Goal: Task Accomplishment & Management: Use online tool/utility

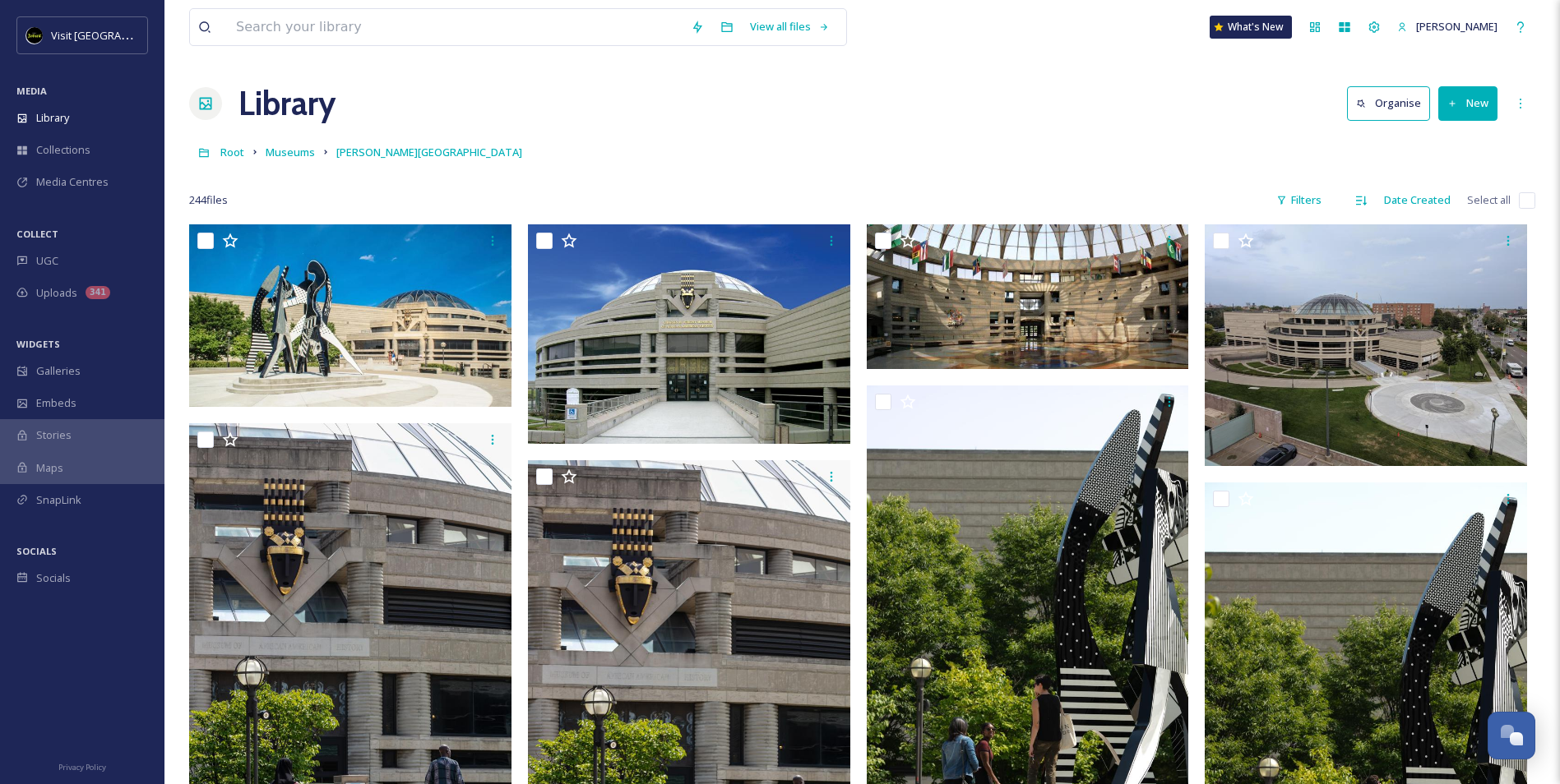
scroll to position [17015, 0]
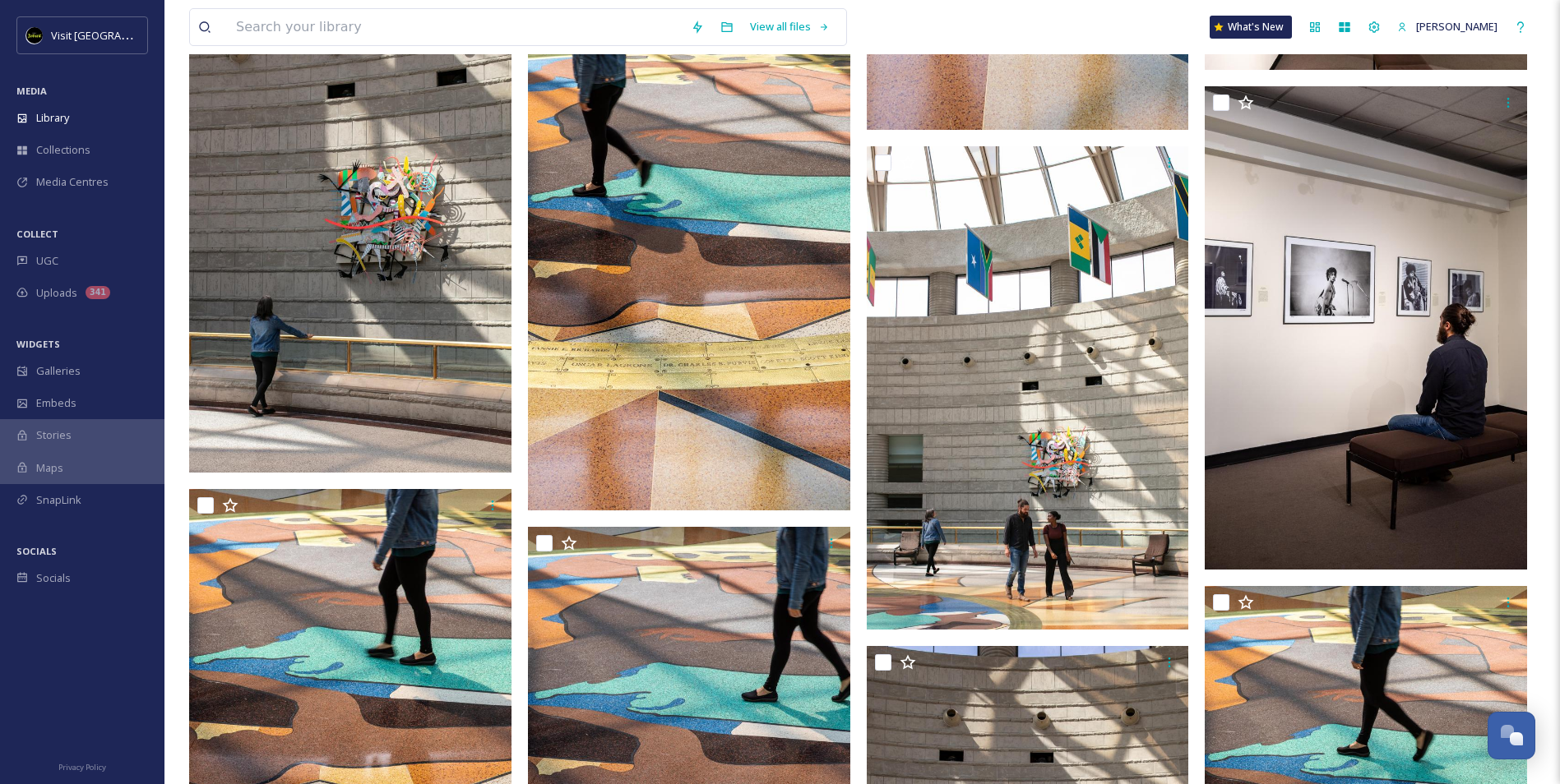
click at [90, 101] on div "MEDIA" at bounding box center [82, 91] width 165 height 21
click at [92, 107] on div "Library" at bounding box center [82, 118] width 165 height 32
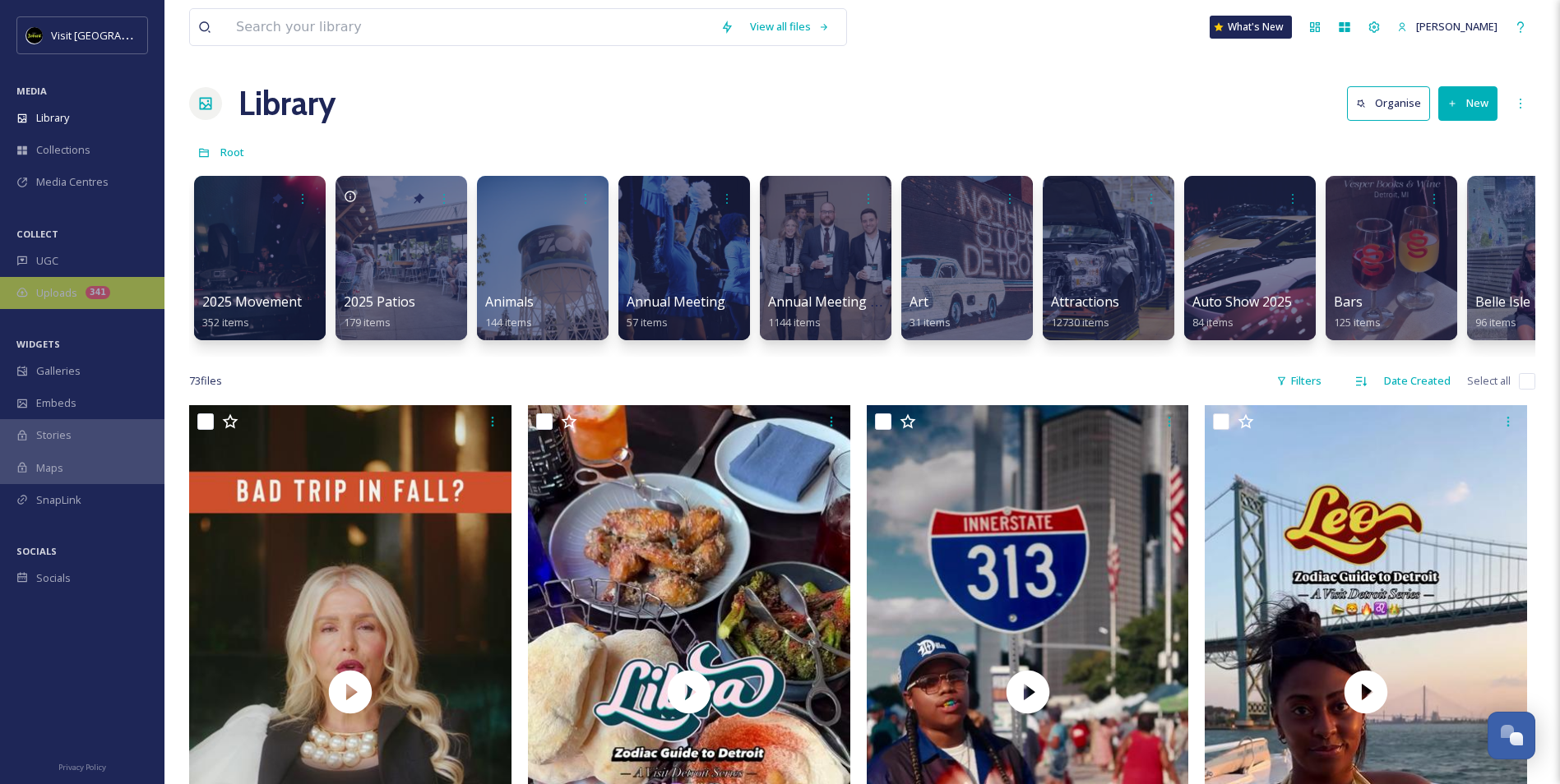
click at [62, 303] on div "Uploads 341" at bounding box center [82, 293] width 165 height 32
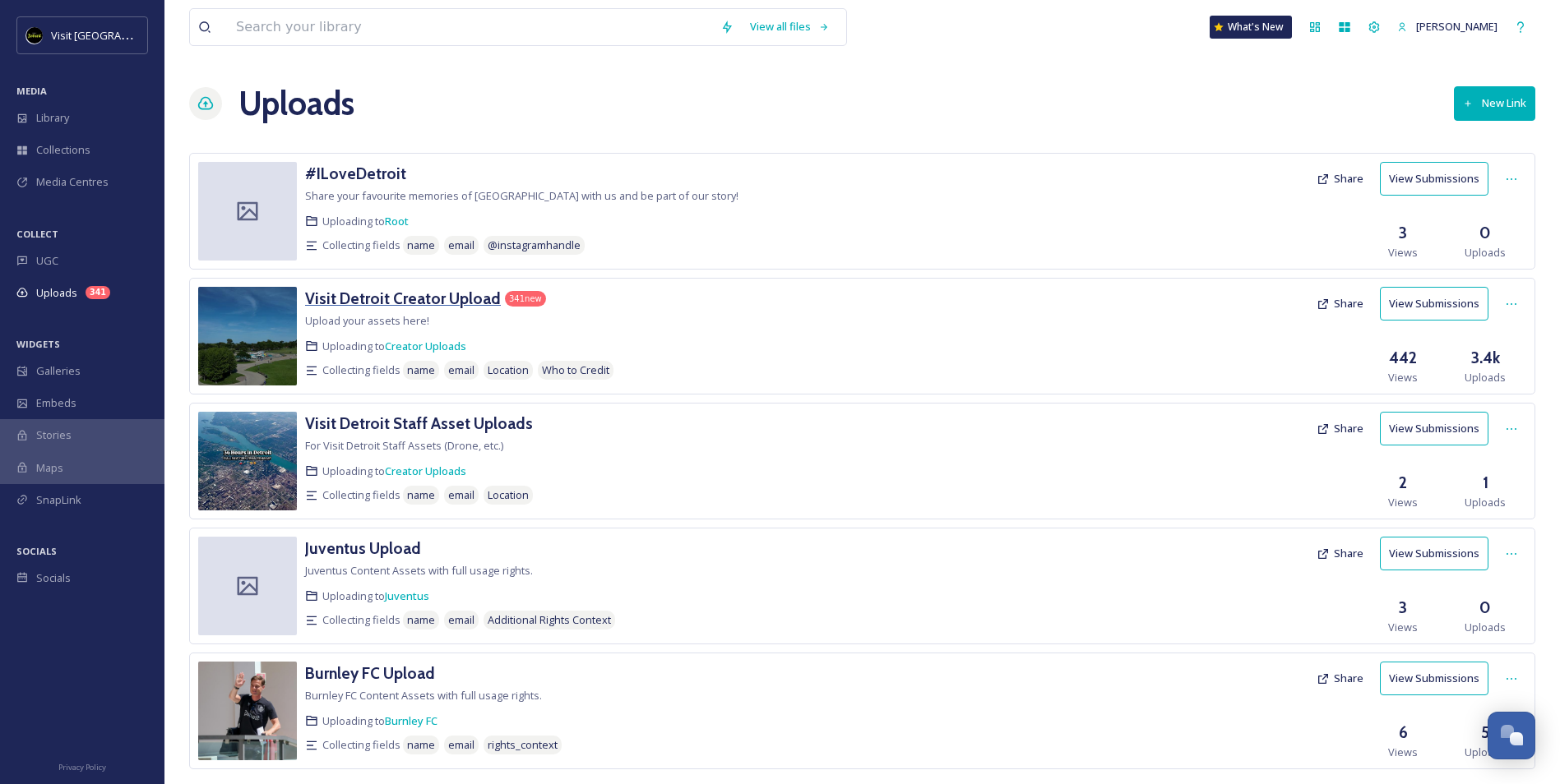
click at [443, 295] on h3 "Visit Detroit Creator Upload" at bounding box center [403, 298] width 196 height 20
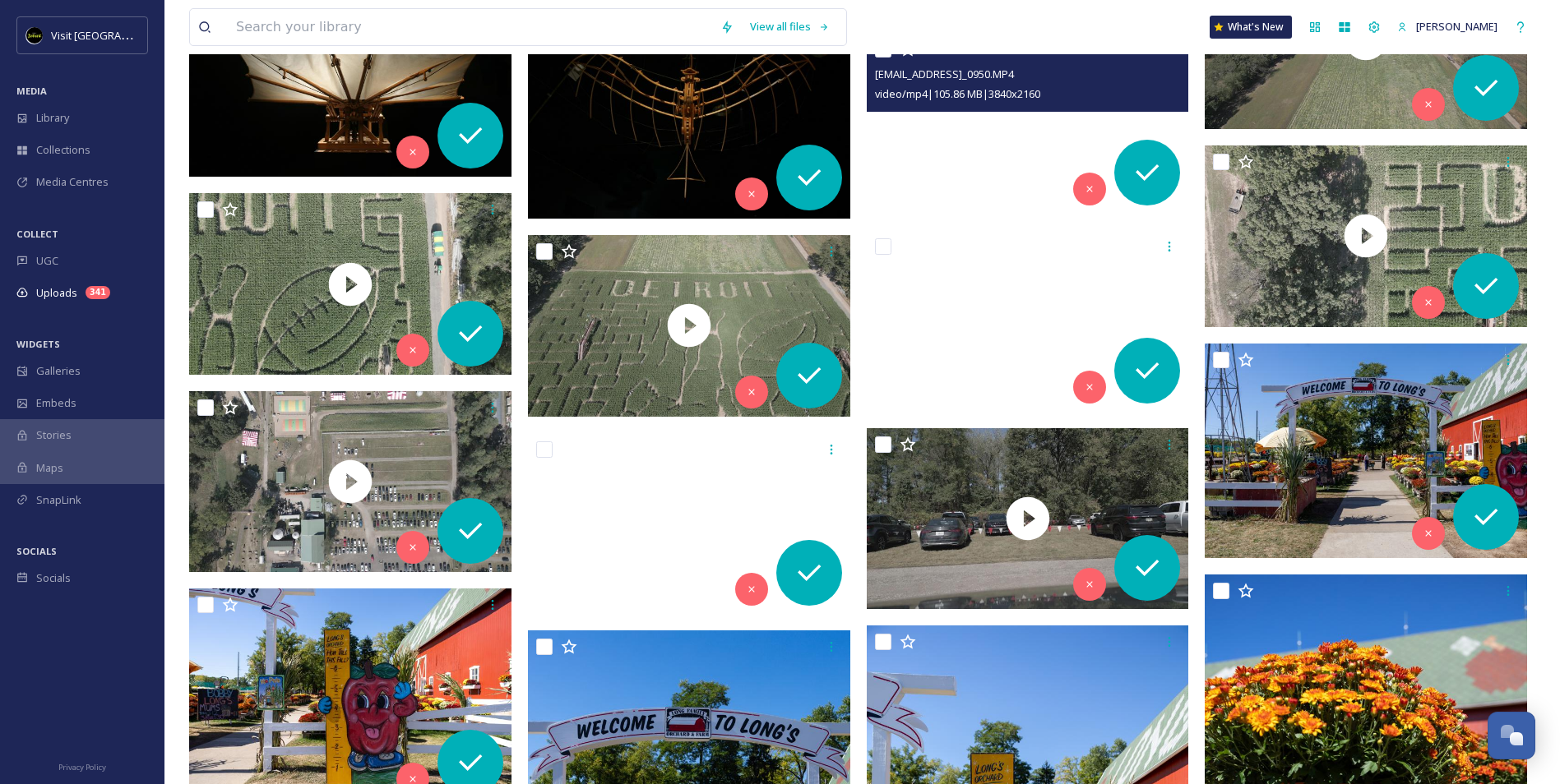
scroll to position [2219, 0]
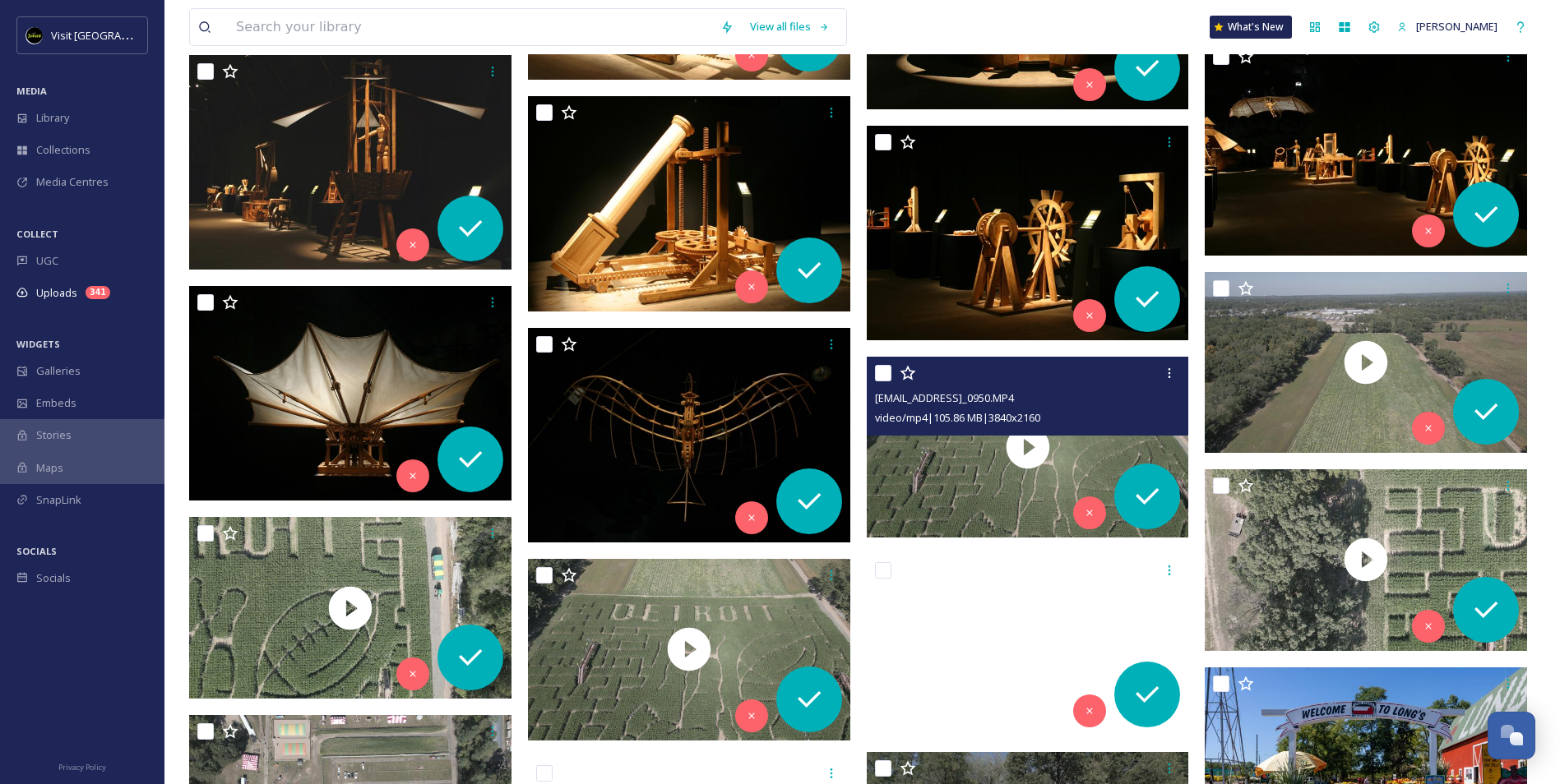
click at [887, 371] on input "checkbox" at bounding box center [883, 373] width 16 height 16
checkbox input "true"
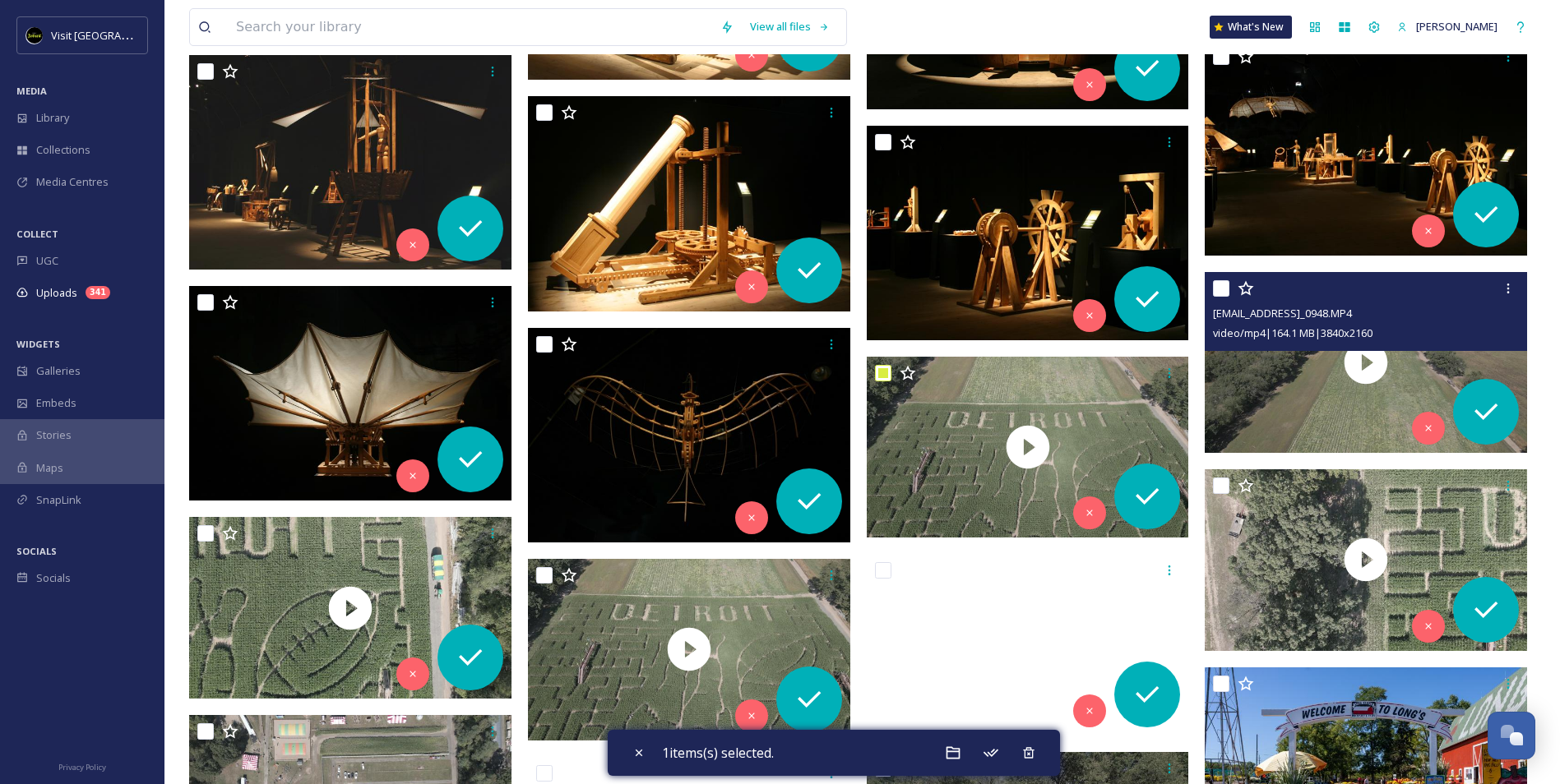
click at [1217, 284] on input "checkbox" at bounding box center [1221, 289] width 16 height 16
checkbox input "true"
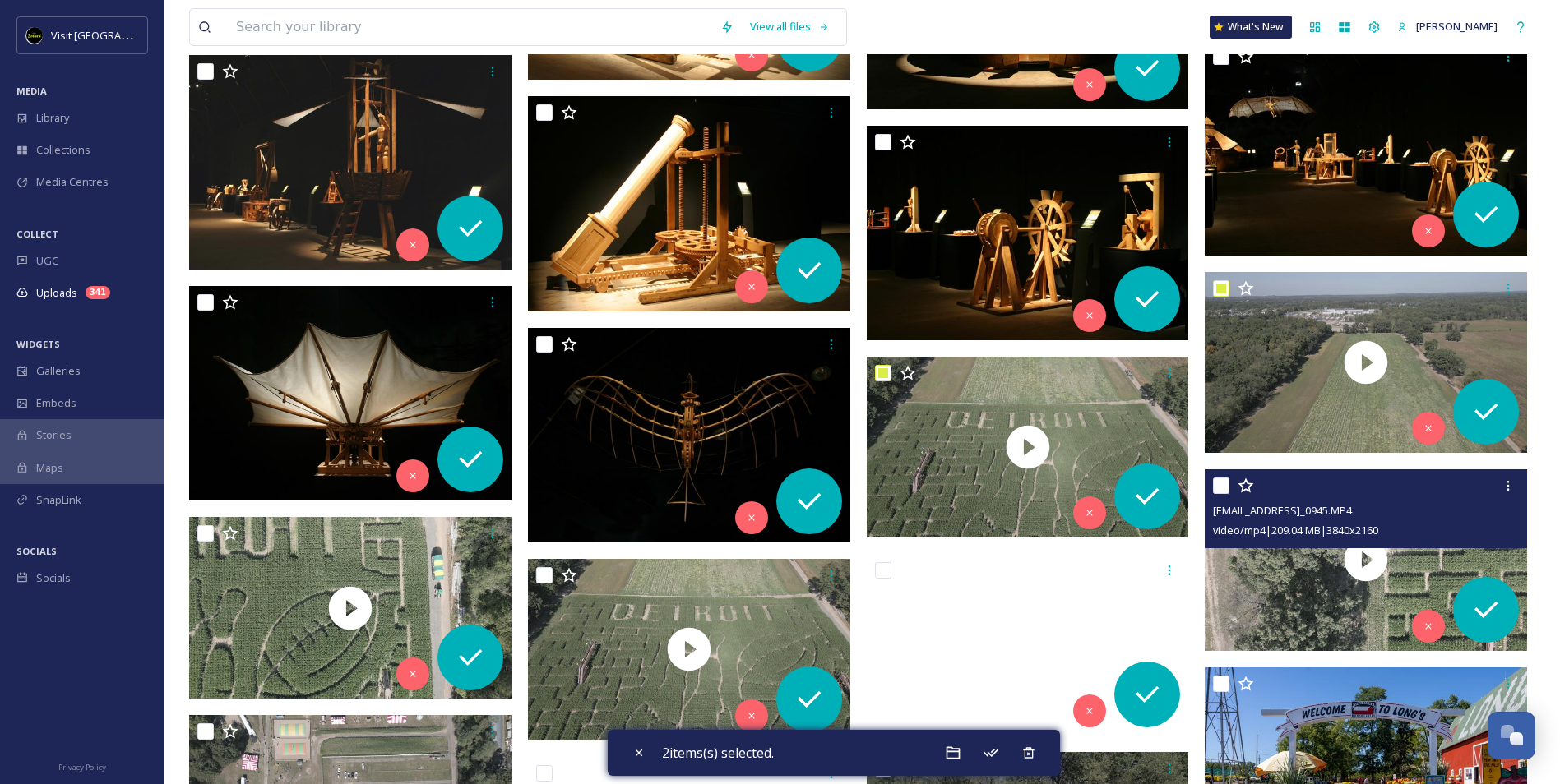
click at [1214, 482] on input "checkbox" at bounding box center [1221, 486] width 16 height 16
checkbox input "true"
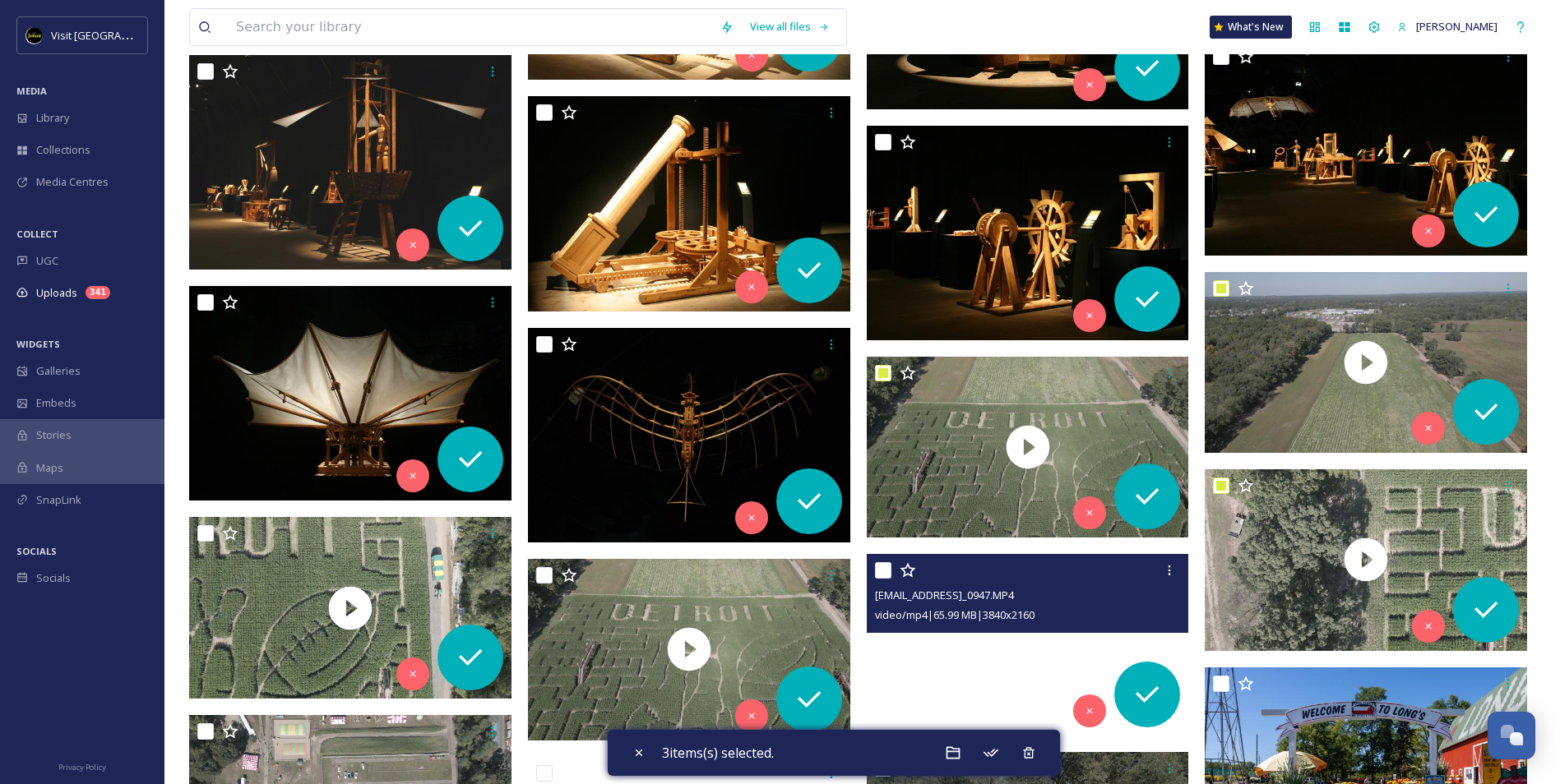
click at [881, 569] on input "checkbox" at bounding box center [883, 570] width 16 height 16
checkbox input "true"
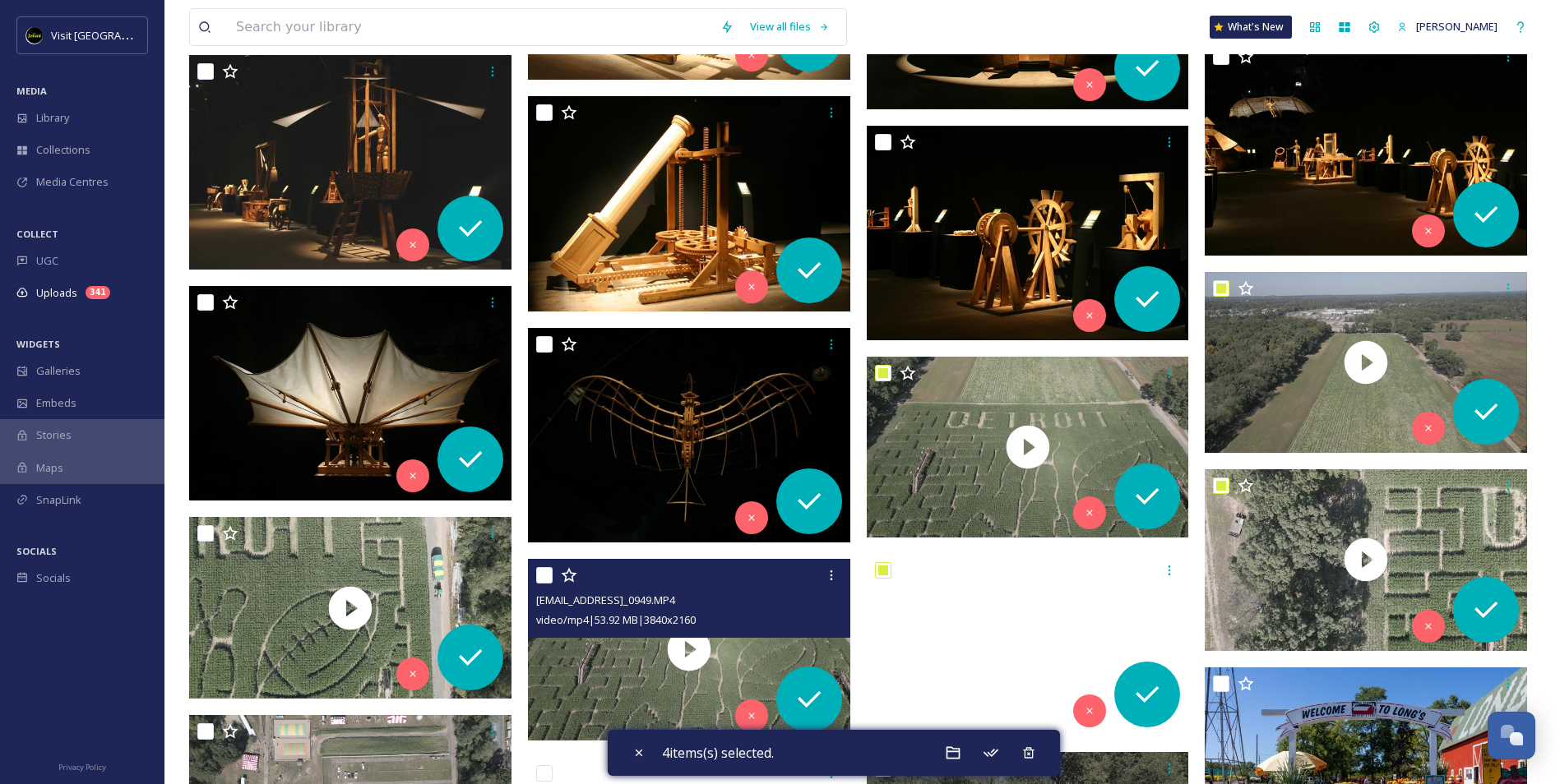
click at [539, 576] on input "checkbox" at bounding box center [545, 576] width 16 height 16
checkbox input "true"
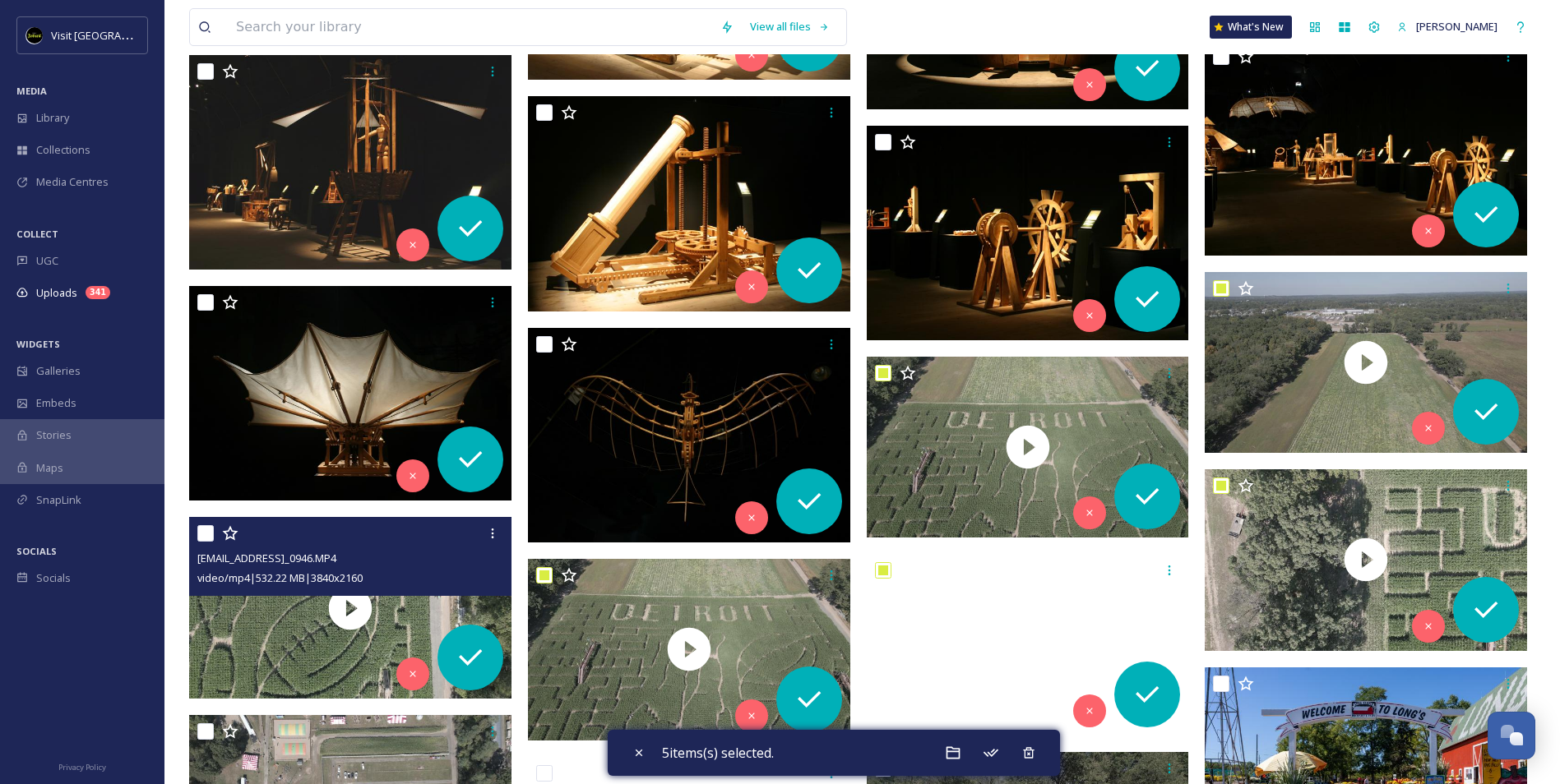
click at [201, 538] on input "checkbox" at bounding box center [205, 534] width 16 height 16
checkbox input "true"
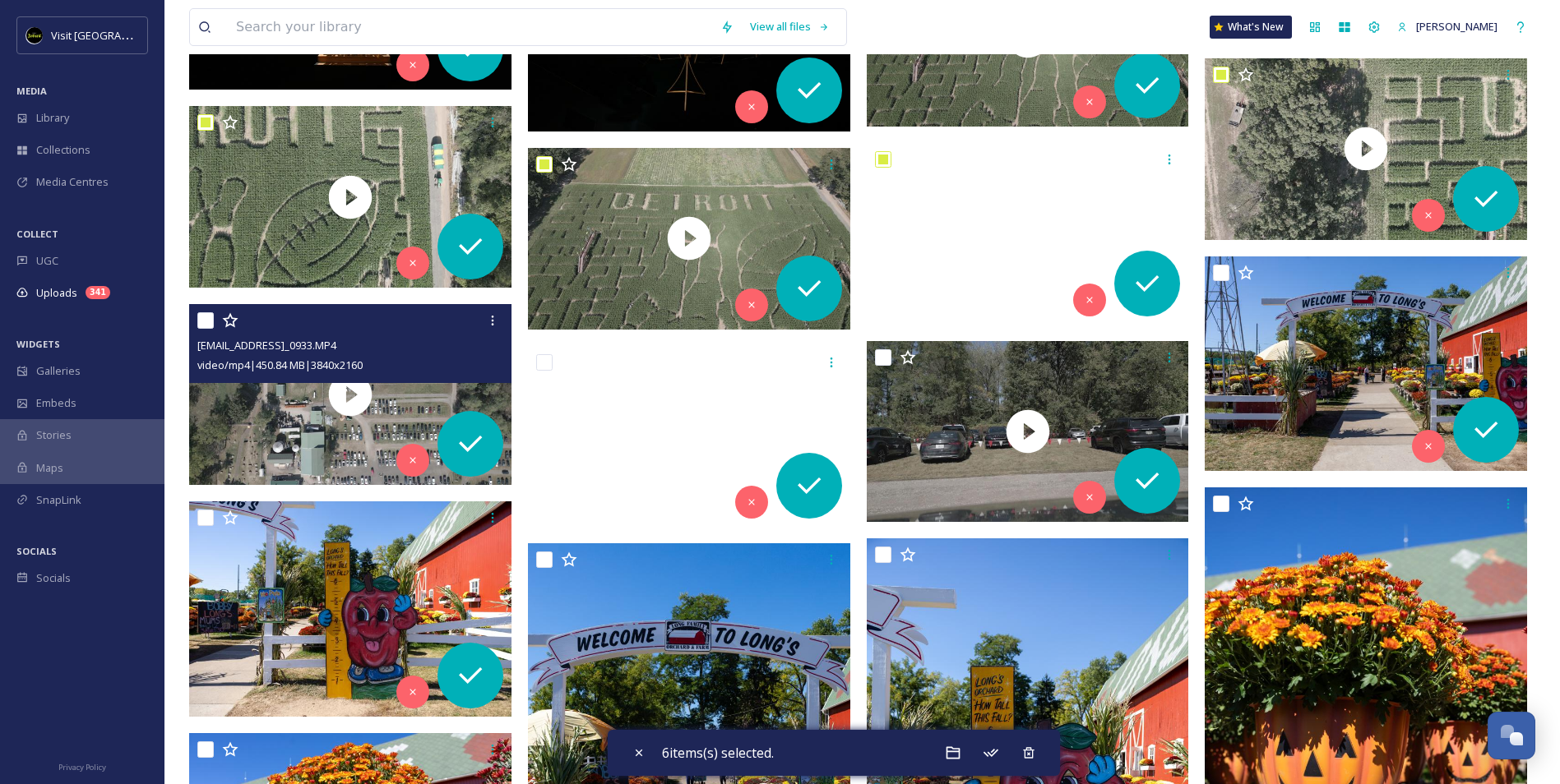
click at [202, 316] on input "checkbox" at bounding box center [205, 321] width 16 height 16
checkbox input "true"
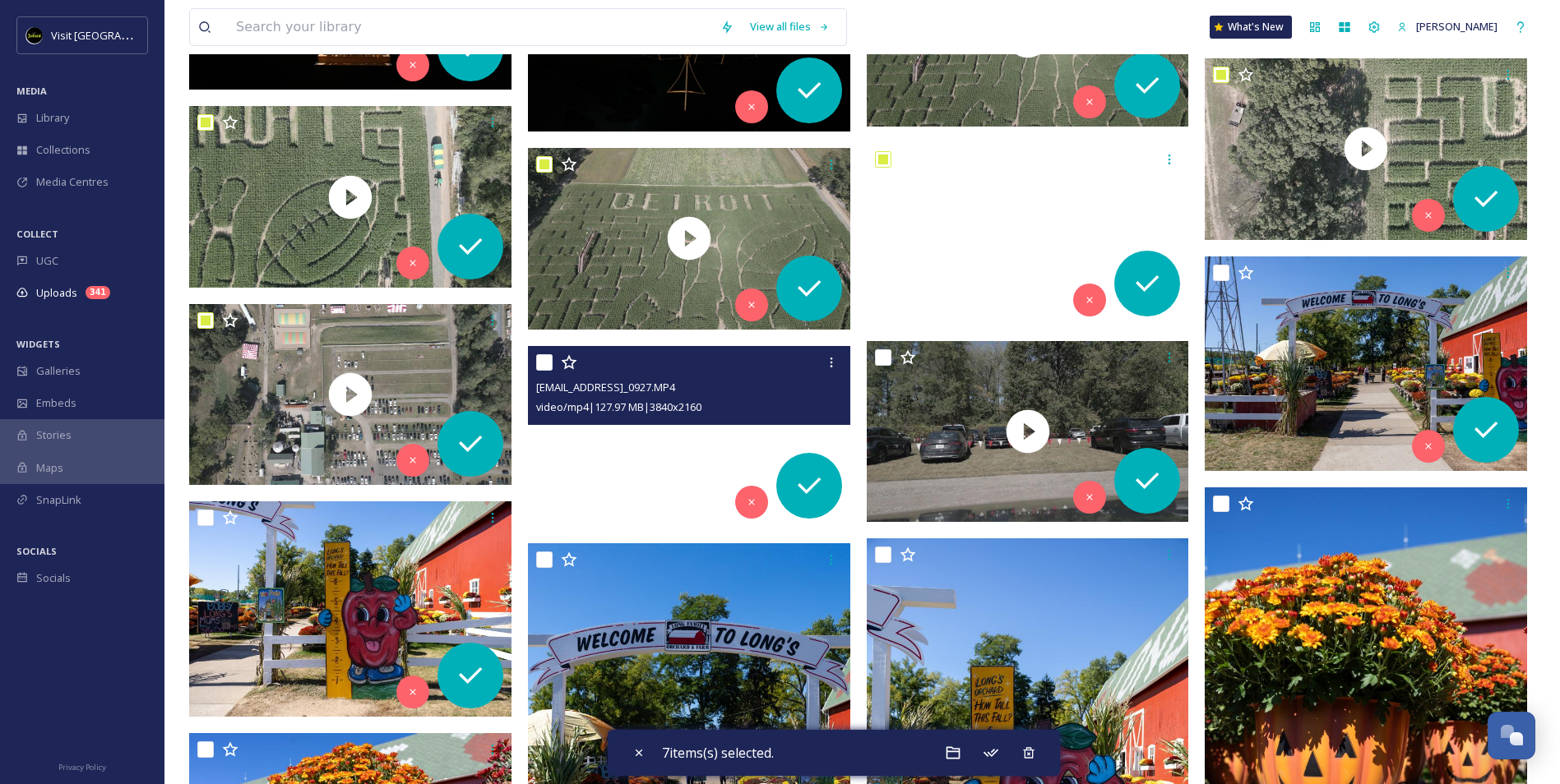
click at [541, 358] on input "checkbox" at bounding box center [545, 363] width 16 height 16
checkbox input "true"
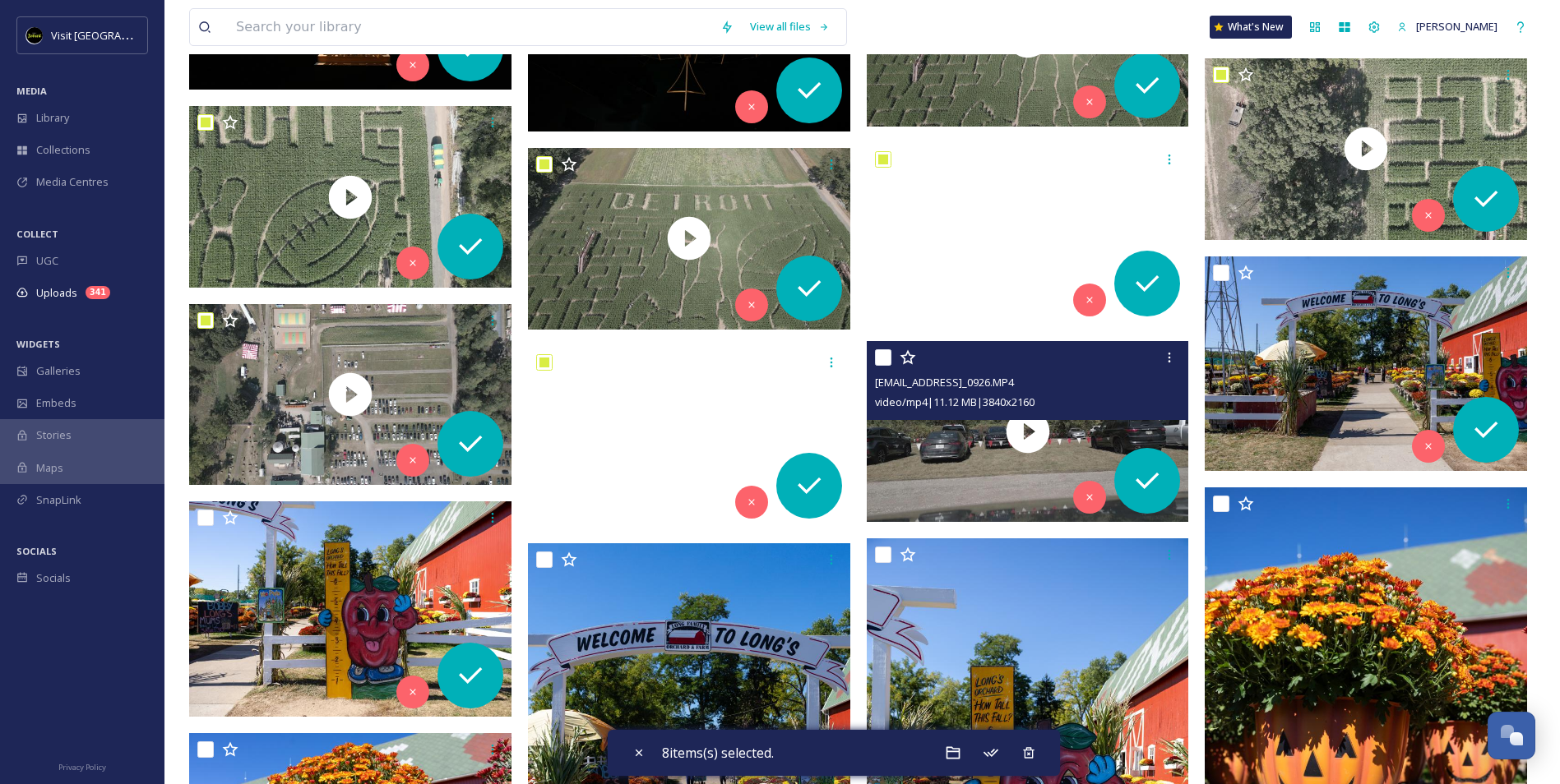
click at [887, 359] on input "checkbox" at bounding box center [883, 357] width 16 height 16
checkbox input "true"
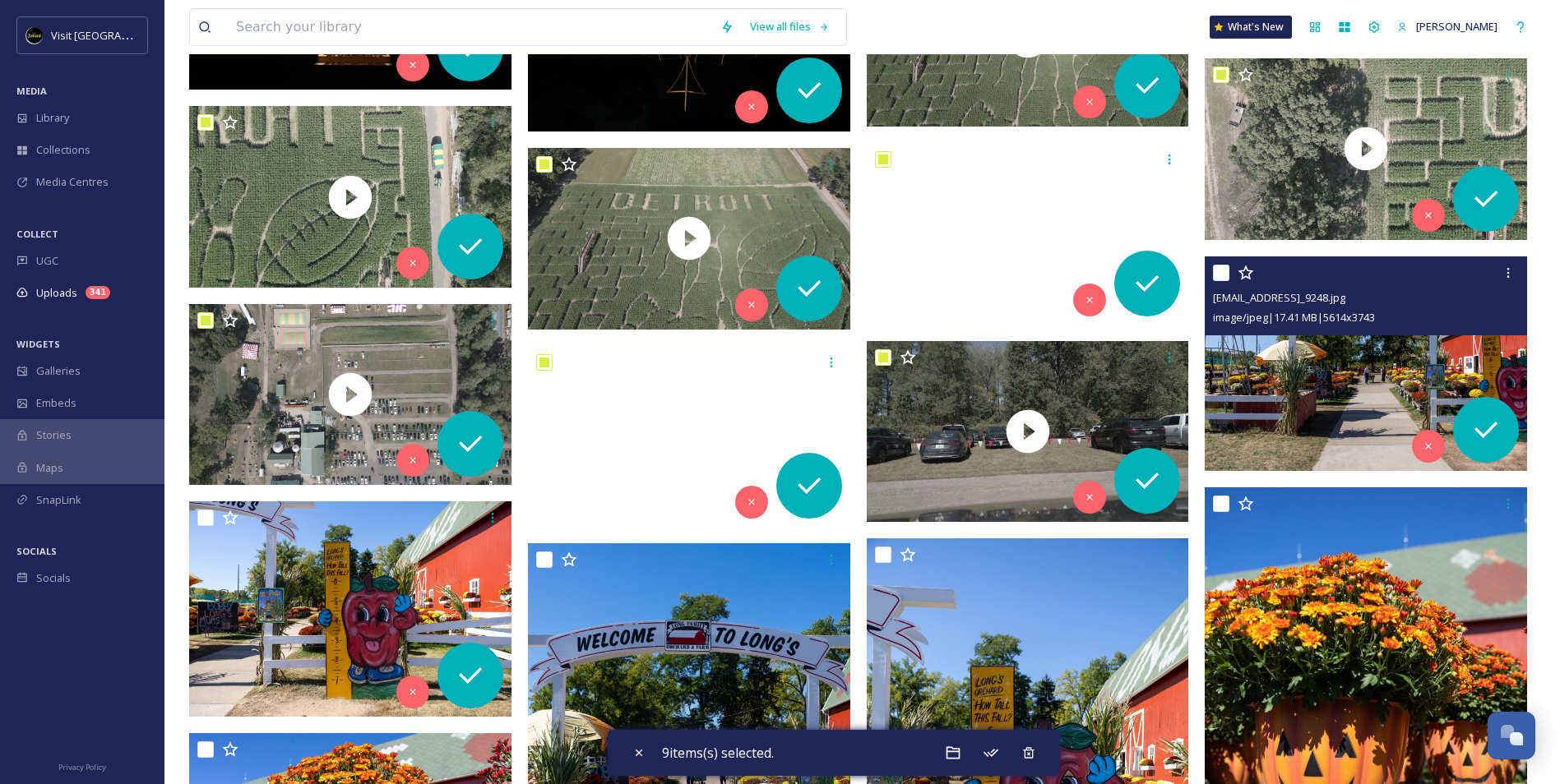
click at [1218, 273] on input "checkbox" at bounding box center [1221, 273] width 16 height 16
checkbox input "true"
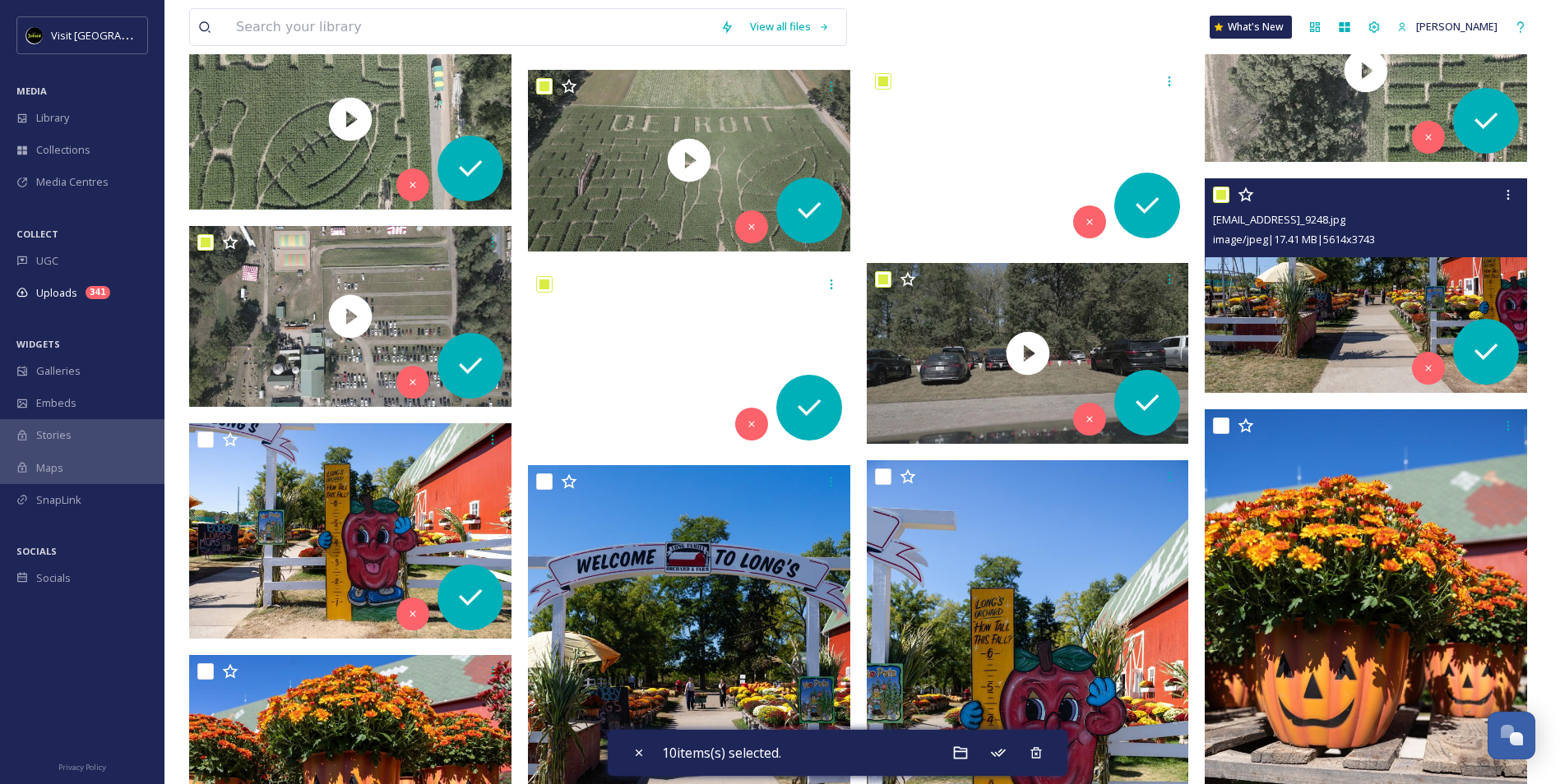
scroll to position [2713, 0]
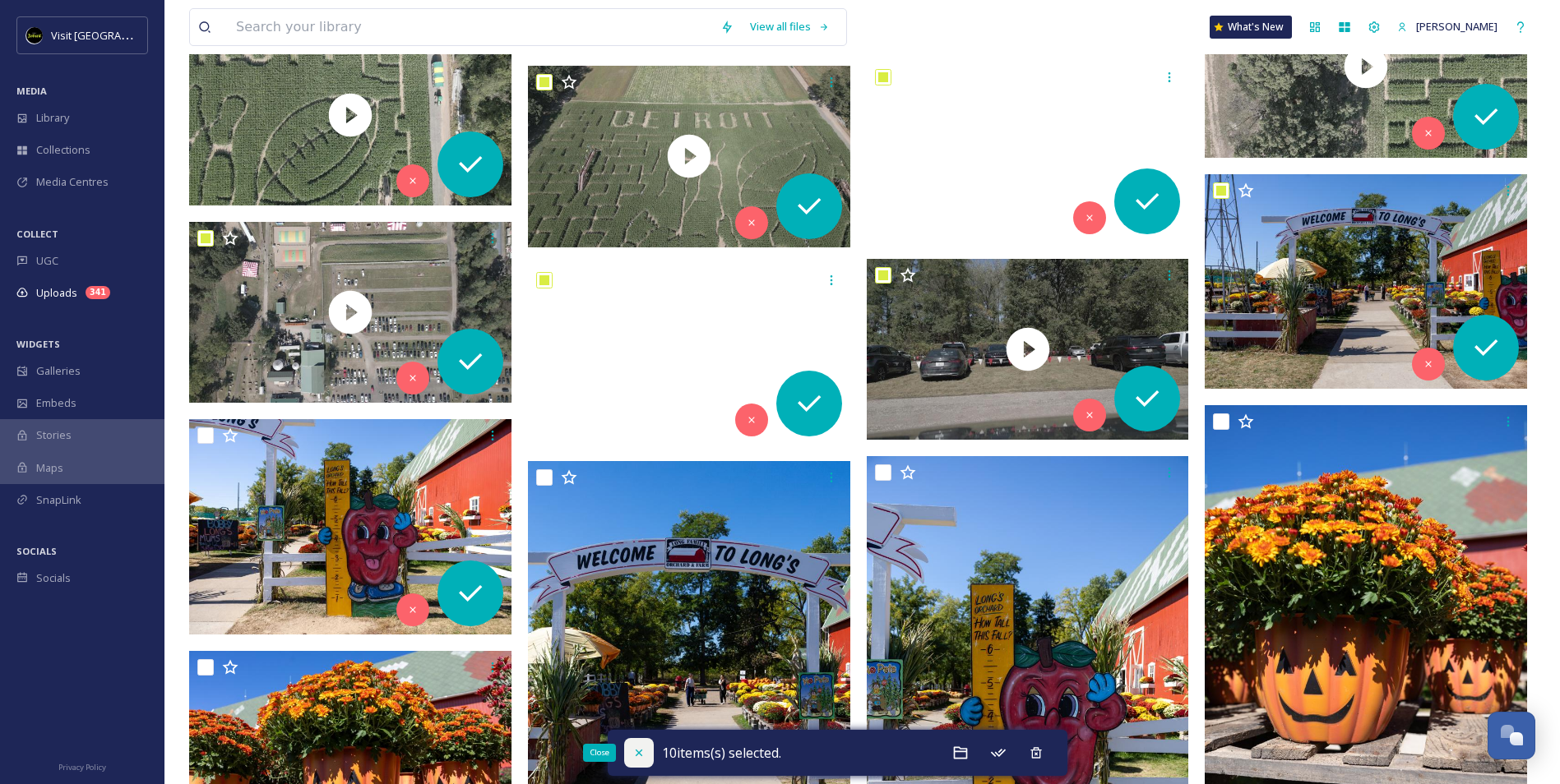
click at [636, 755] on icon at bounding box center [639, 753] width 13 height 13
checkbox input "false"
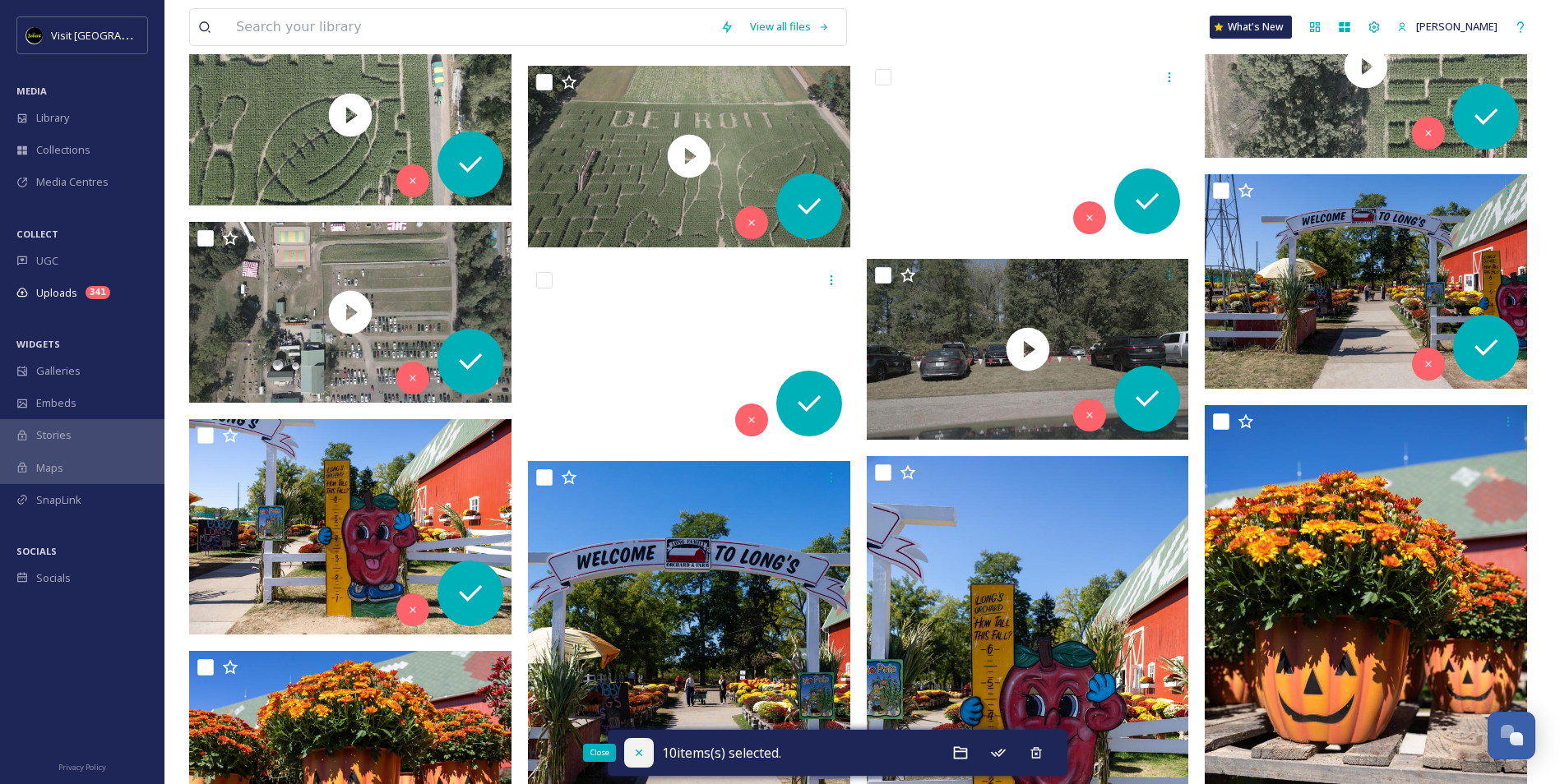
checkbox input "false"
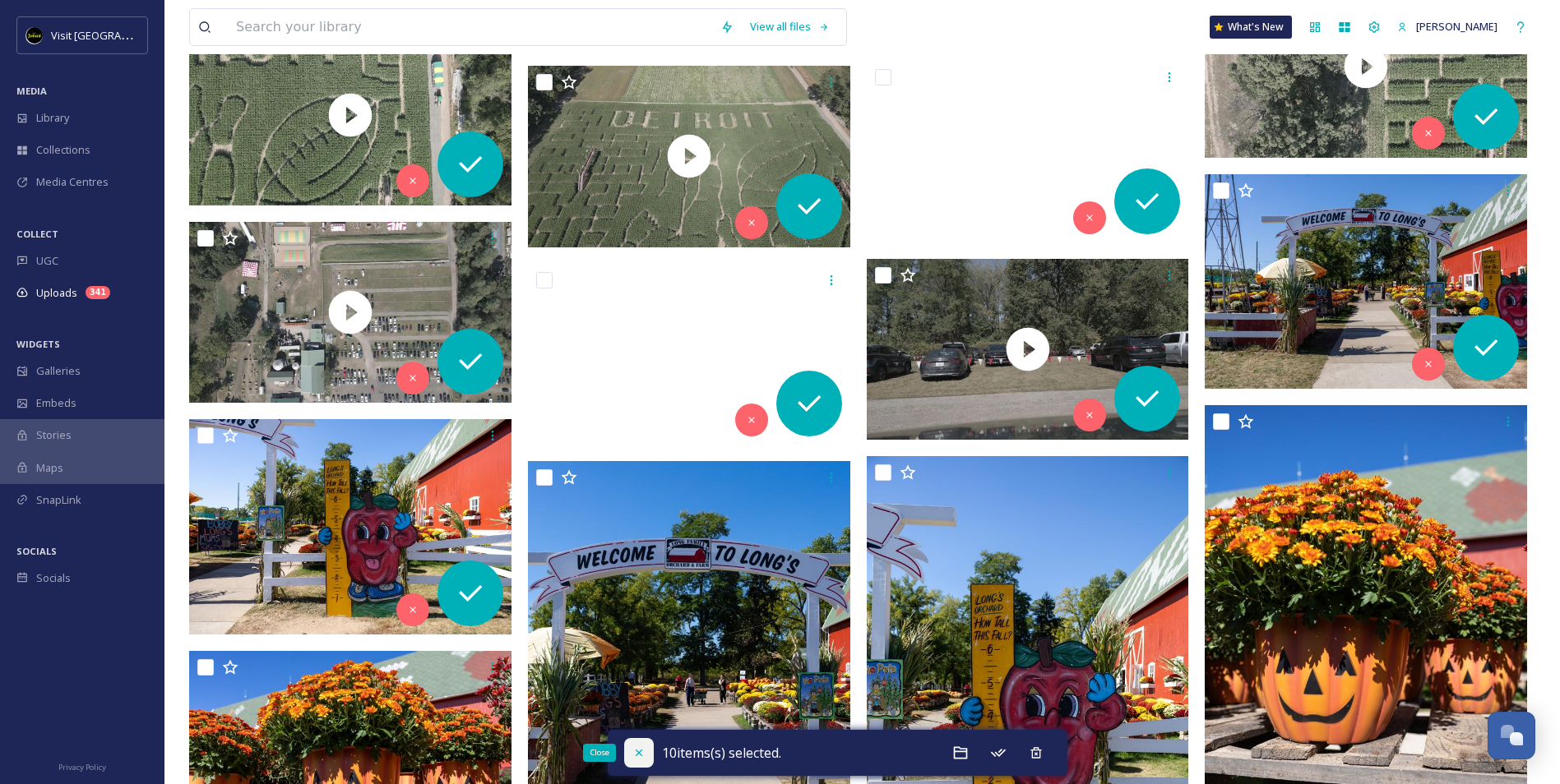
checkbox input "false"
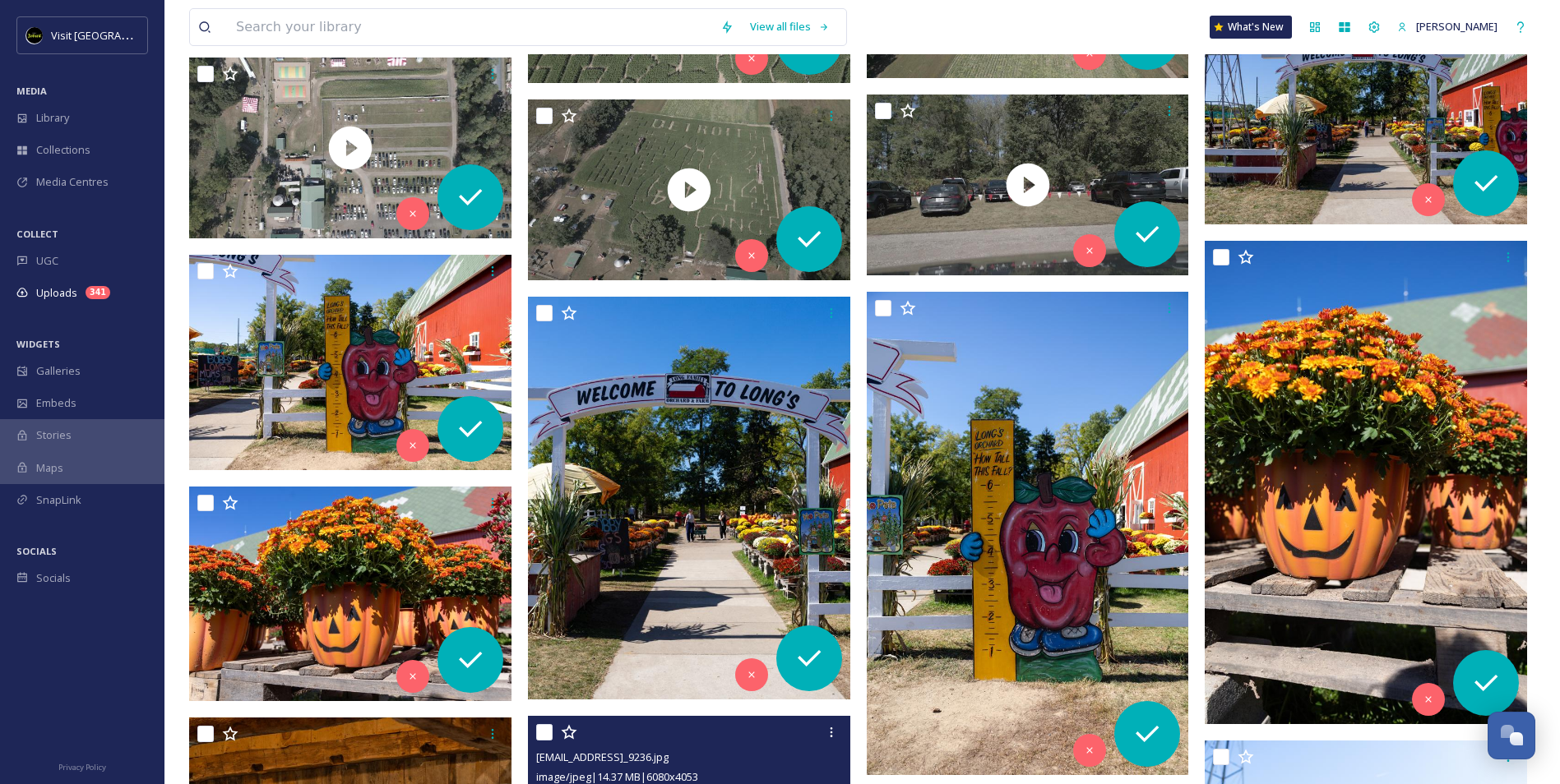
scroll to position [2384, 0]
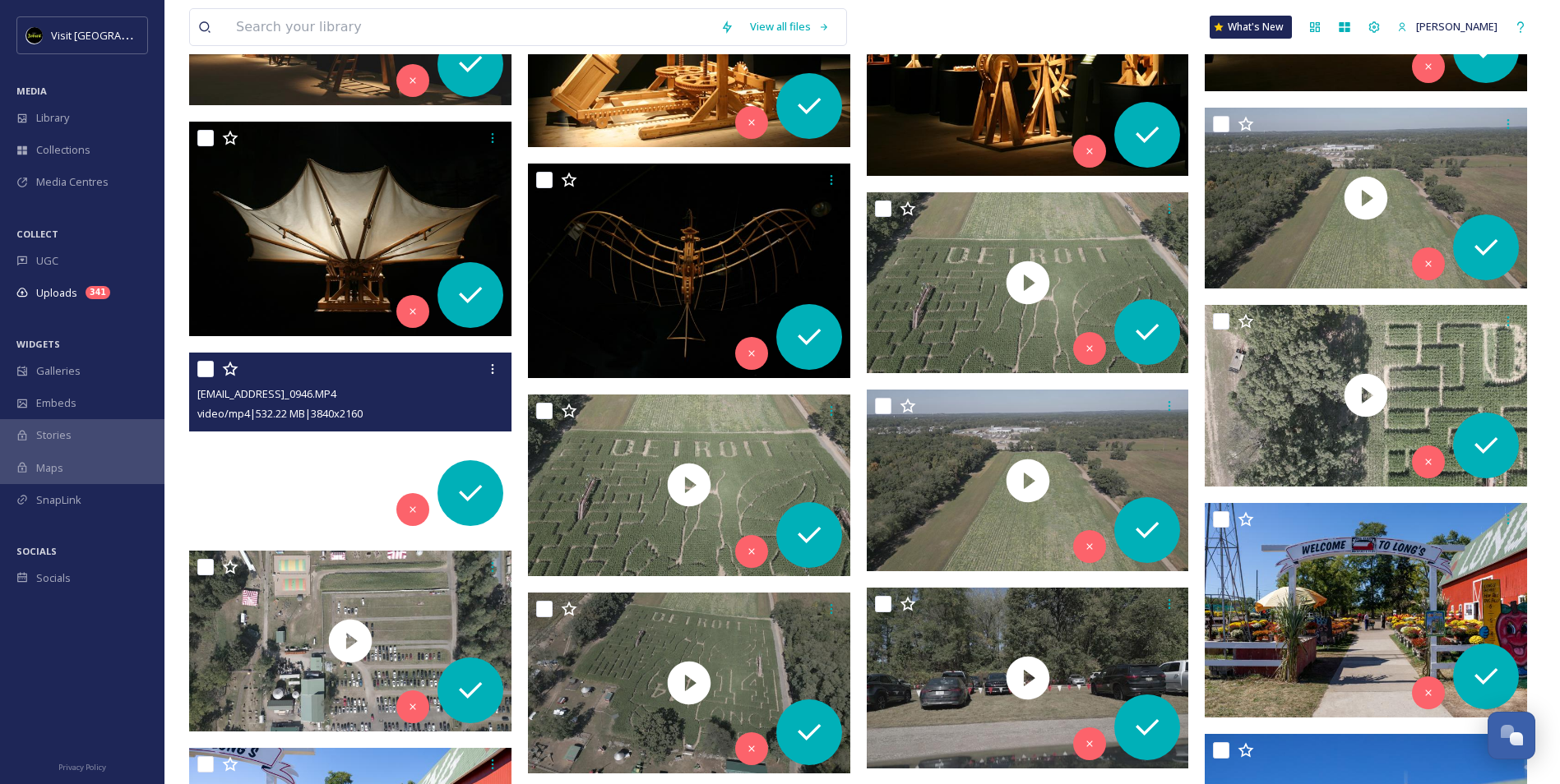
click at [268, 483] on video "ext_1759339178.598537_cfalsettiphoto@gmail.com-DJI_0946.MP4" at bounding box center [350, 444] width 323 height 182
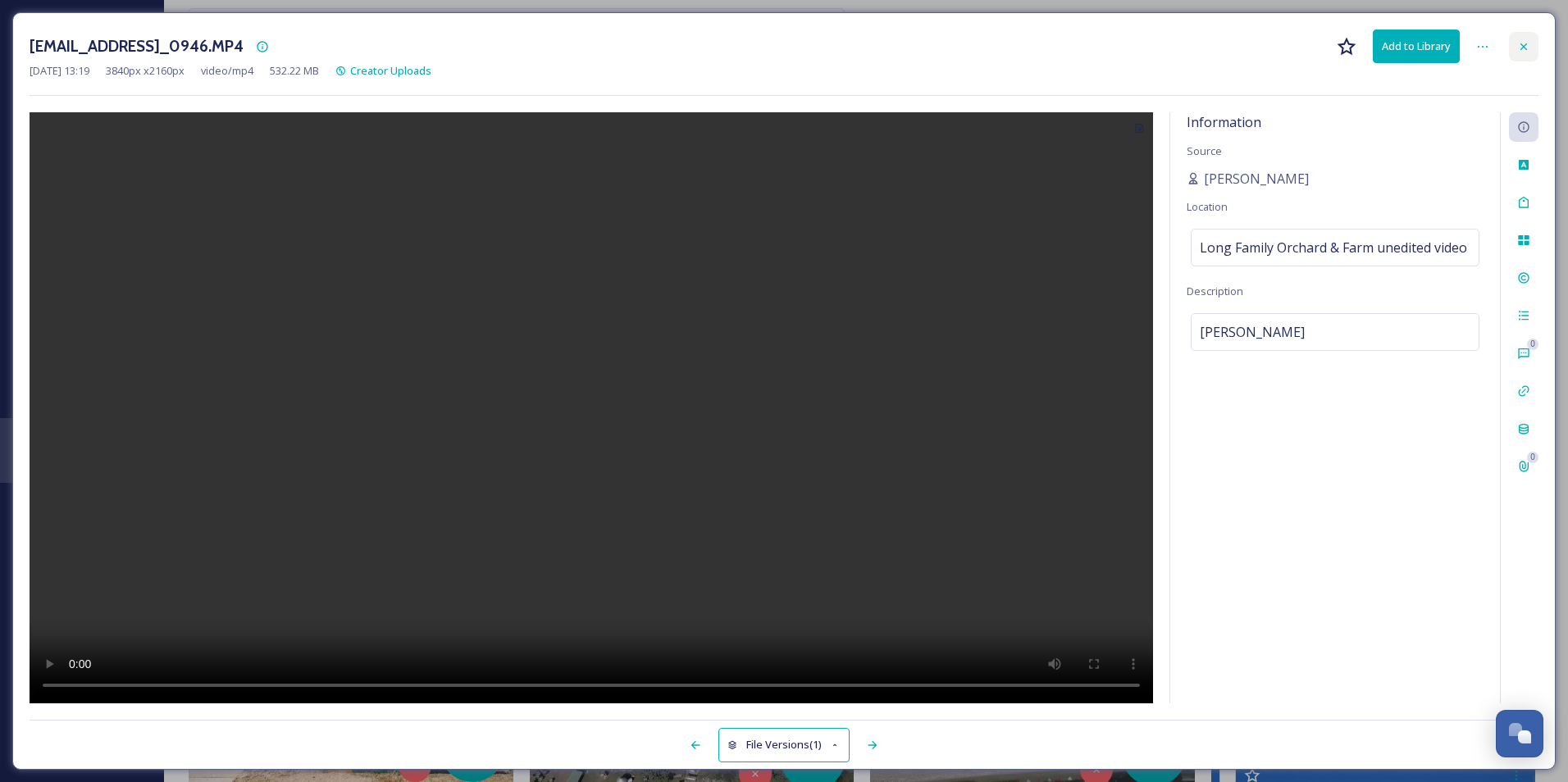
click at [1530, 46] on div at bounding box center [1524, 46] width 29 height 29
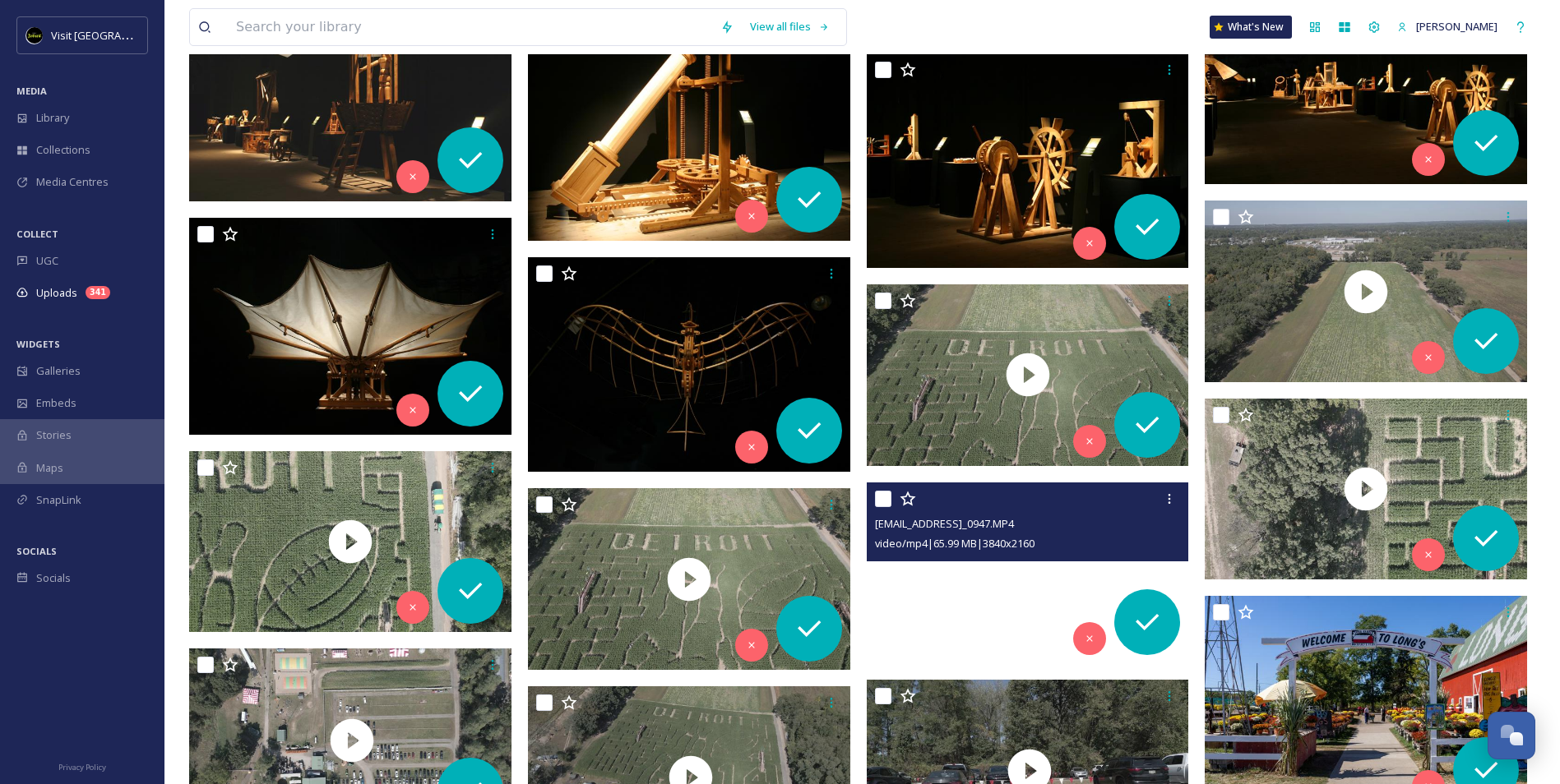
scroll to position [2466, 0]
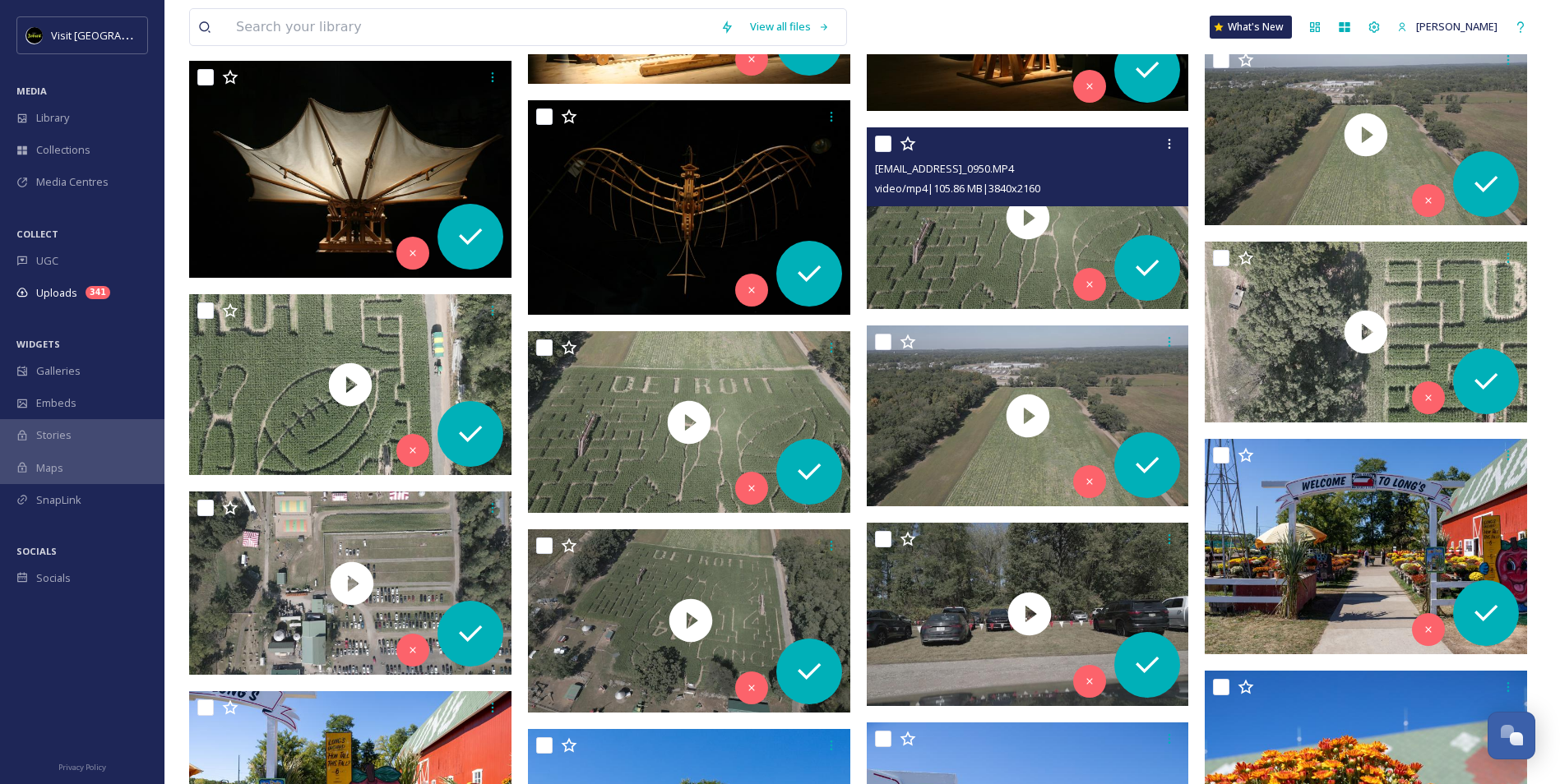
click at [879, 135] on div at bounding box center [1030, 143] width 310 height 29
click at [883, 143] on input "checkbox" at bounding box center [883, 143] width 16 height 16
checkbox input "true"
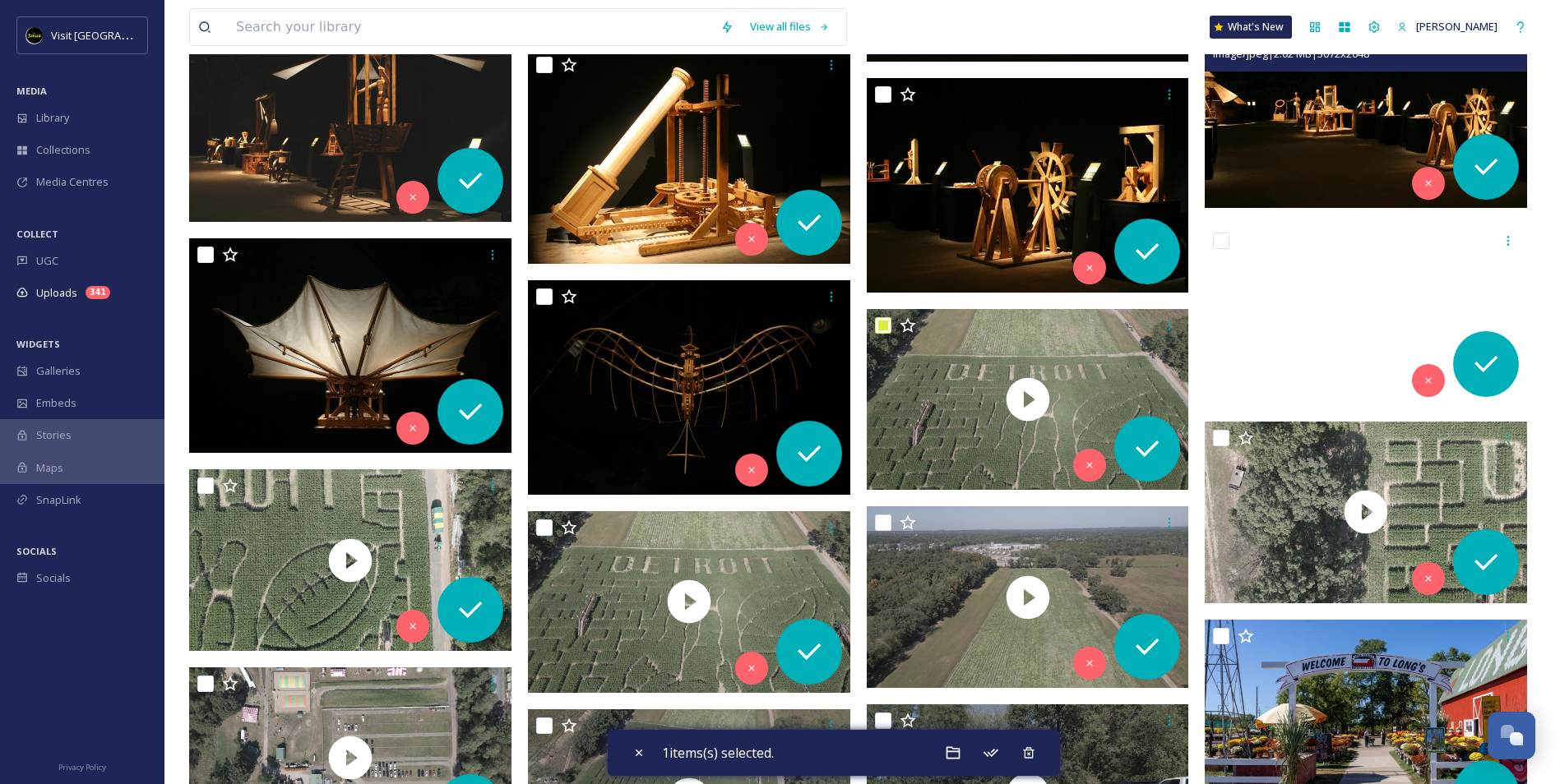
scroll to position [2219, 0]
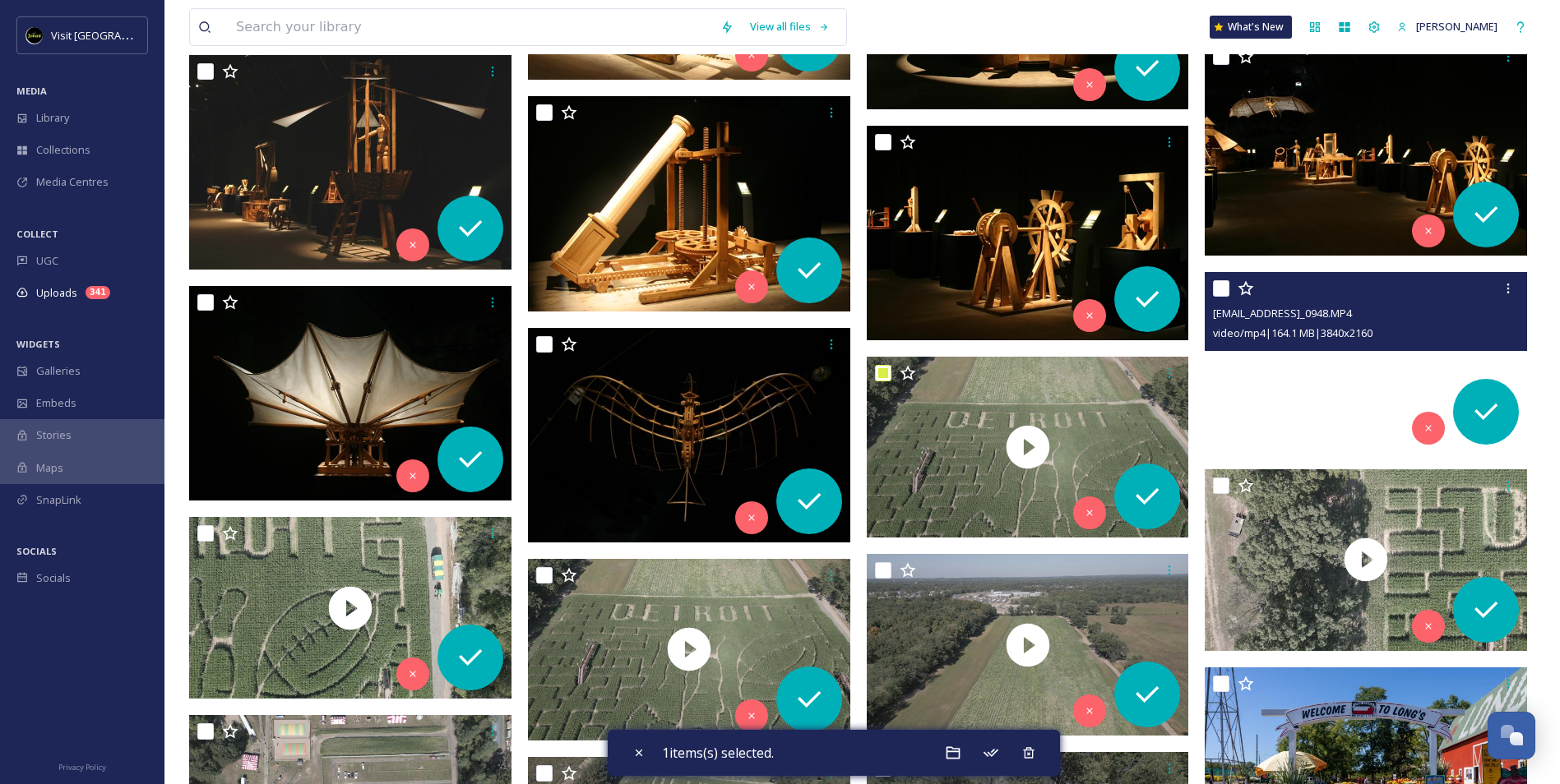
click at [1224, 284] on input "checkbox" at bounding box center [1221, 289] width 16 height 16
checkbox input "true"
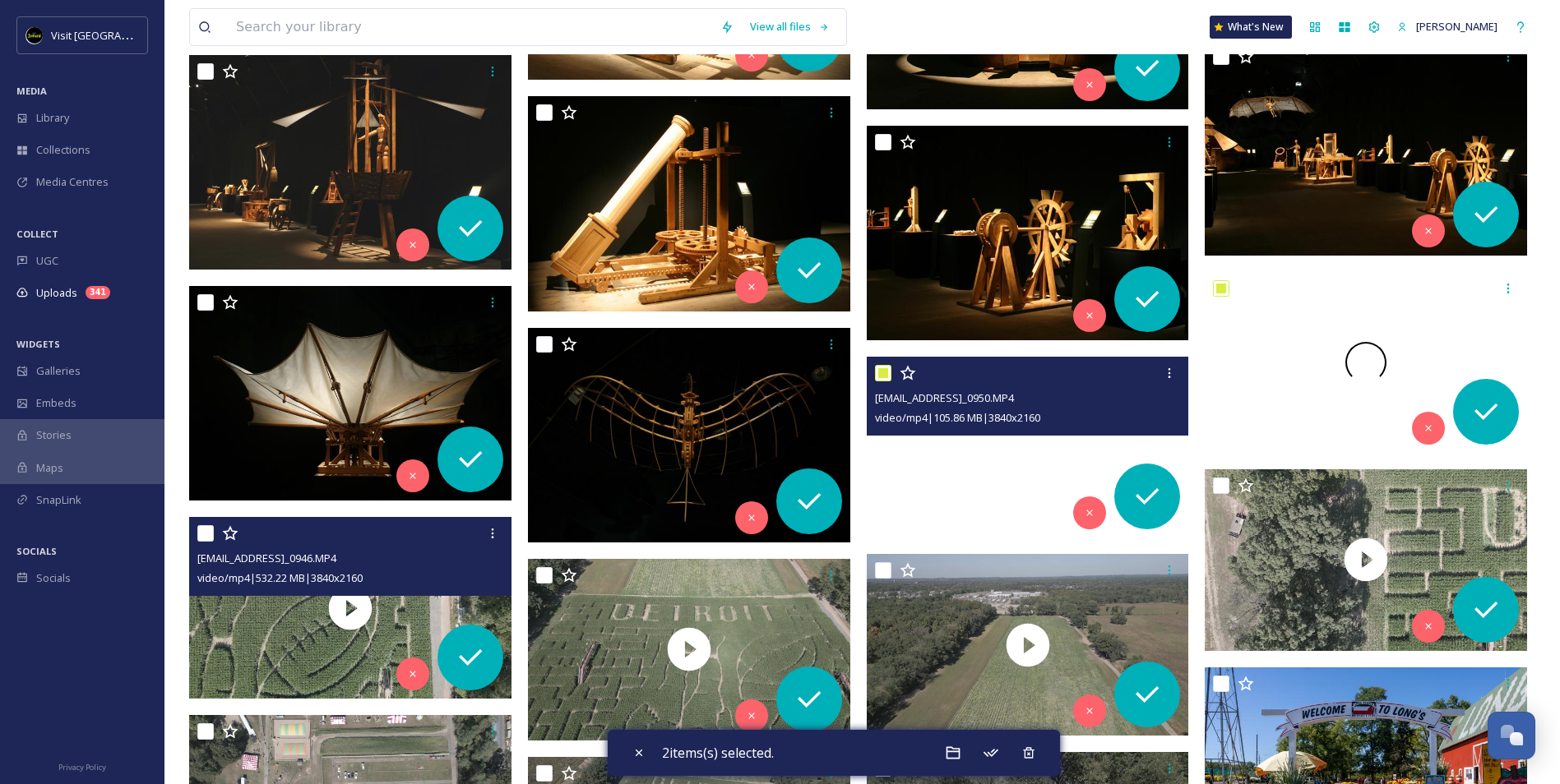
click at [206, 528] on input "checkbox" at bounding box center [205, 534] width 16 height 16
checkbox input "true"
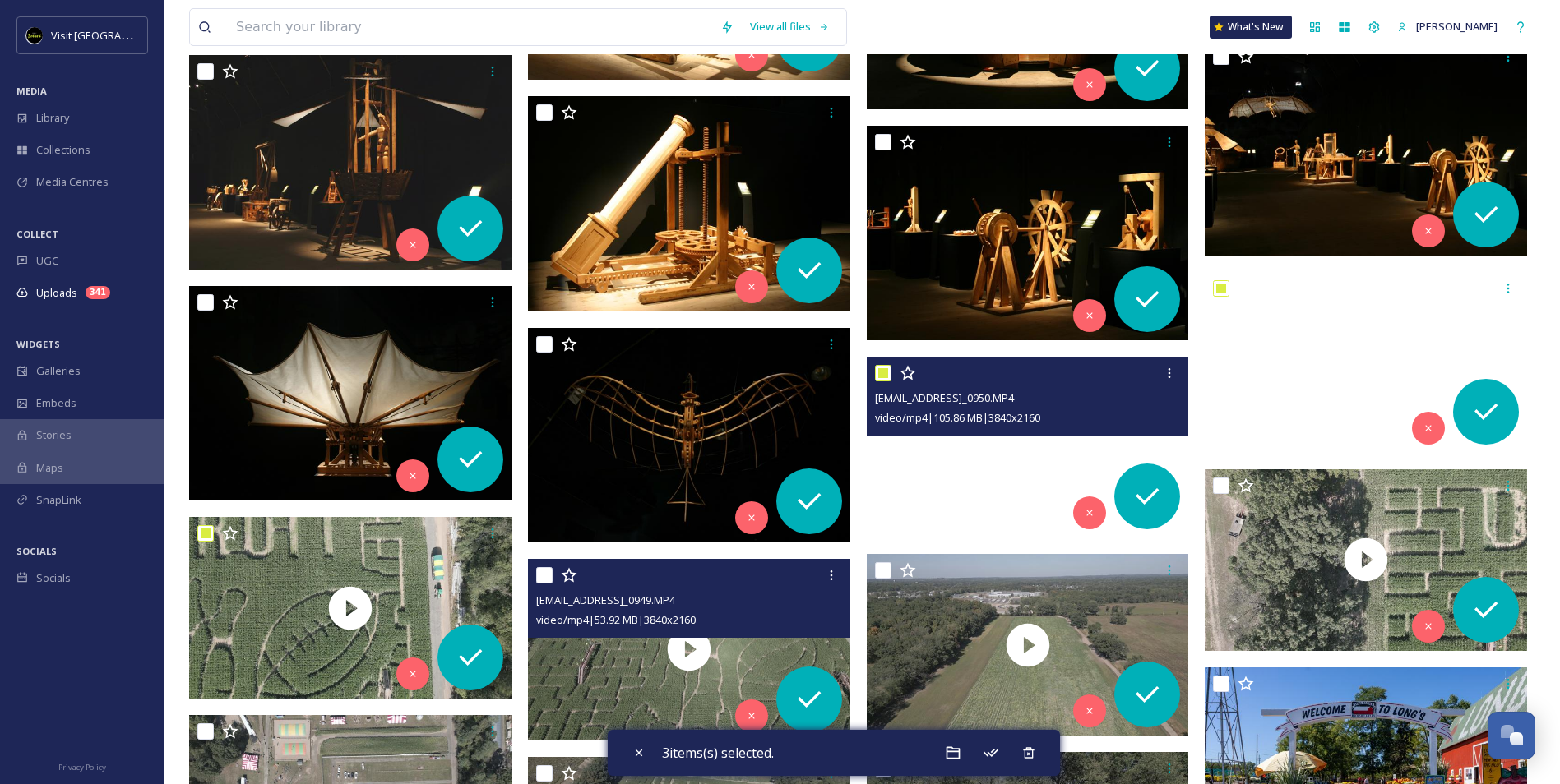
click at [547, 583] on input "checkbox" at bounding box center [545, 576] width 16 height 16
checkbox input "true"
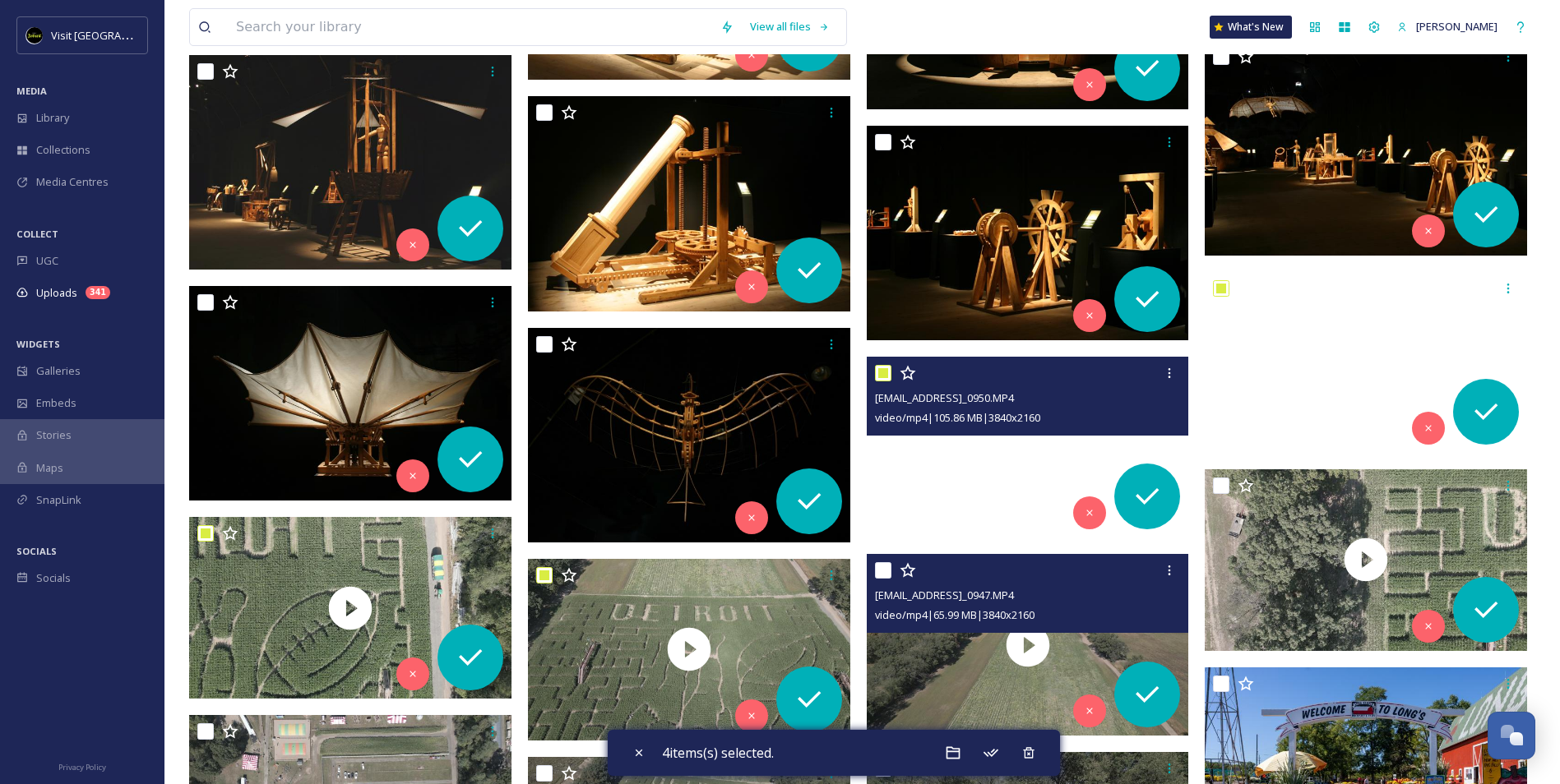
click at [883, 571] on input "checkbox" at bounding box center [883, 570] width 16 height 16
checkbox input "true"
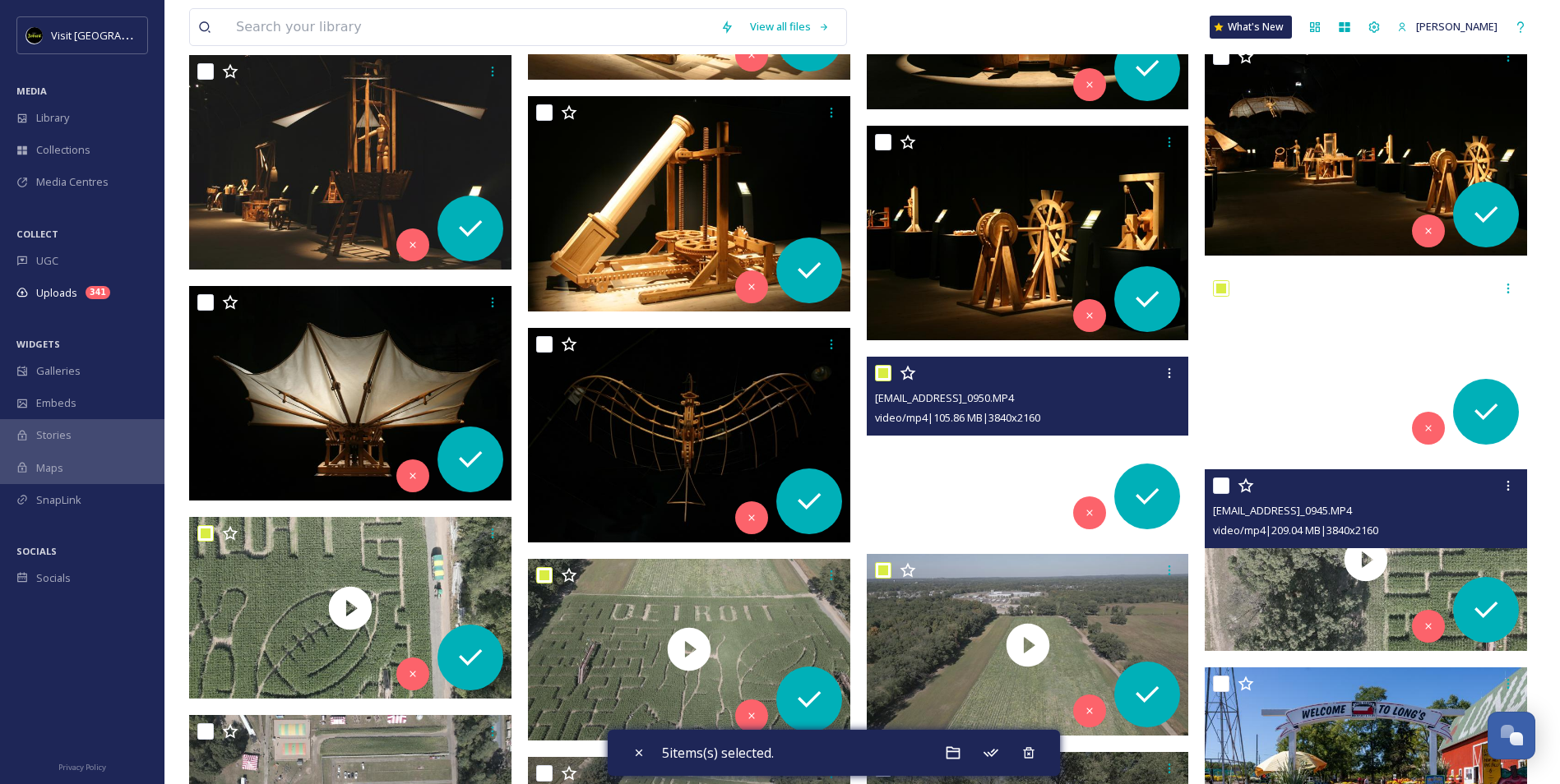
click at [1224, 482] on input "checkbox" at bounding box center [1221, 486] width 16 height 16
checkbox input "true"
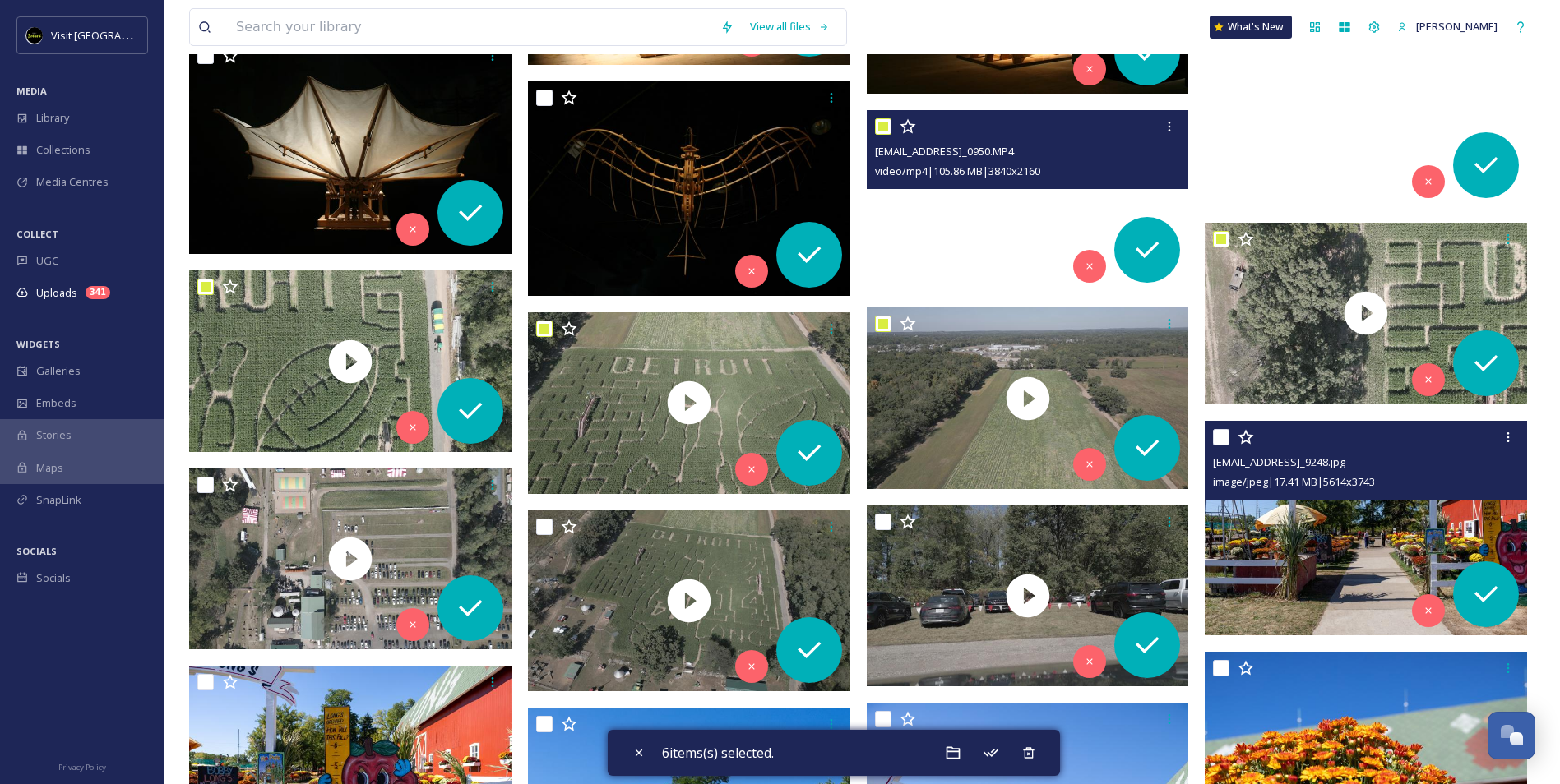
scroll to position [2713, 0]
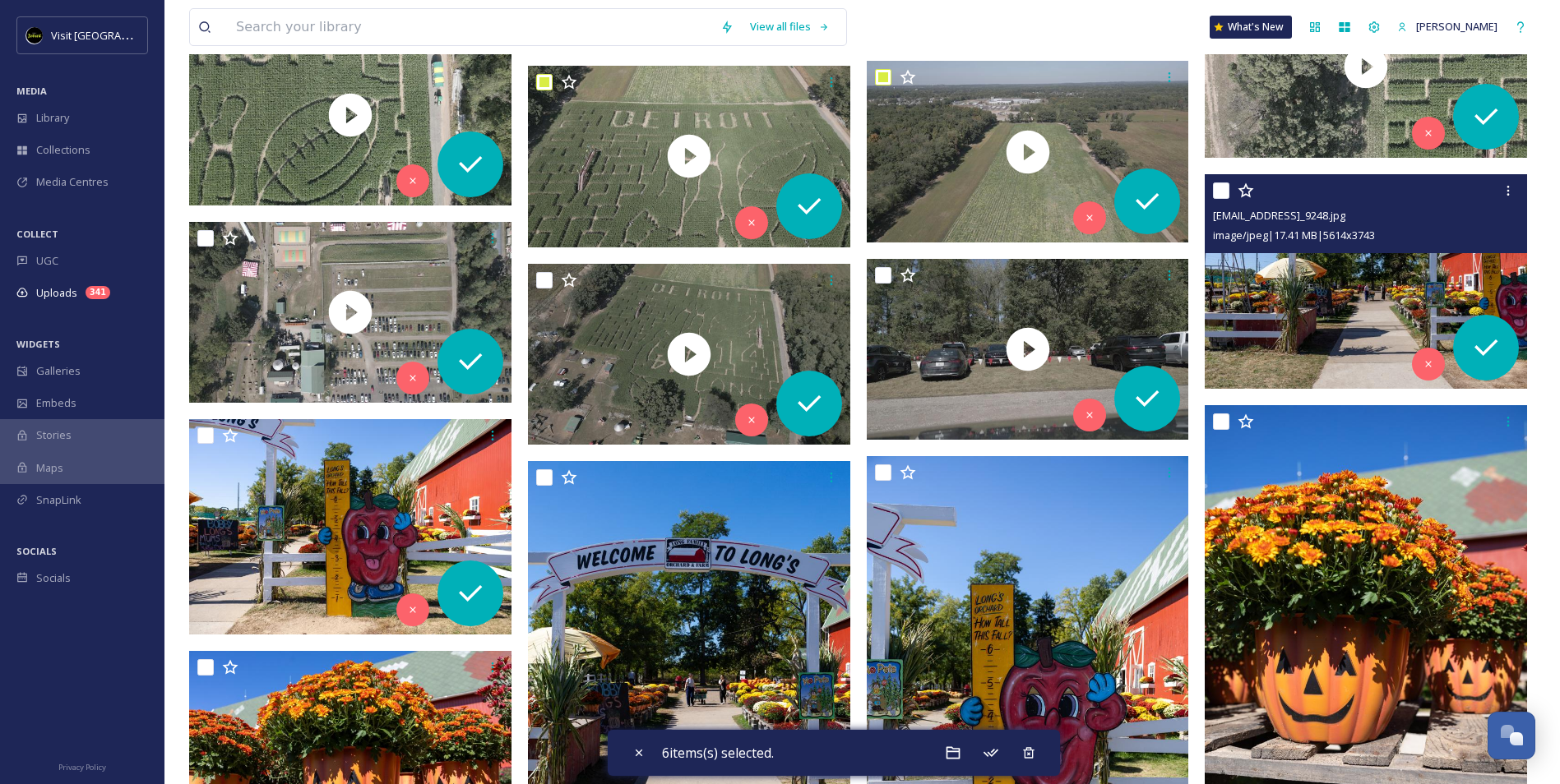
drag, startPoint x: 1223, startPoint y: 188, endPoint x: 1185, endPoint y: 208, distance: 42.9
click at [1223, 193] on input "checkbox" at bounding box center [1221, 191] width 16 height 16
checkbox input "true"
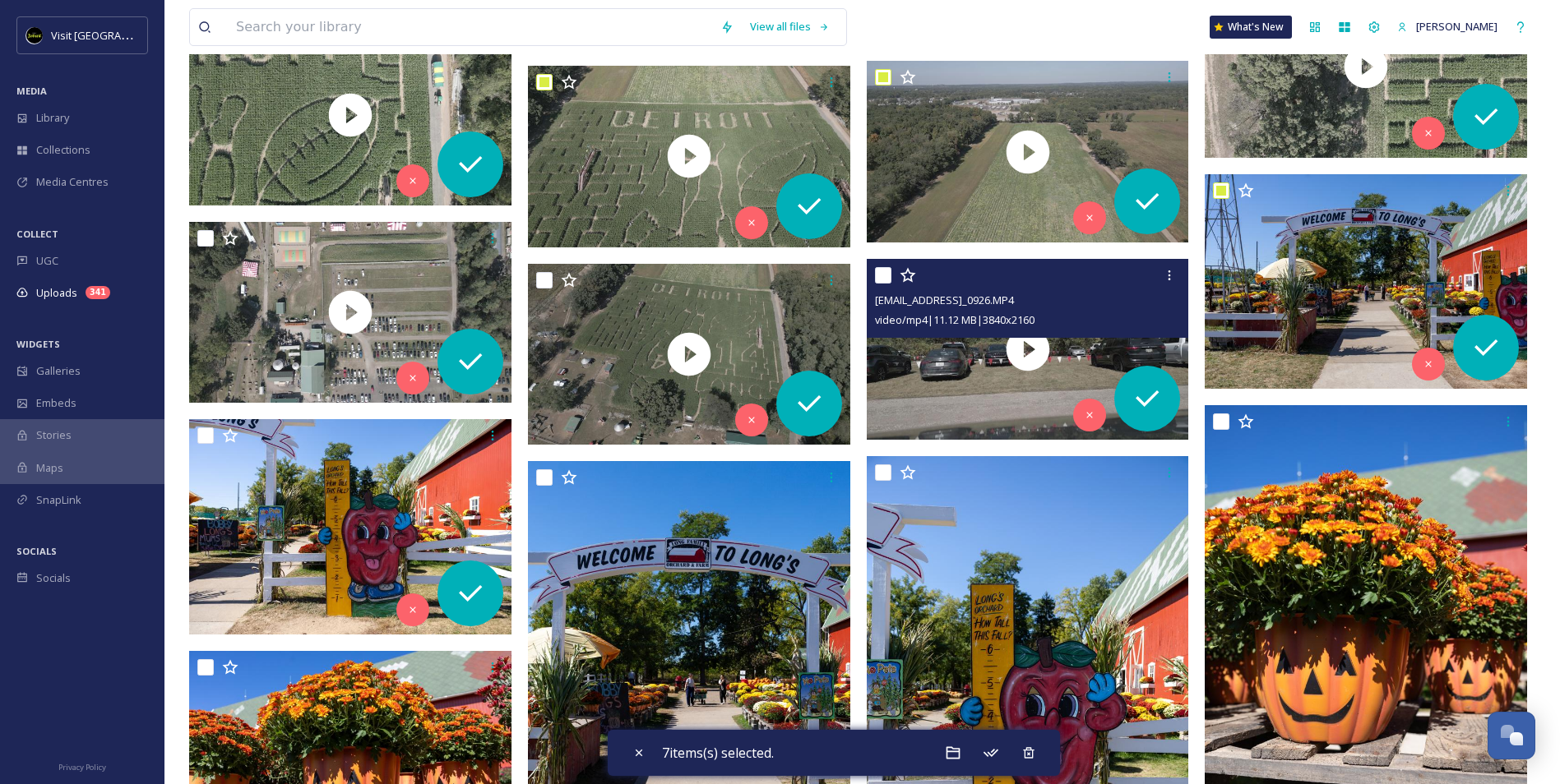
click at [885, 274] on input "checkbox" at bounding box center [883, 275] width 16 height 16
checkbox input "true"
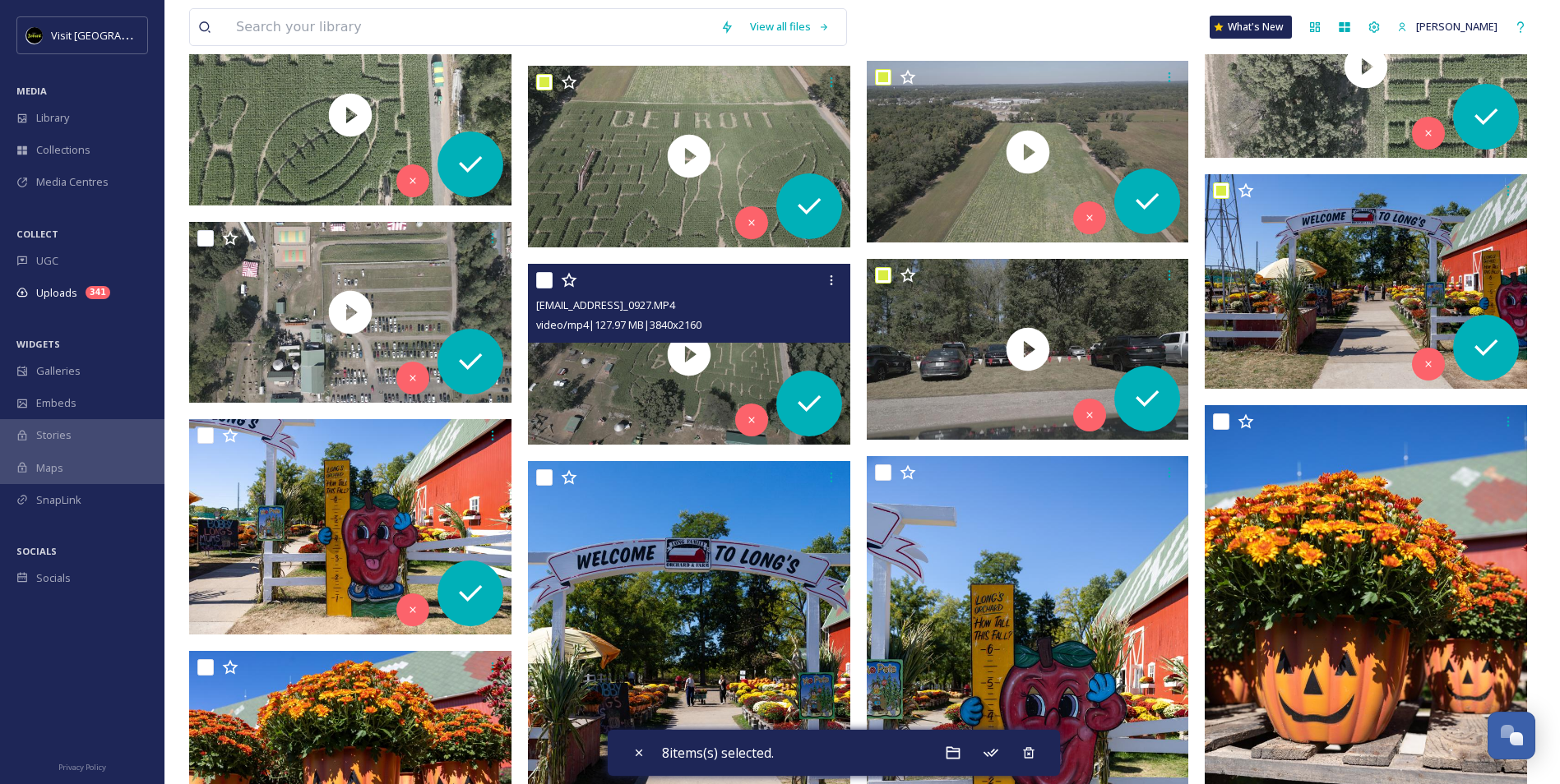
click at [540, 282] on input "checkbox" at bounding box center [545, 280] width 16 height 16
checkbox input "true"
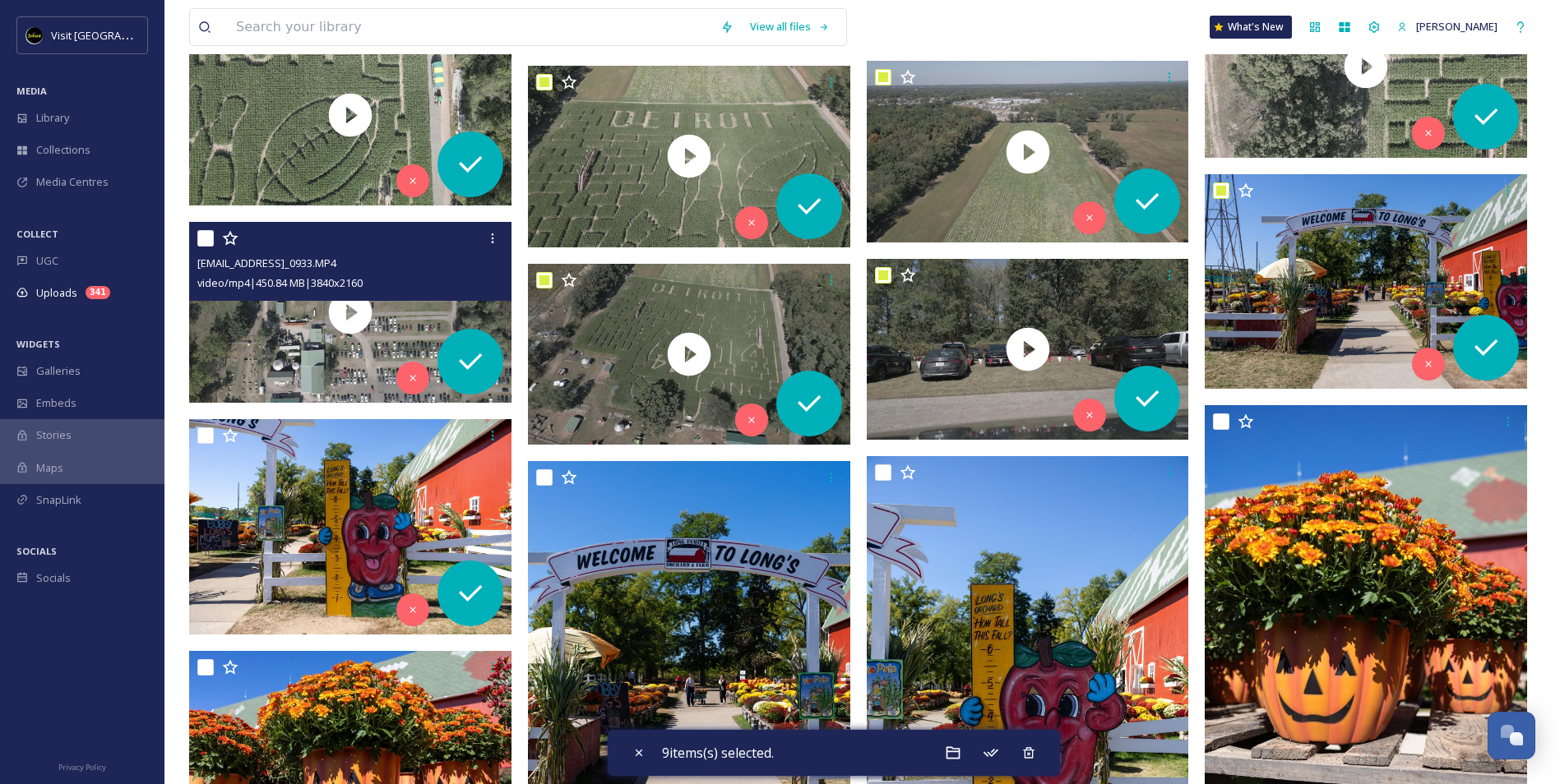
click at [200, 237] on input "checkbox" at bounding box center [205, 238] width 16 height 16
checkbox input "true"
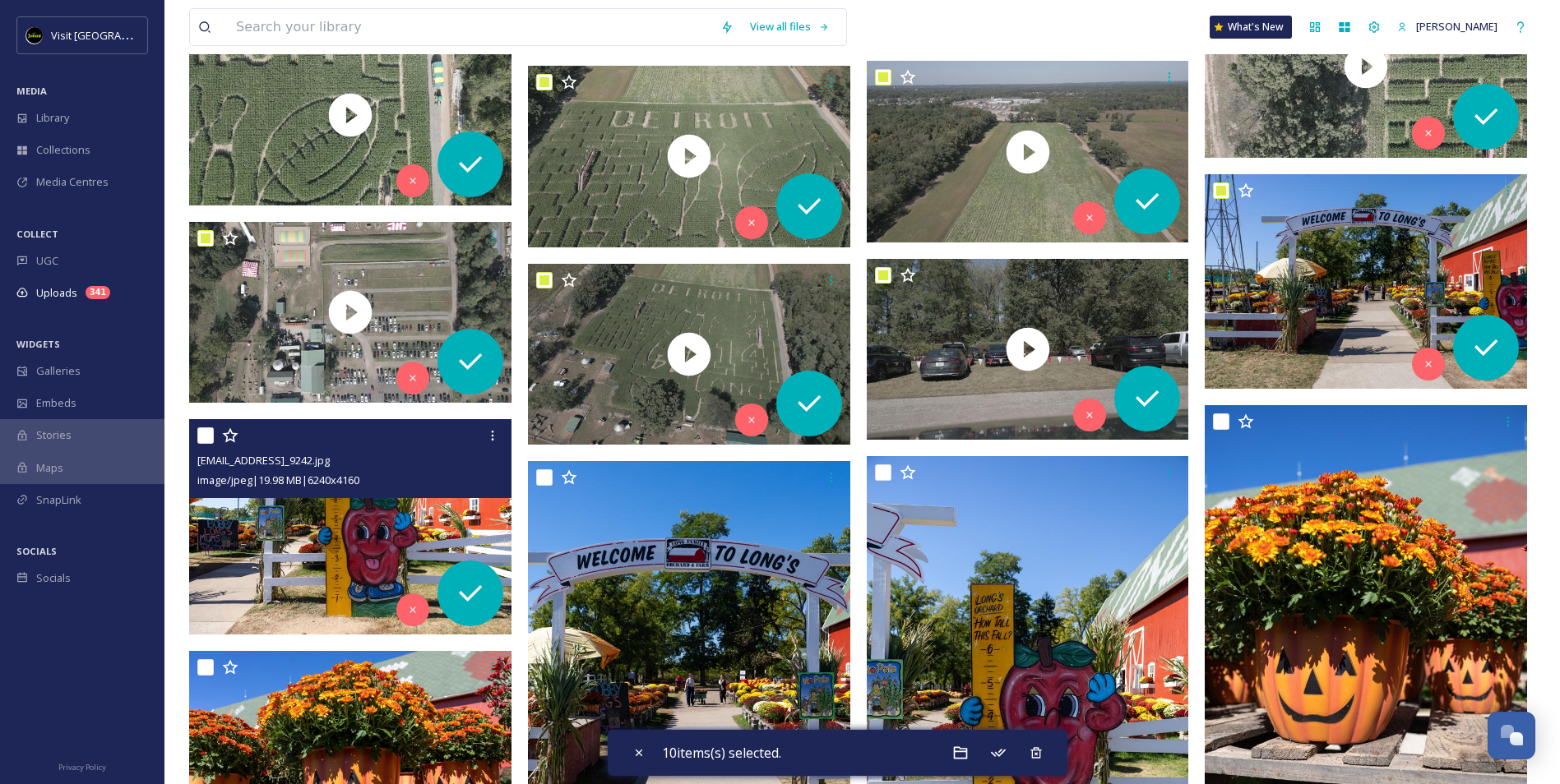
click at [203, 428] on input "checkbox" at bounding box center [205, 436] width 16 height 16
checkbox input "true"
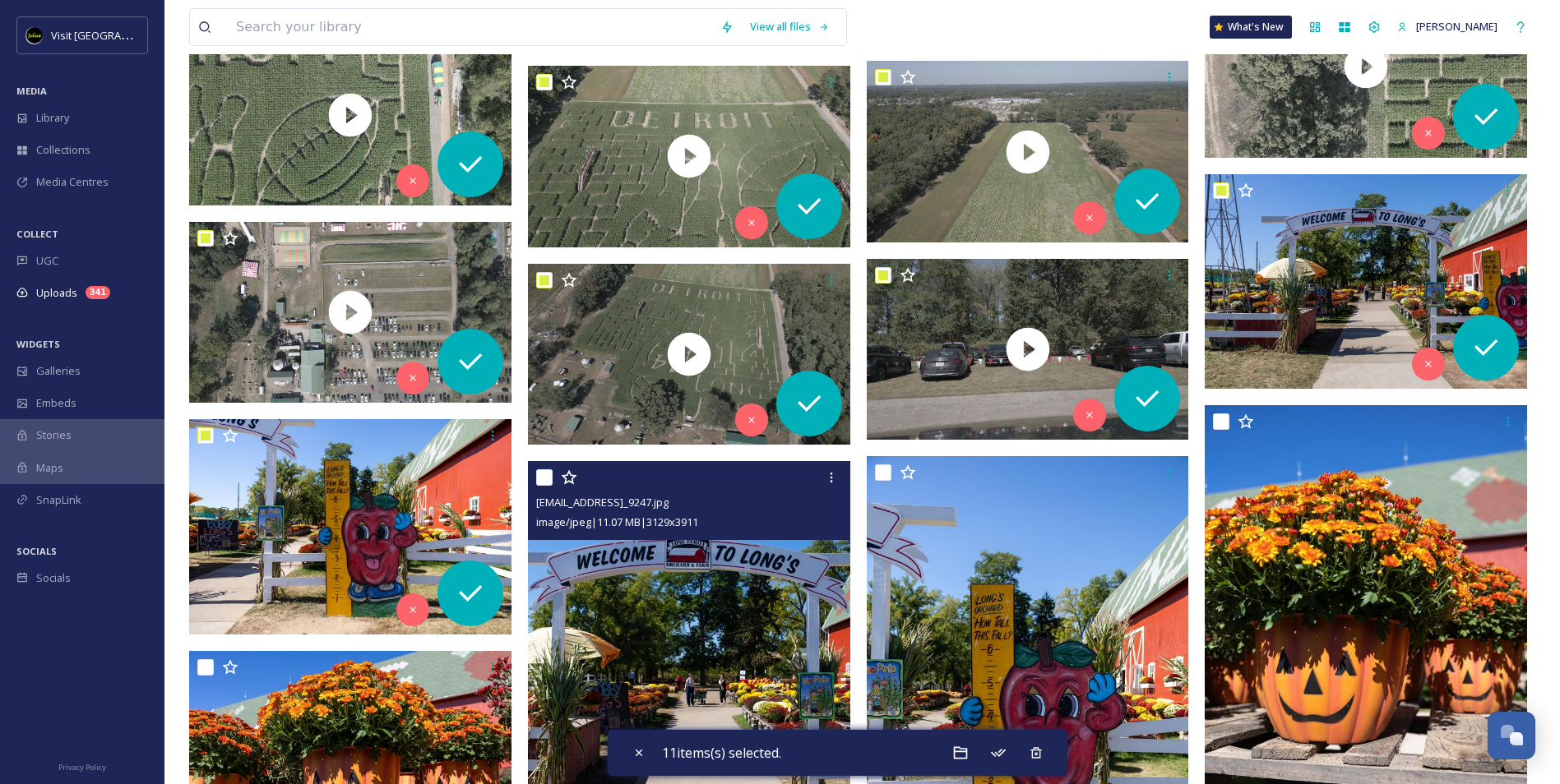
click at [542, 478] on input "checkbox" at bounding box center [545, 478] width 16 height 16
checkbox input "true"
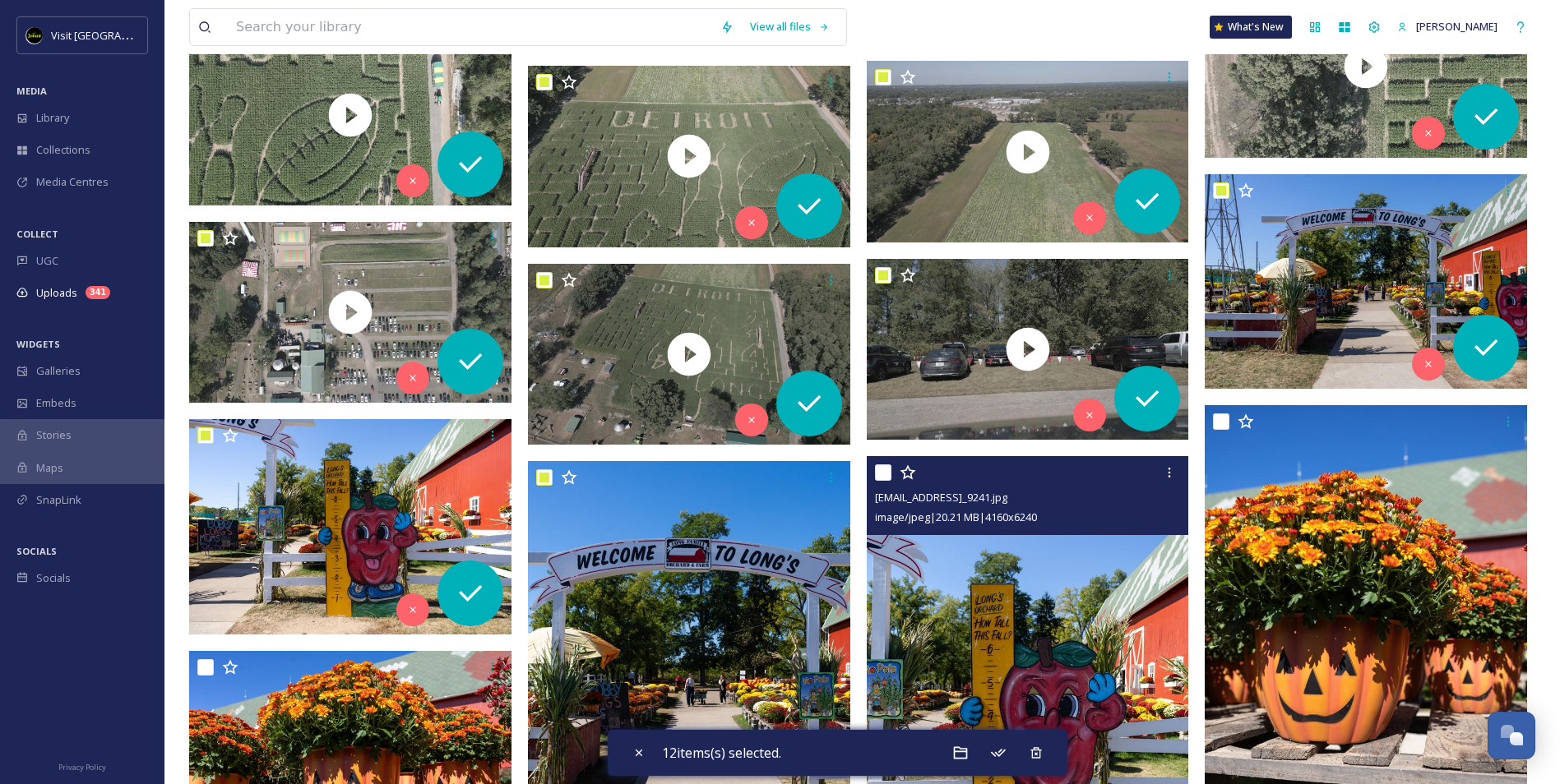
click at [886, 473] on input "checkbox" at bounding box center [883, 472] width 16 height 16
checkbox input "true"
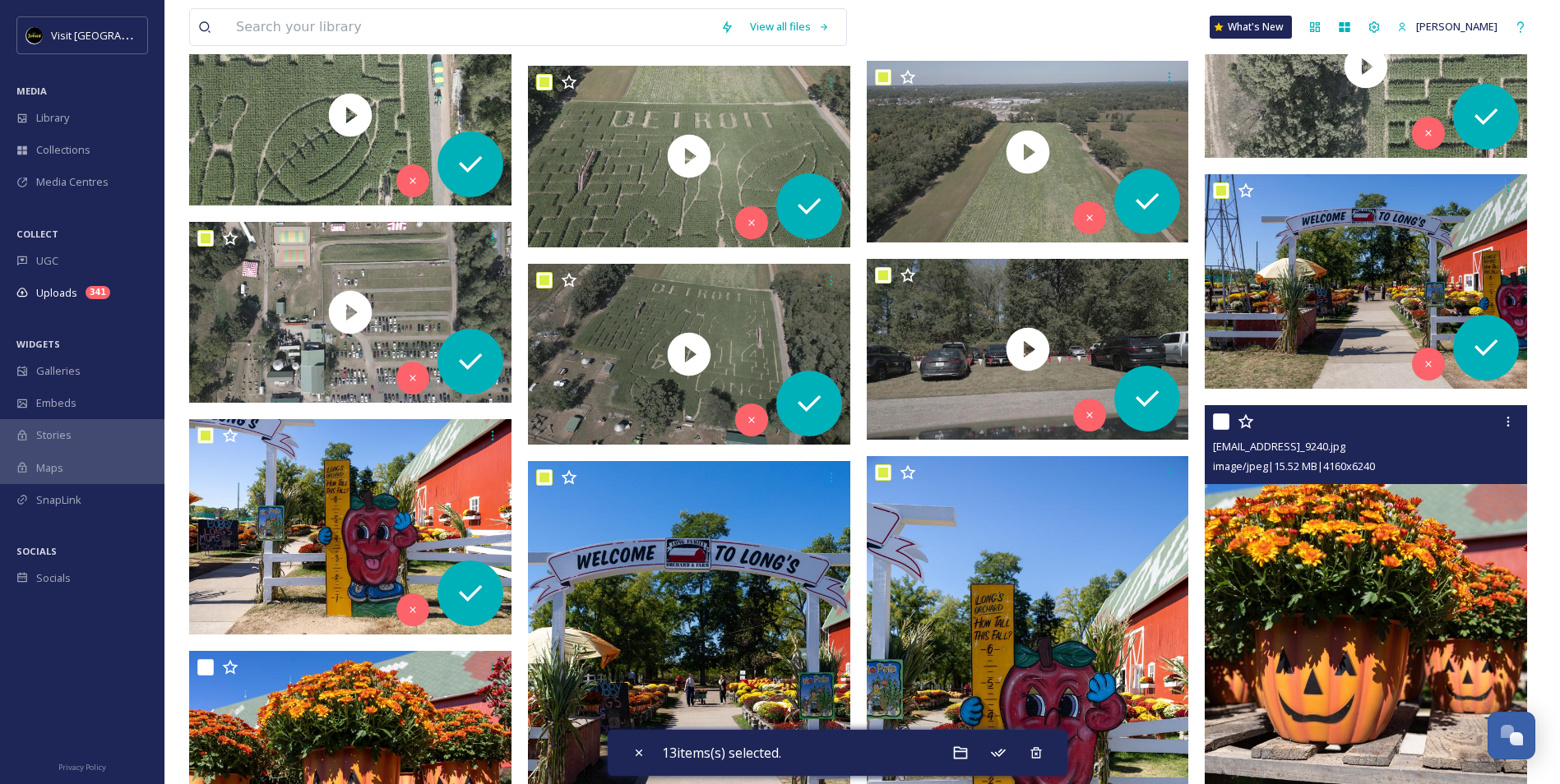
click at [1220, 420] on input "checkbox" at bounding box center [1221, 421] width 16 height 16
checkbox input "true"
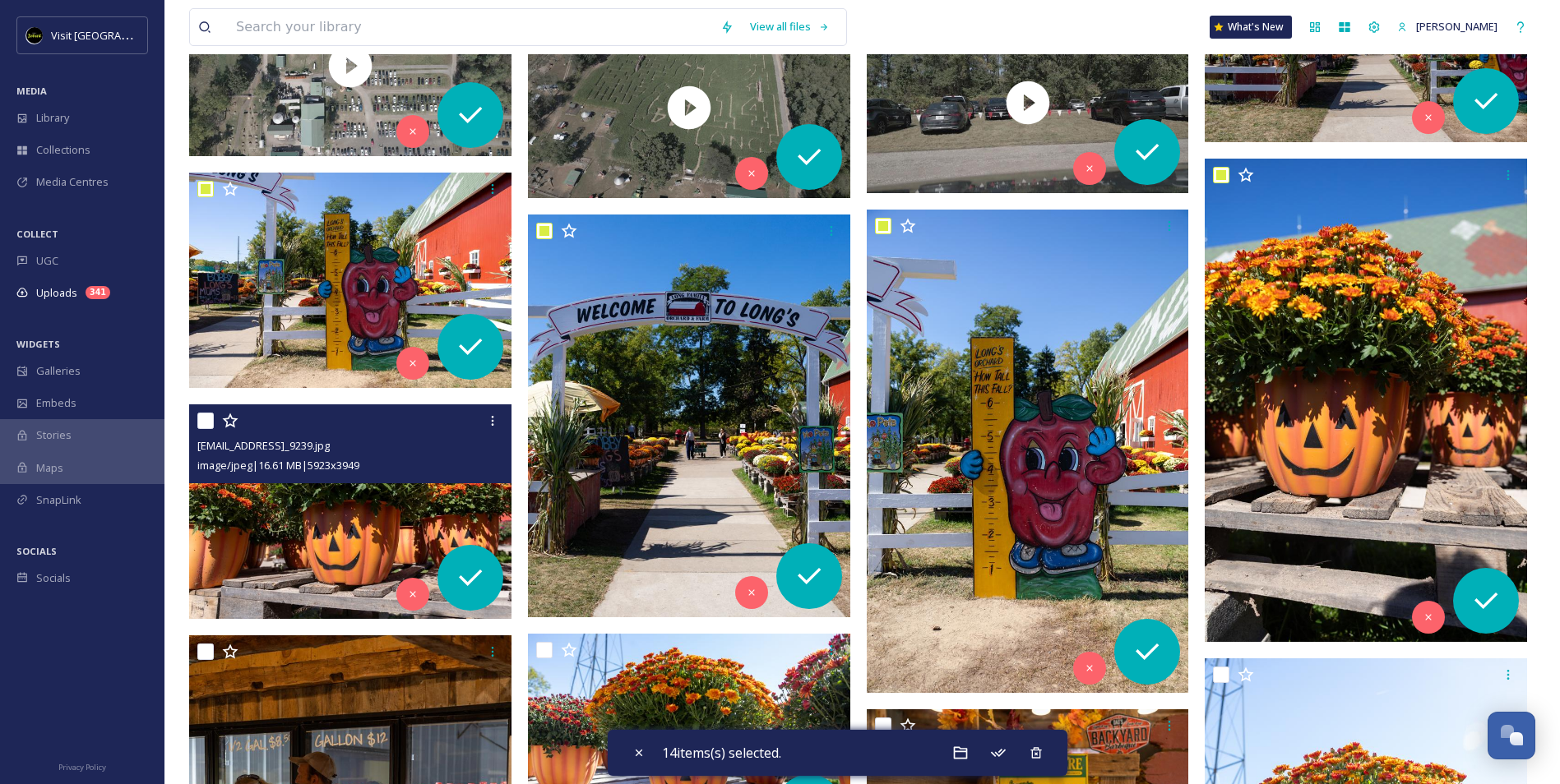
click at [208, 419] on input "checkbox" at bounding box center [205, 421] width 16 height 16
checkbox input "true"
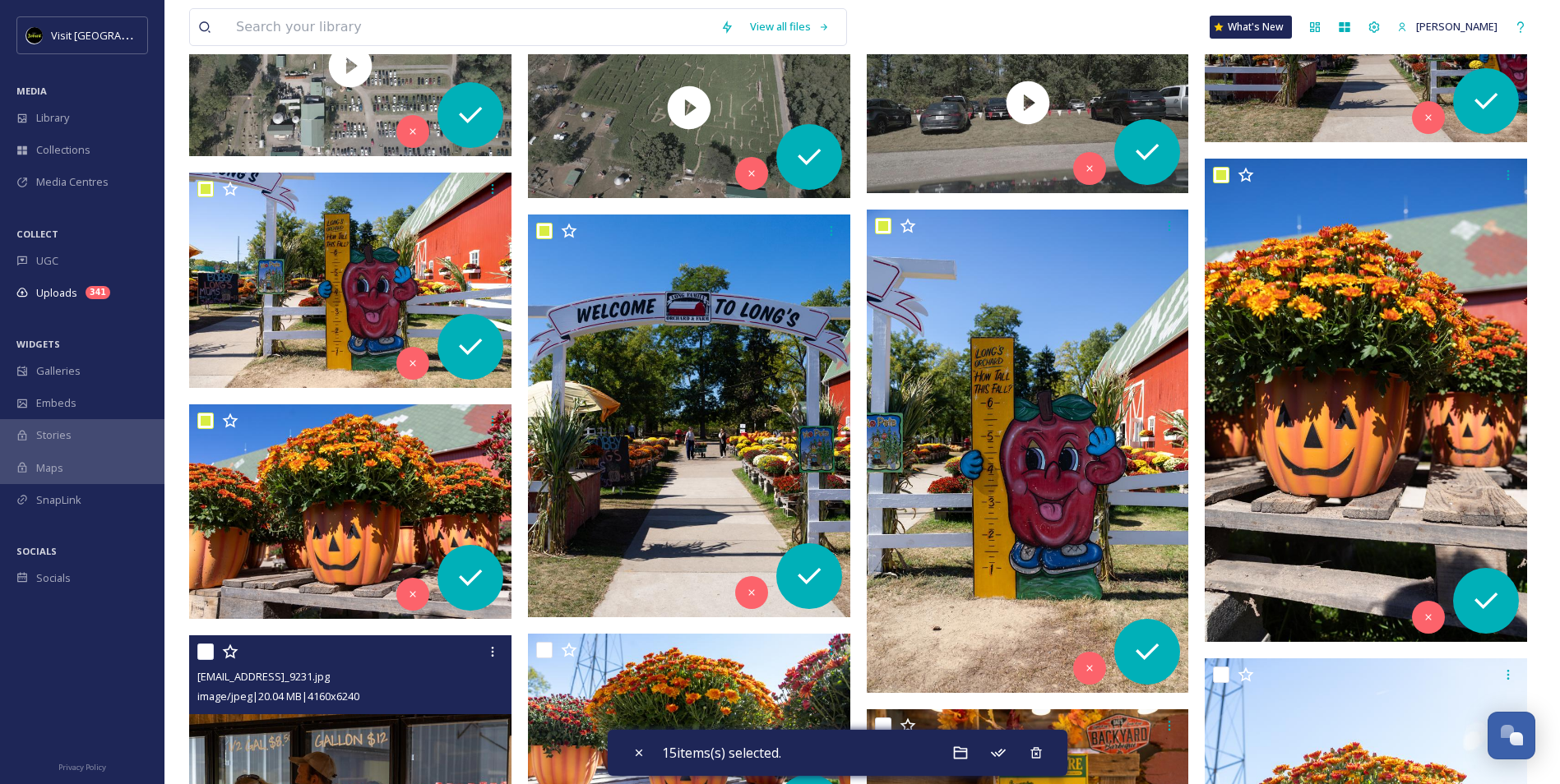
click at [201, 658] on input "checkbox" at bounding box center [205, 651] width 16 height 16
checkbox input "true"
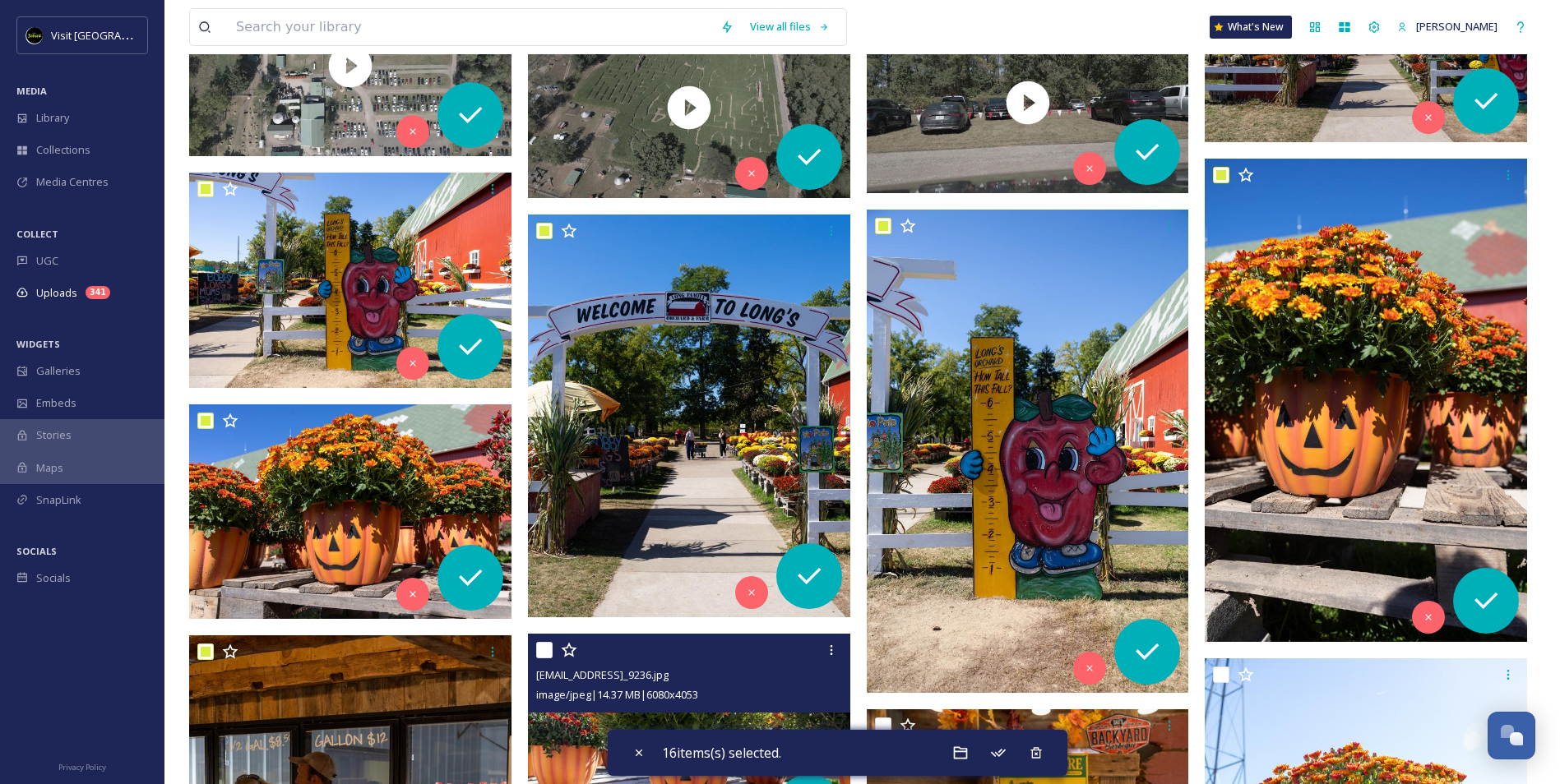
click at [549, 651] on input "checkbox" at bounding box center [545, 650] width 16 height 16
checkbox input "true"
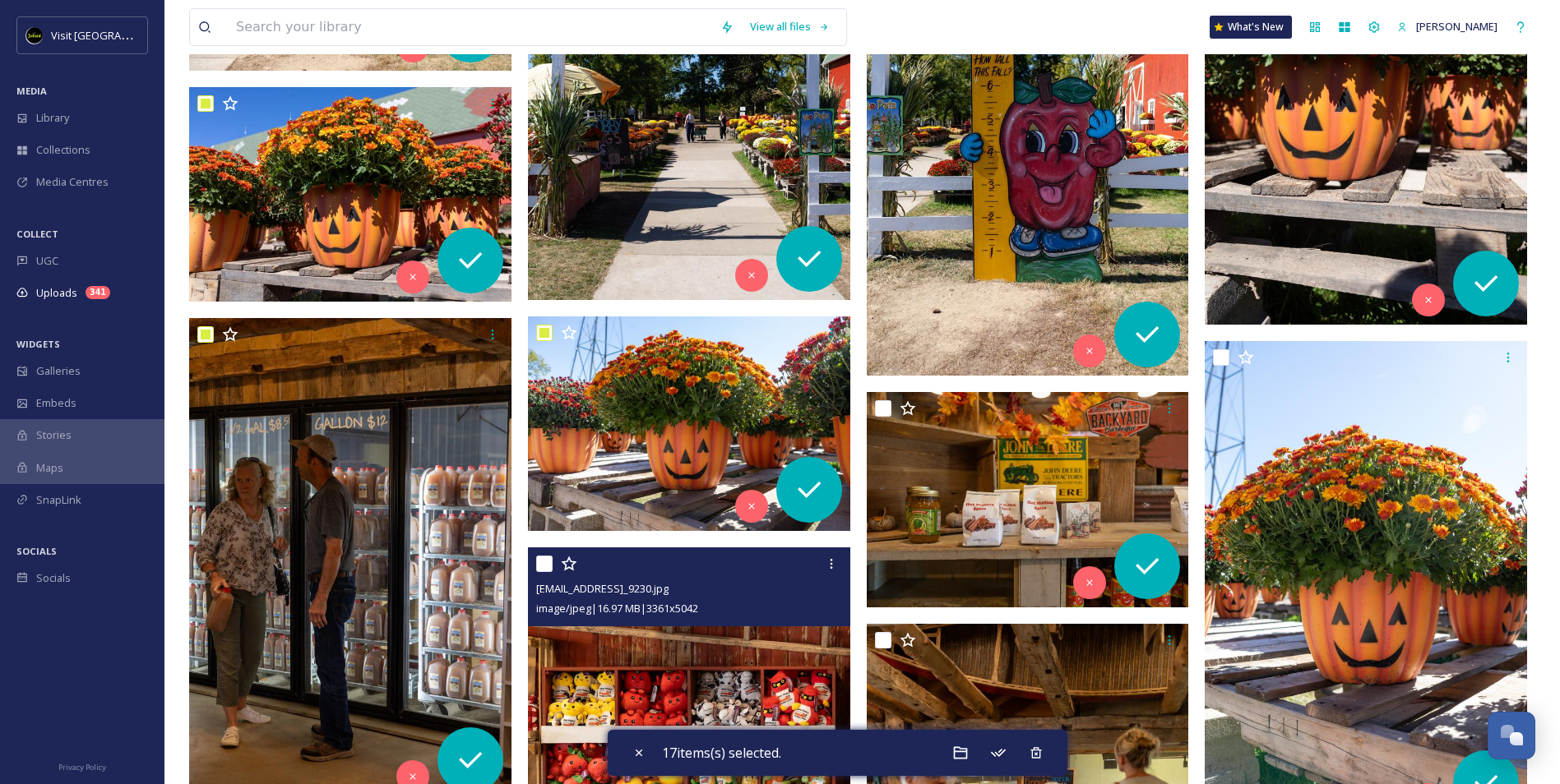
scroll to position [3288, 0]
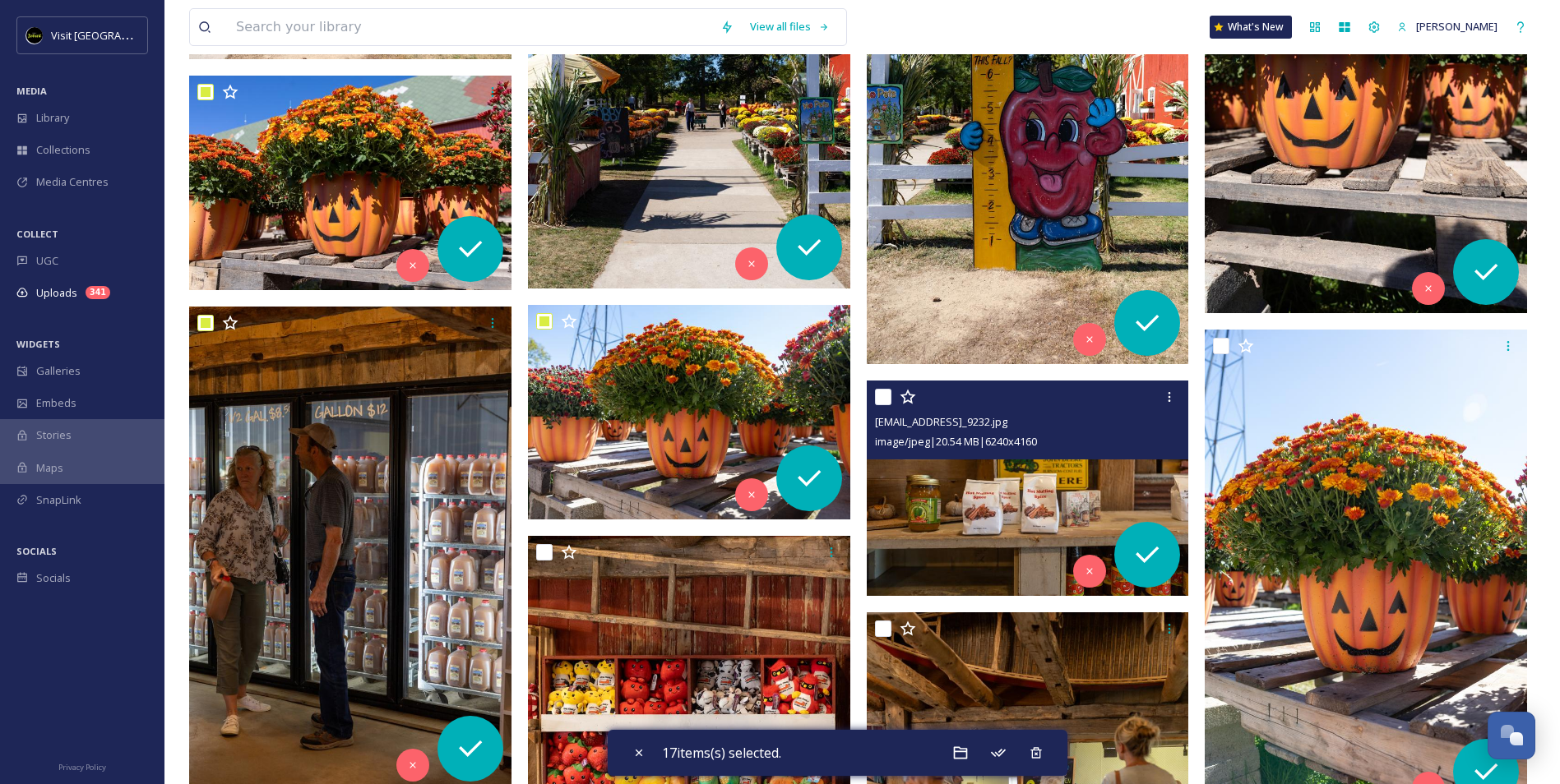
click at [881, 398] on input "checkbox" at bounding box center [883, 396] width 16 height 16
checkbox input "true"
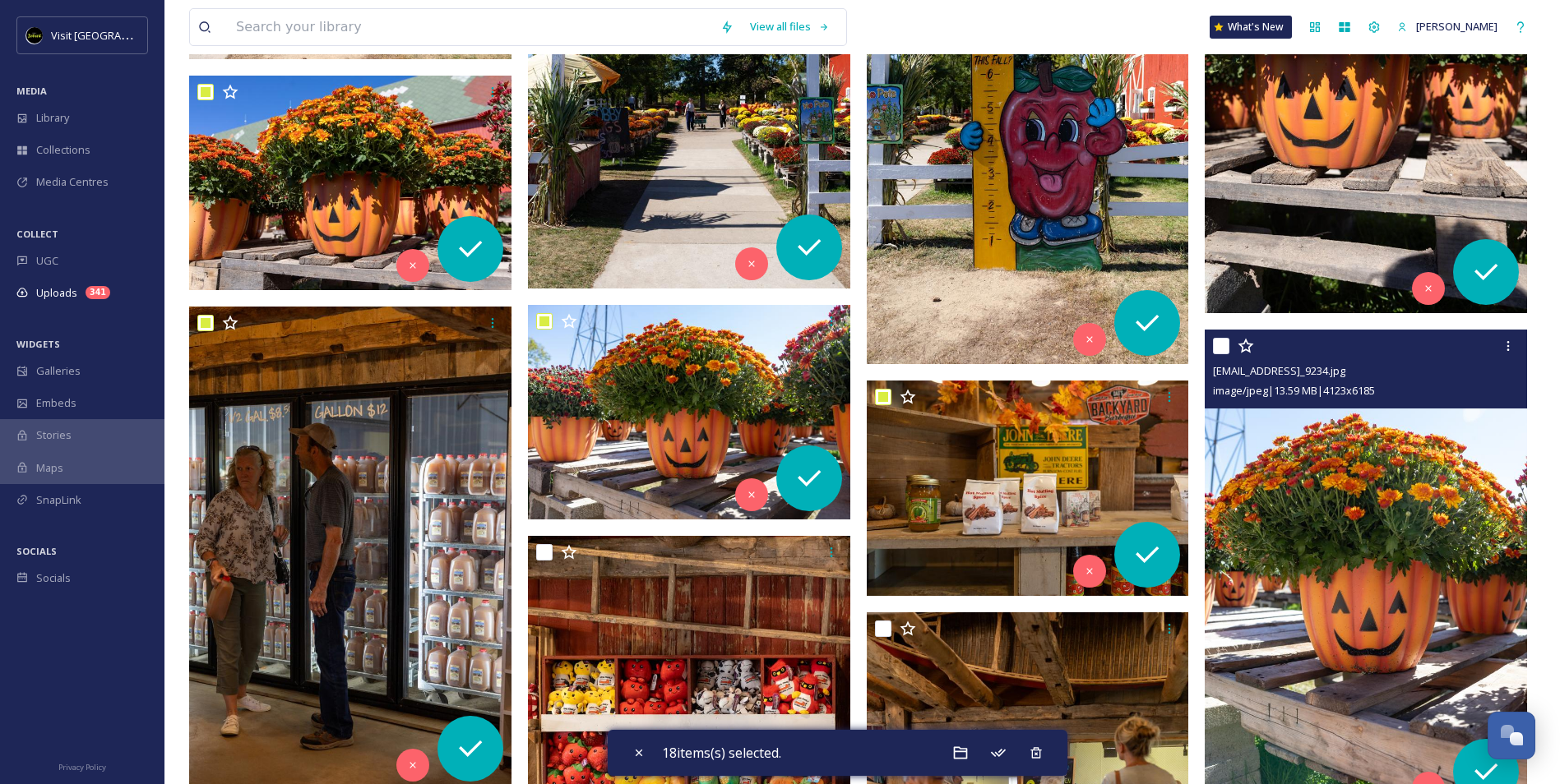
click at [1219, 344] on input "checkbox" at bounding box center [1221, 346] width 16 height 16
checkbox input "true"
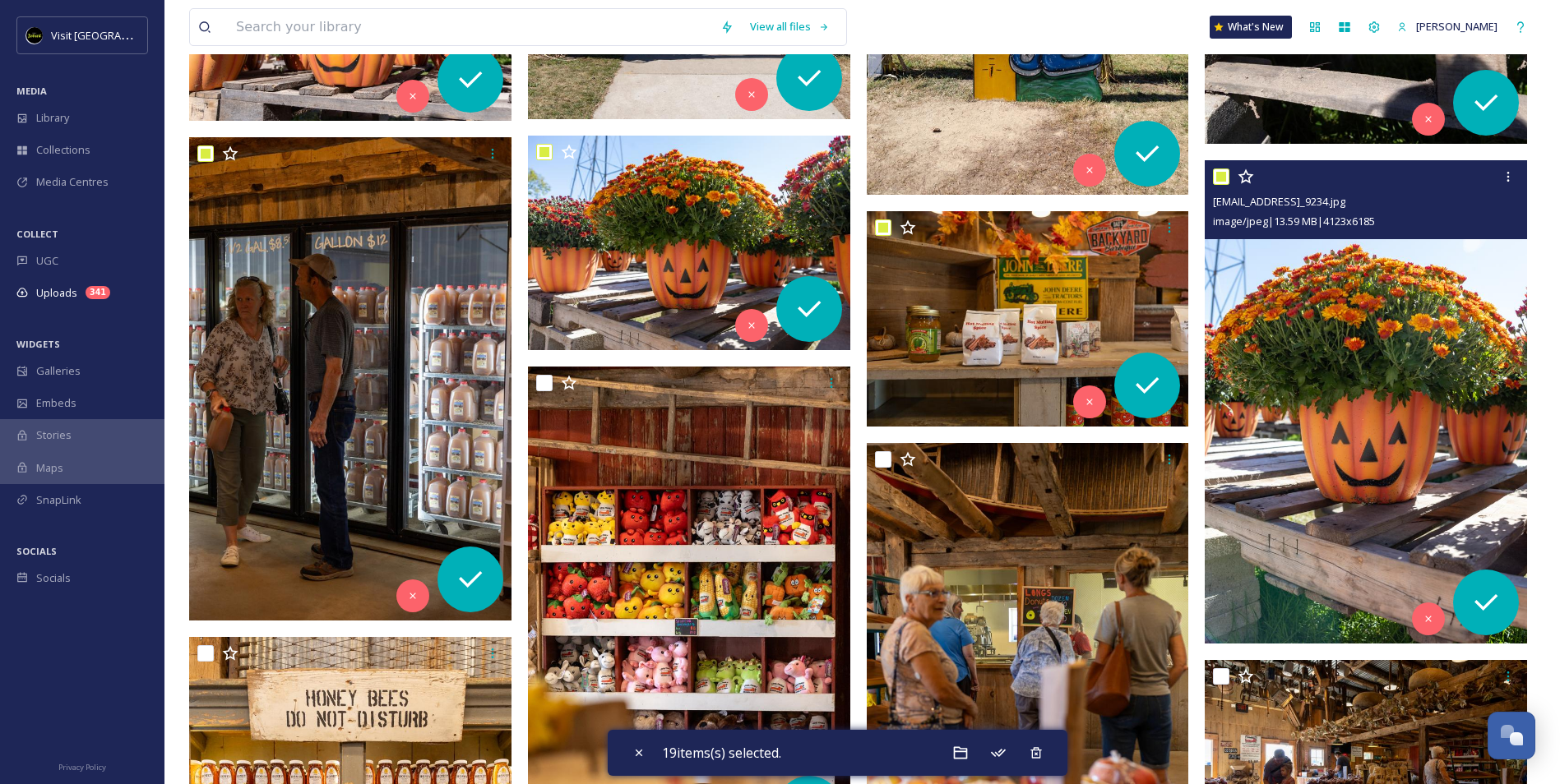
scroll to position [3534, 0]
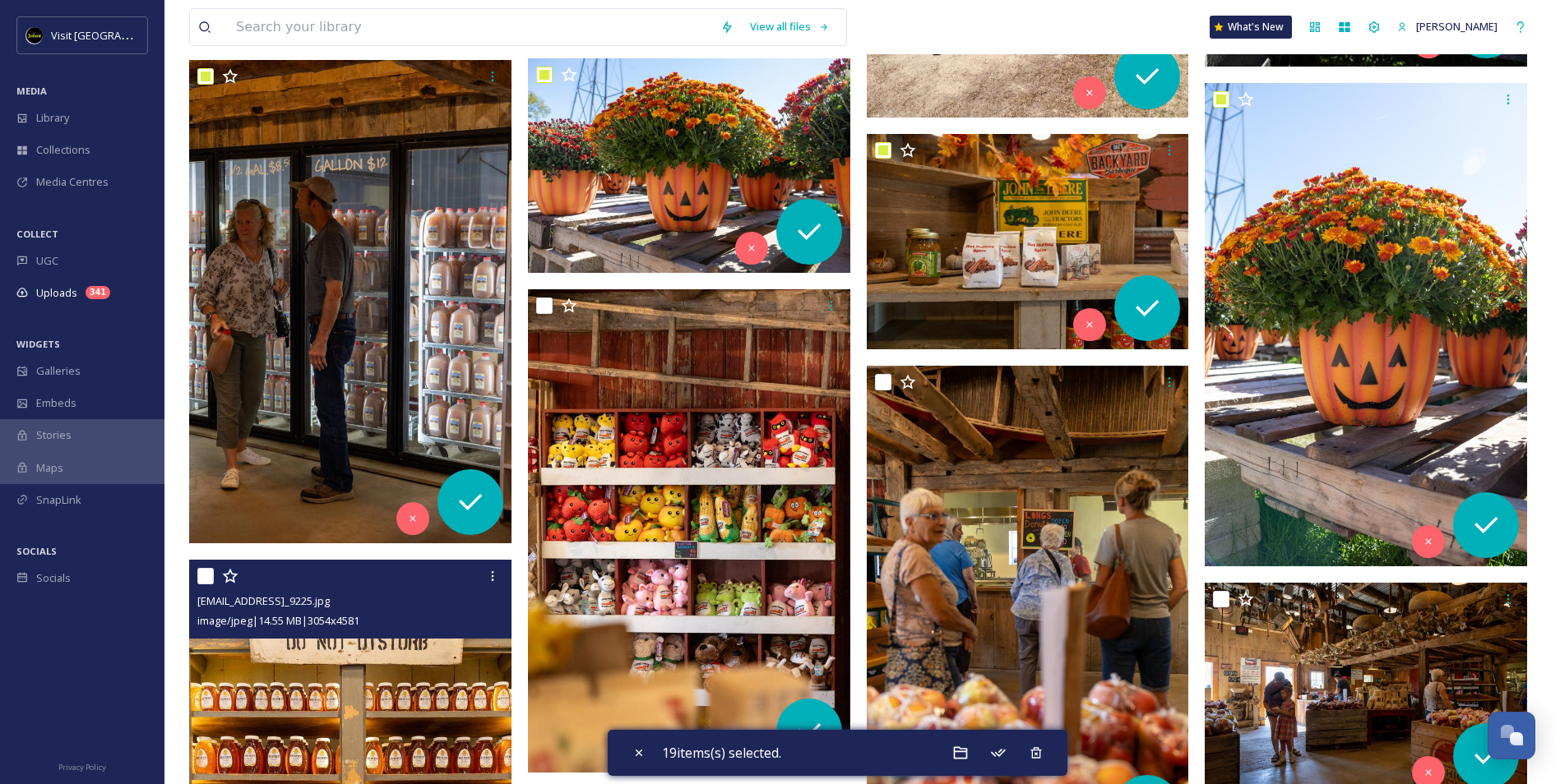
click at [197, 575] on input "checkbox" at bounding box center [205, 576] width 16 height 16
checkbox input "true"
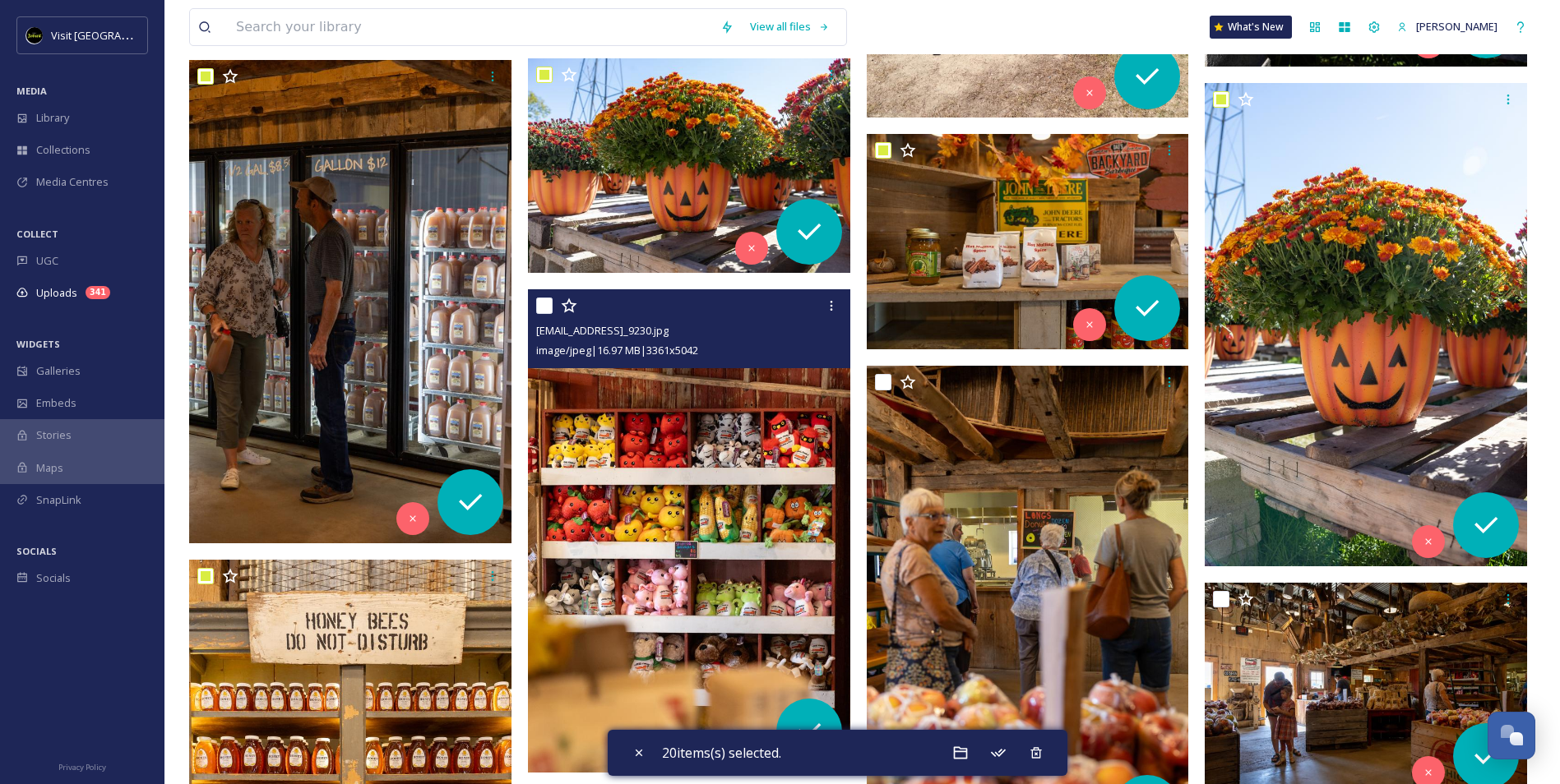
click at [540, 306] on input "checkbox" at bounding box center [545, 306] width 16 height 16
checkbox input "true"
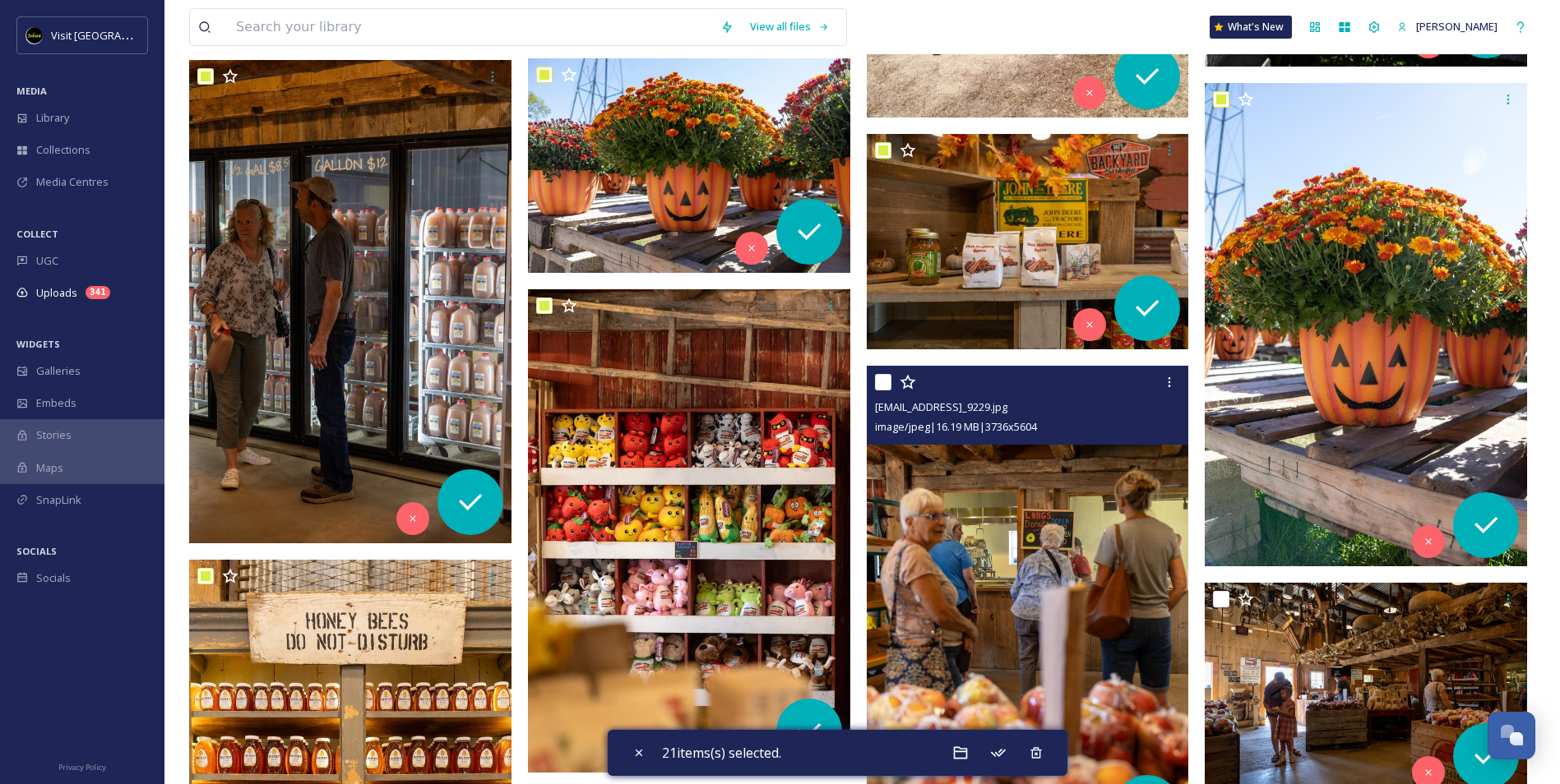
click at [879, 384] on input "checkbox" at bounding box center [883, 382] width 16 height 16
checkbox input "true"
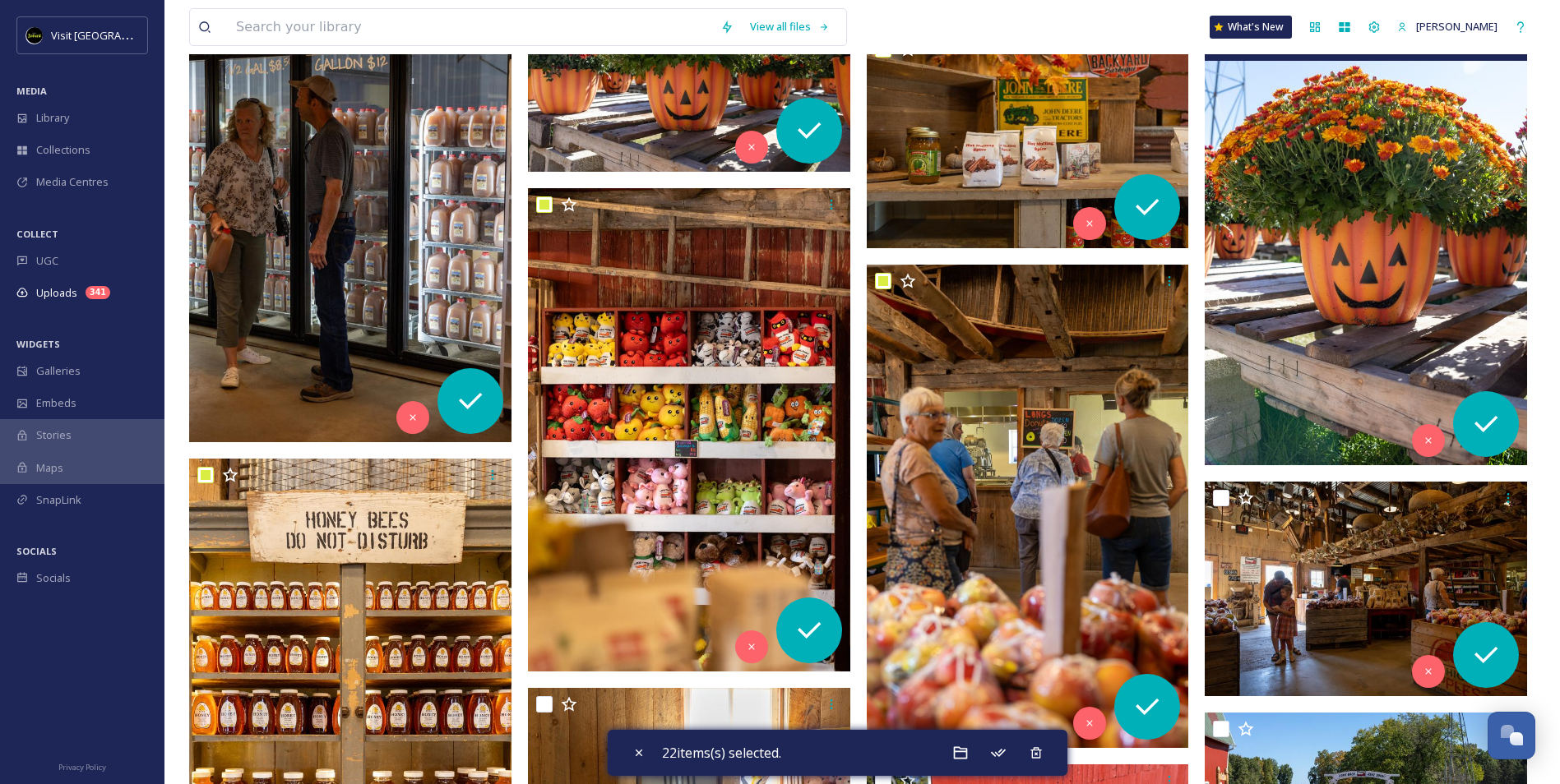
scroll to position [3781, 0]
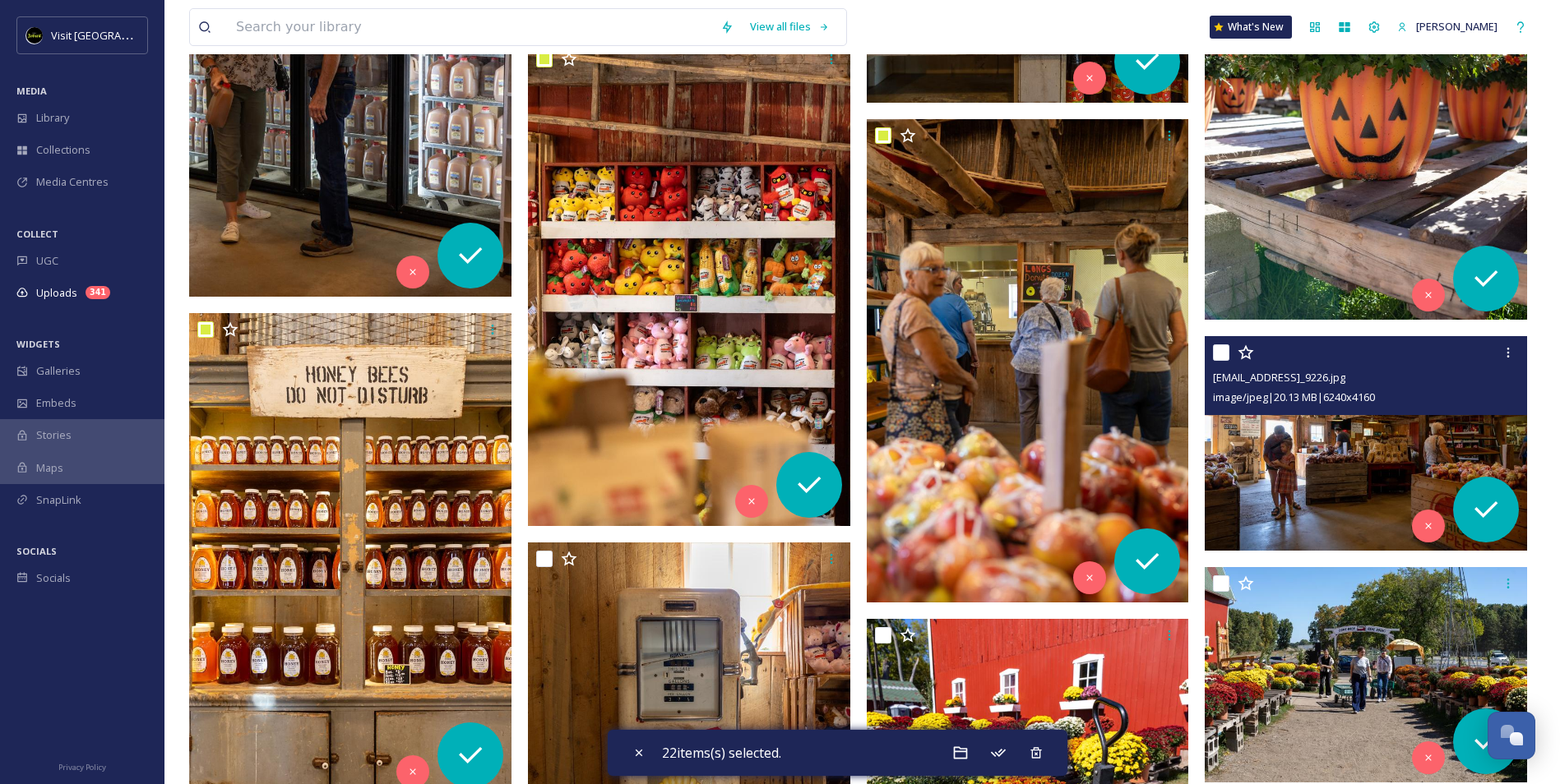
click at [1227, 350] on input "checkbox" at bounding box center [1221, 353] width 16 height 16
checkbox input "true"
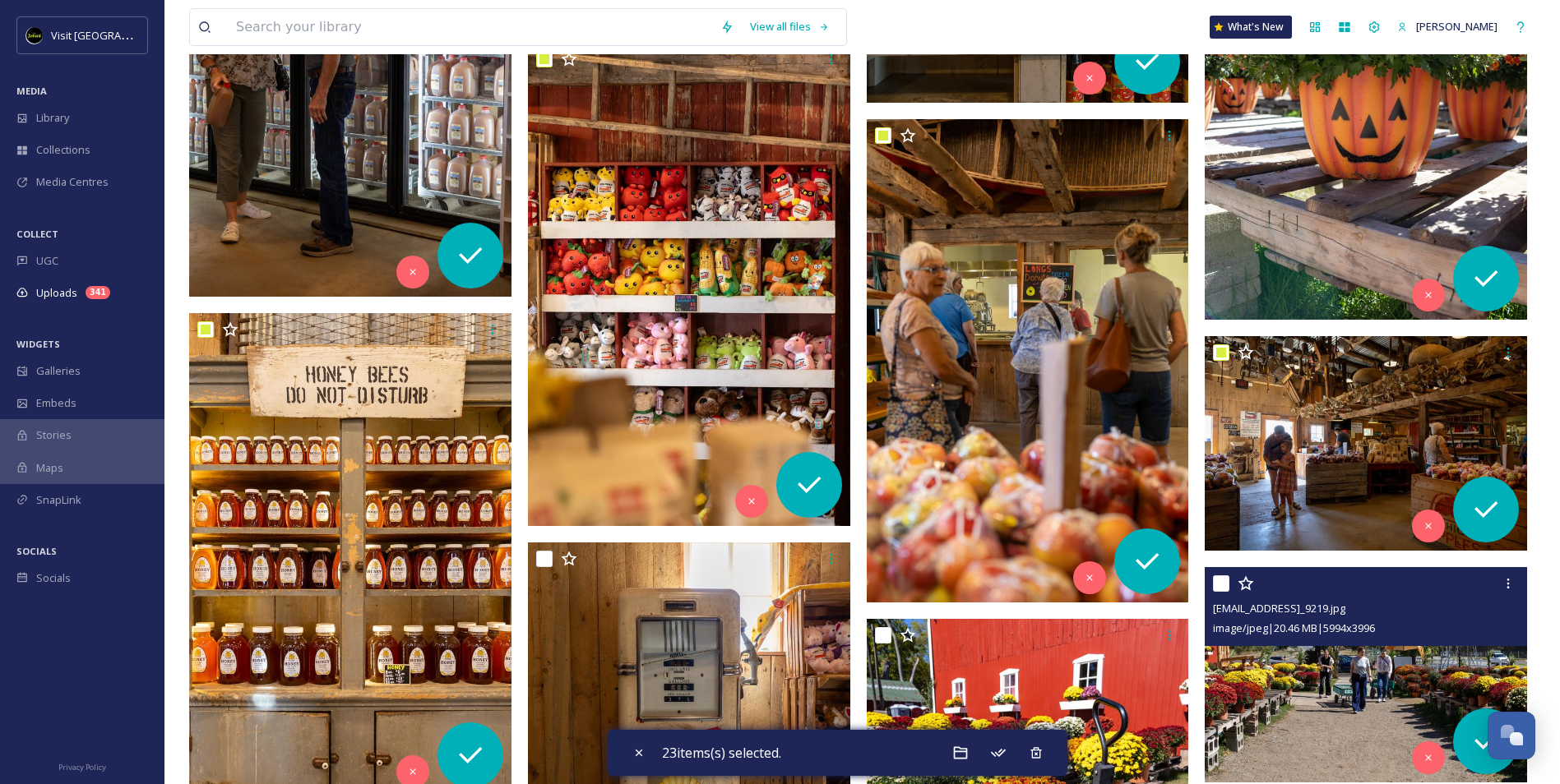
click at [1220, 580] on input "checkbox" at bounding box center [1221, 584] width 16 height 16
checkbox input "true"
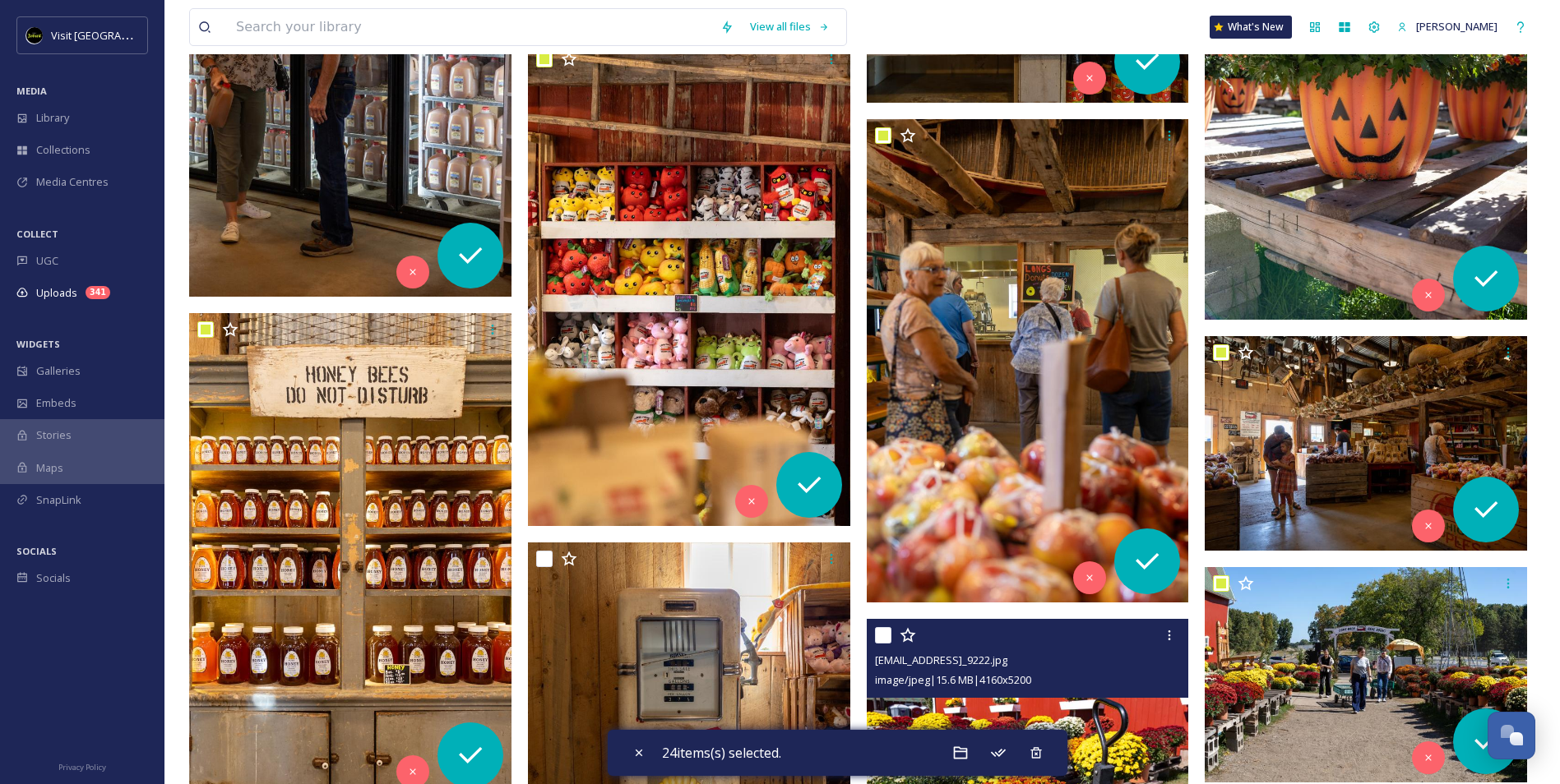
drag, startPoint x: 883, startPoint y: 633, endPoint x: 819, endPoint y: 629, distance: 64.1
click at [883, 633] on input "checkbox" at bounding box center [883, 635] width 16 height 16
checkbox input "true"
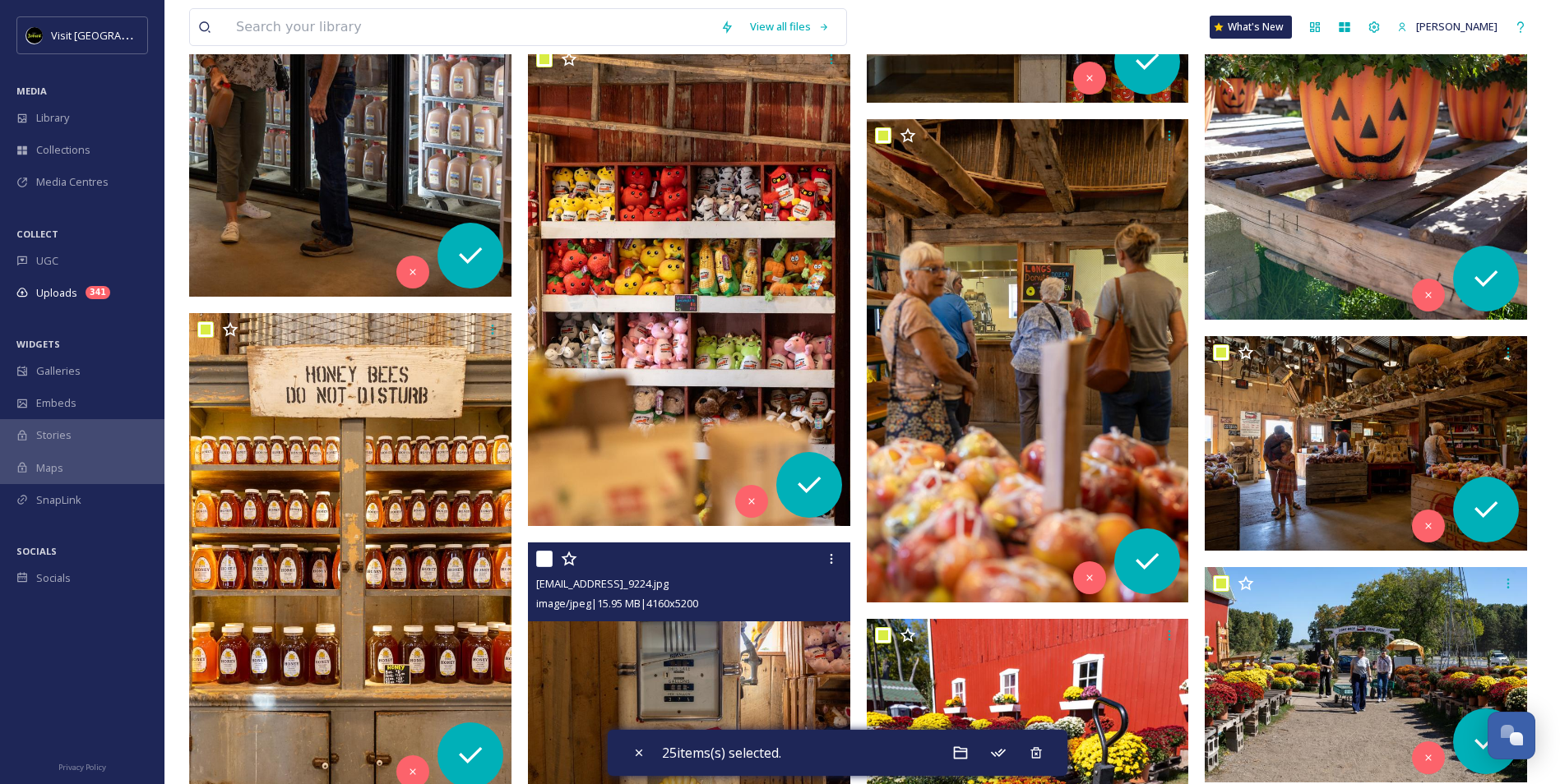
click at [538, 559] on input "checkbox" at bounding box center [545, 559] width 16 height 16
checkbox input "true"
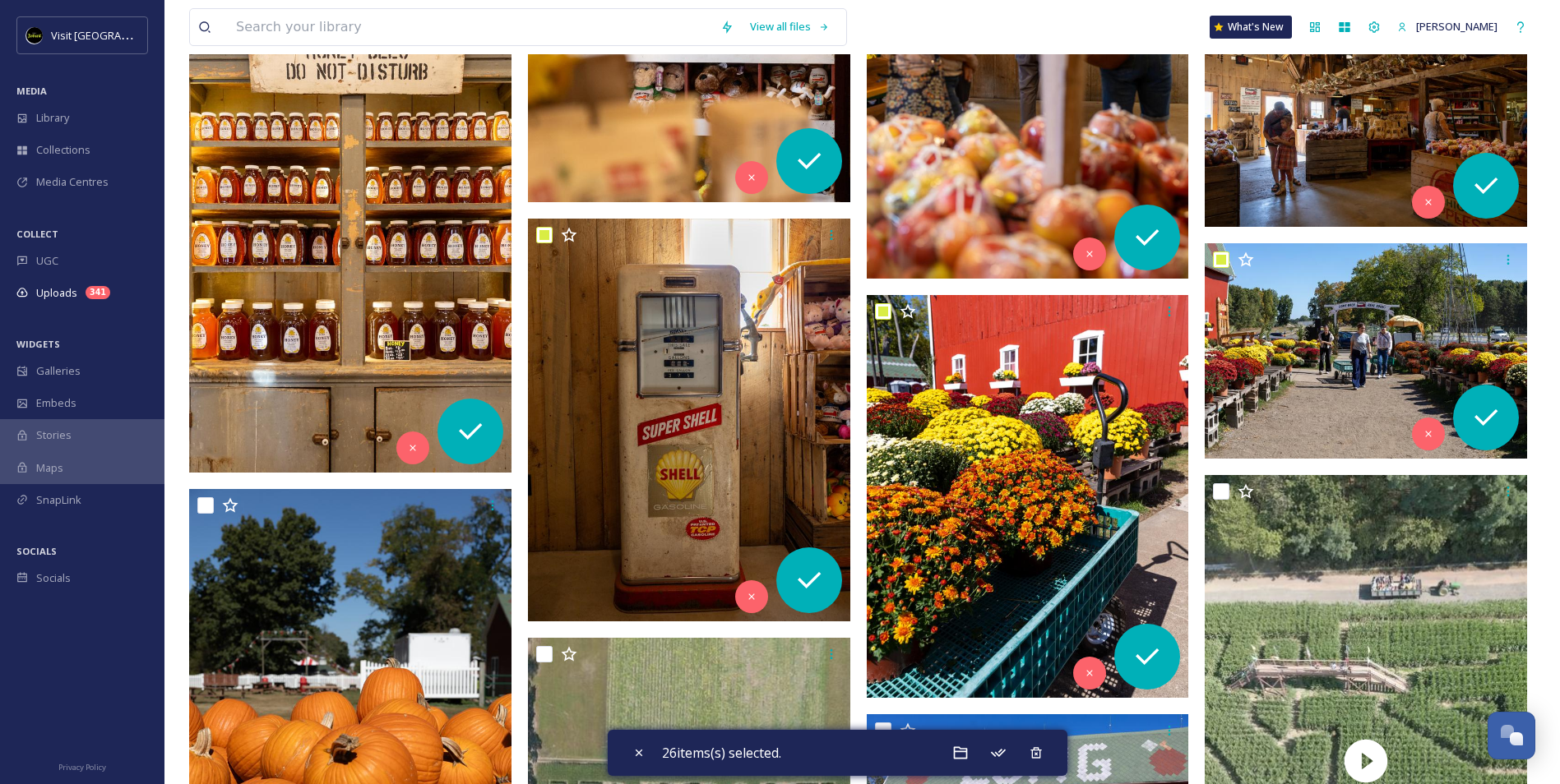
scroll to position [4110, 0]
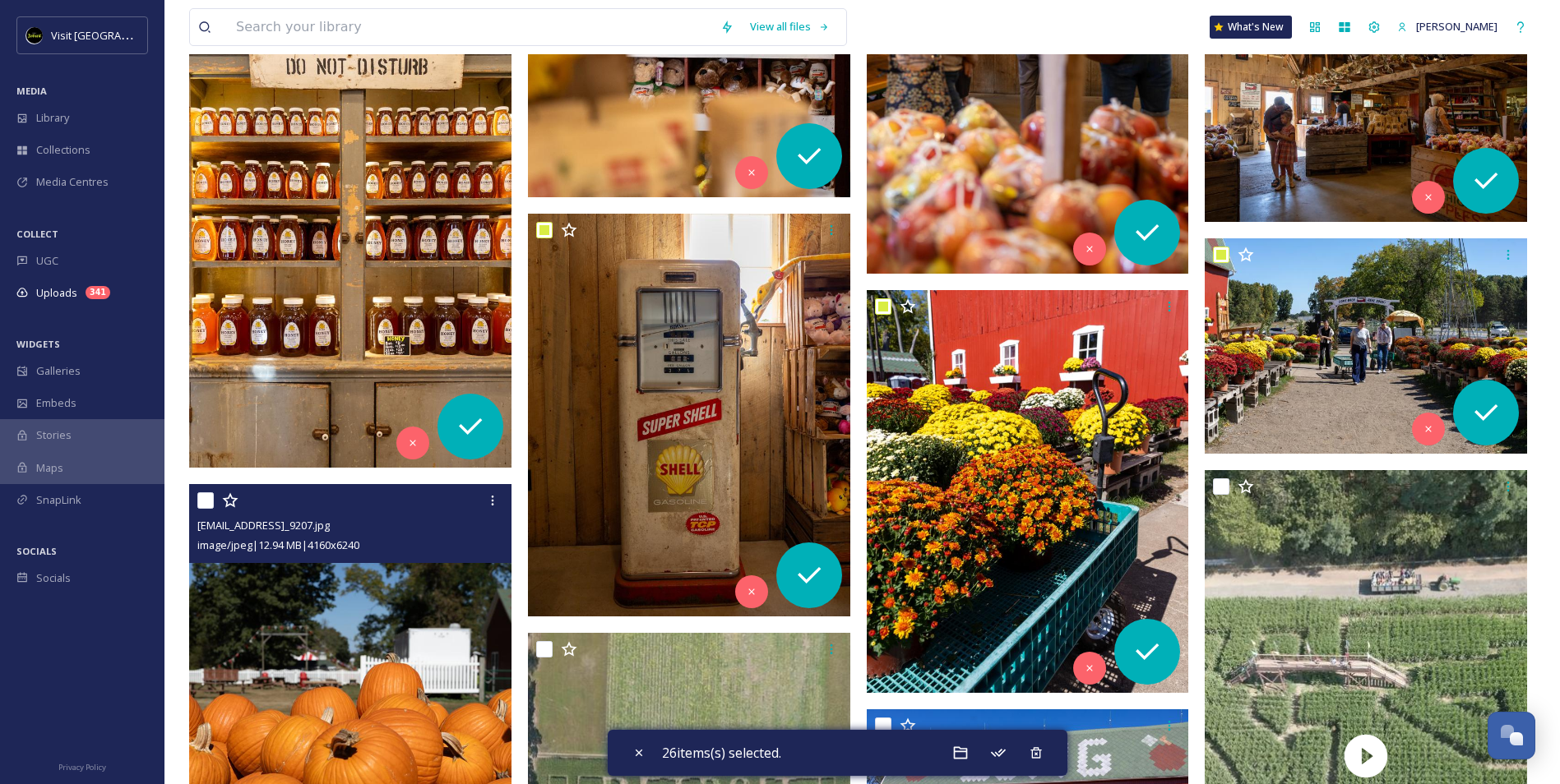
click at [203, 501] on input "checkbox" at bounding box center [205, 501] width 16 height 16
checkbox input "true"
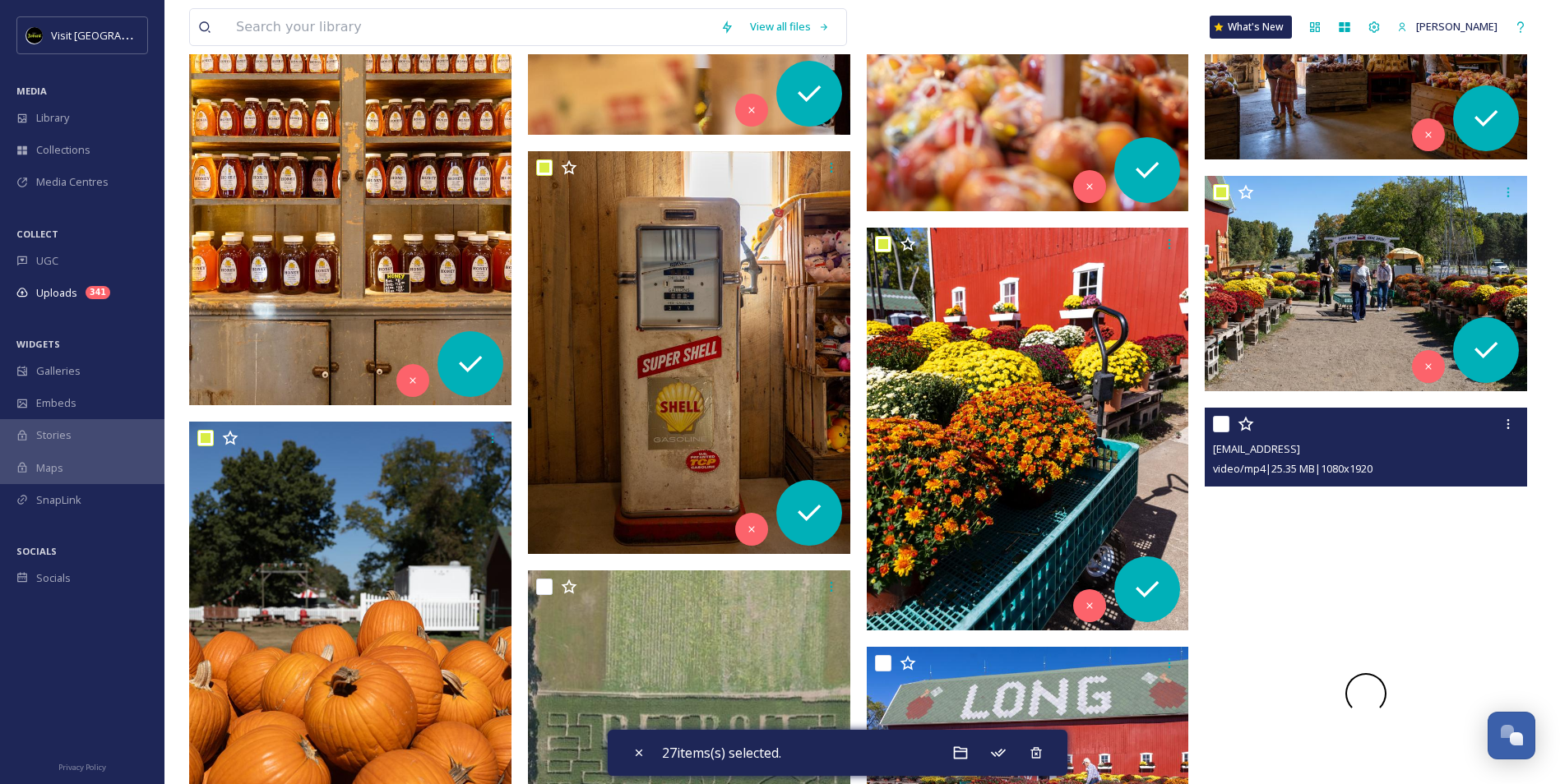
scroll to position [4357, 0]
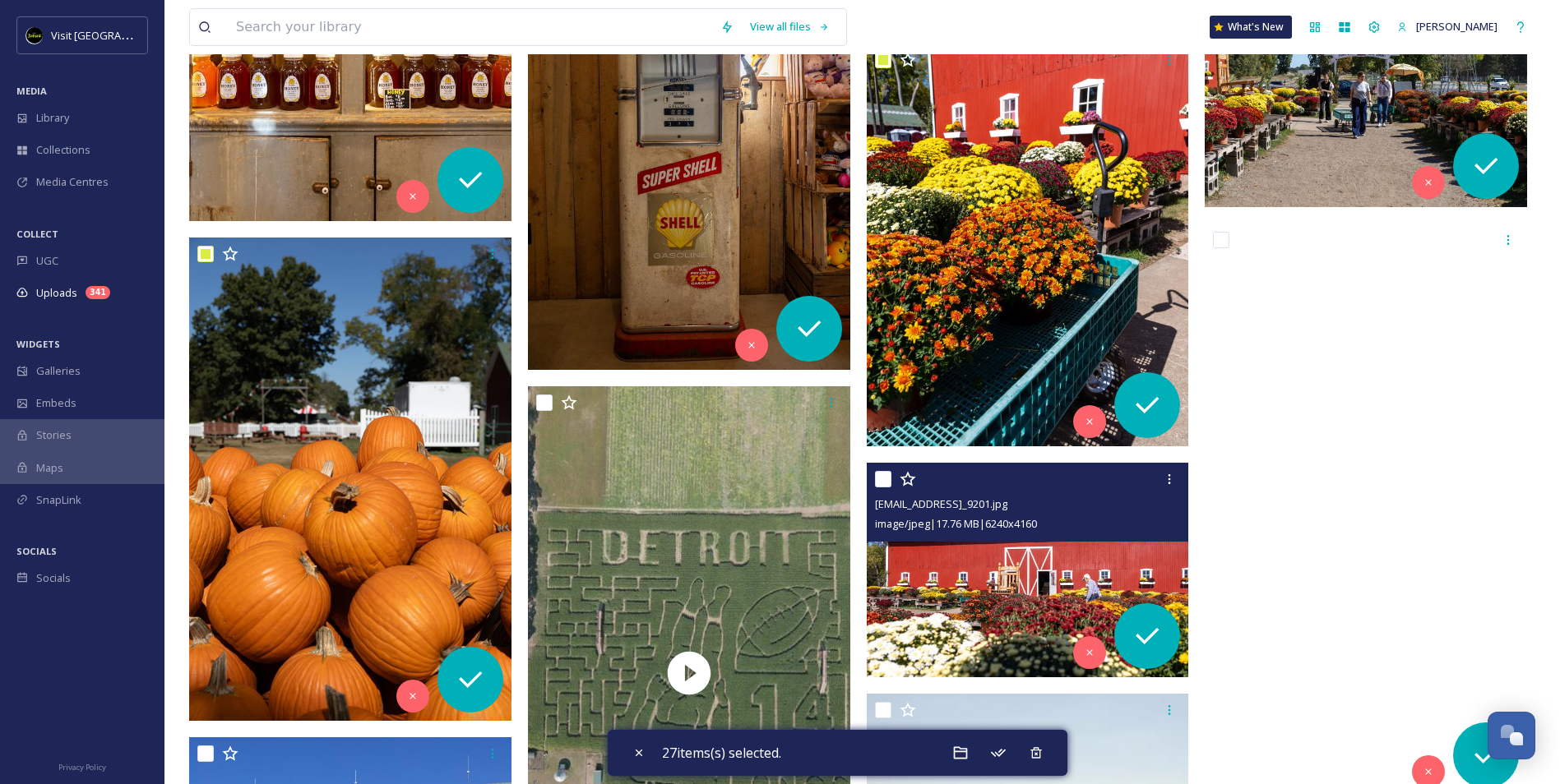
click at [881, 478] on input "checkbox" at bounding box center [883, 479] width 16 height 16
checkbox input "true"
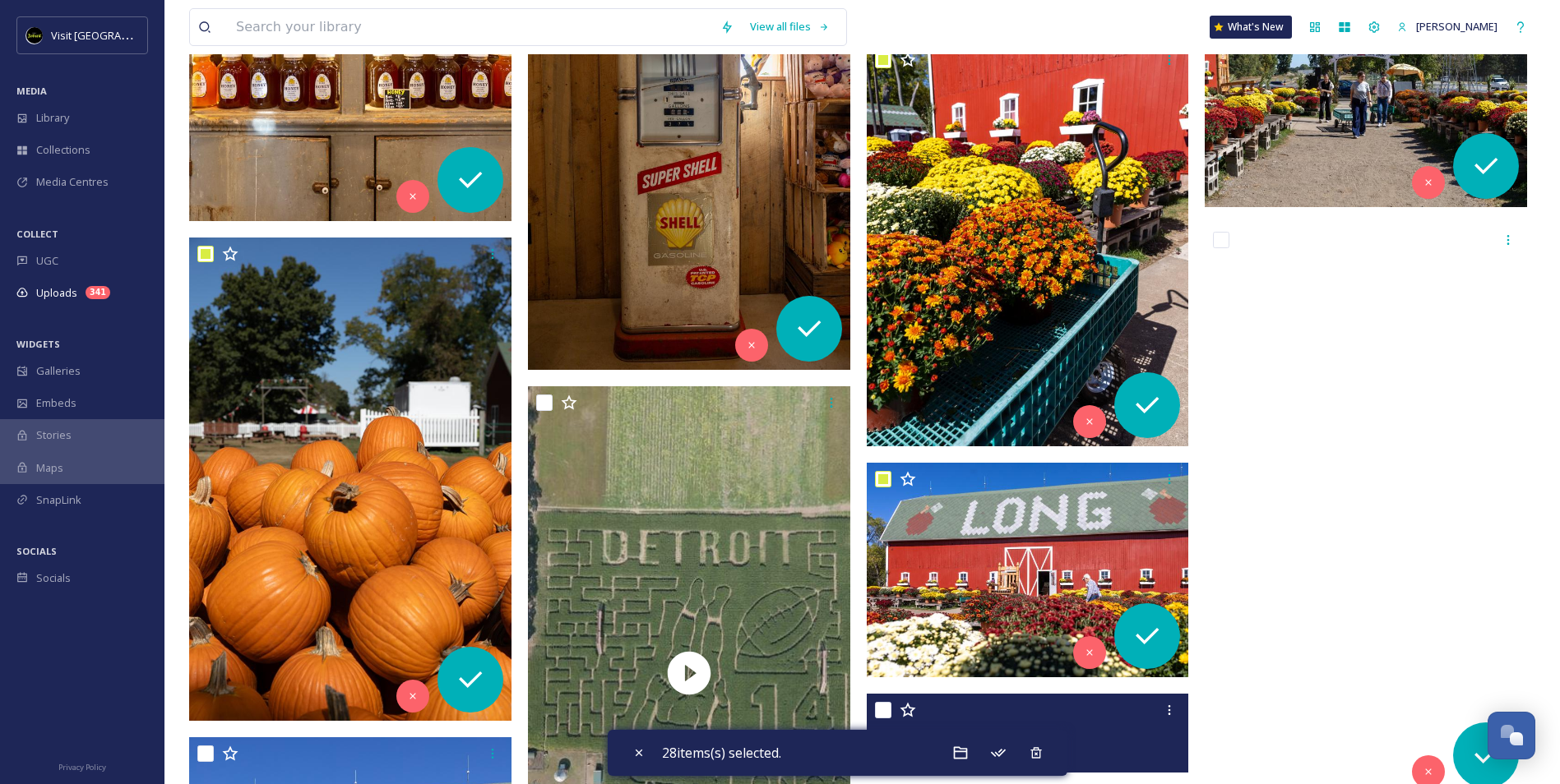
scroll to position [4767, 0]
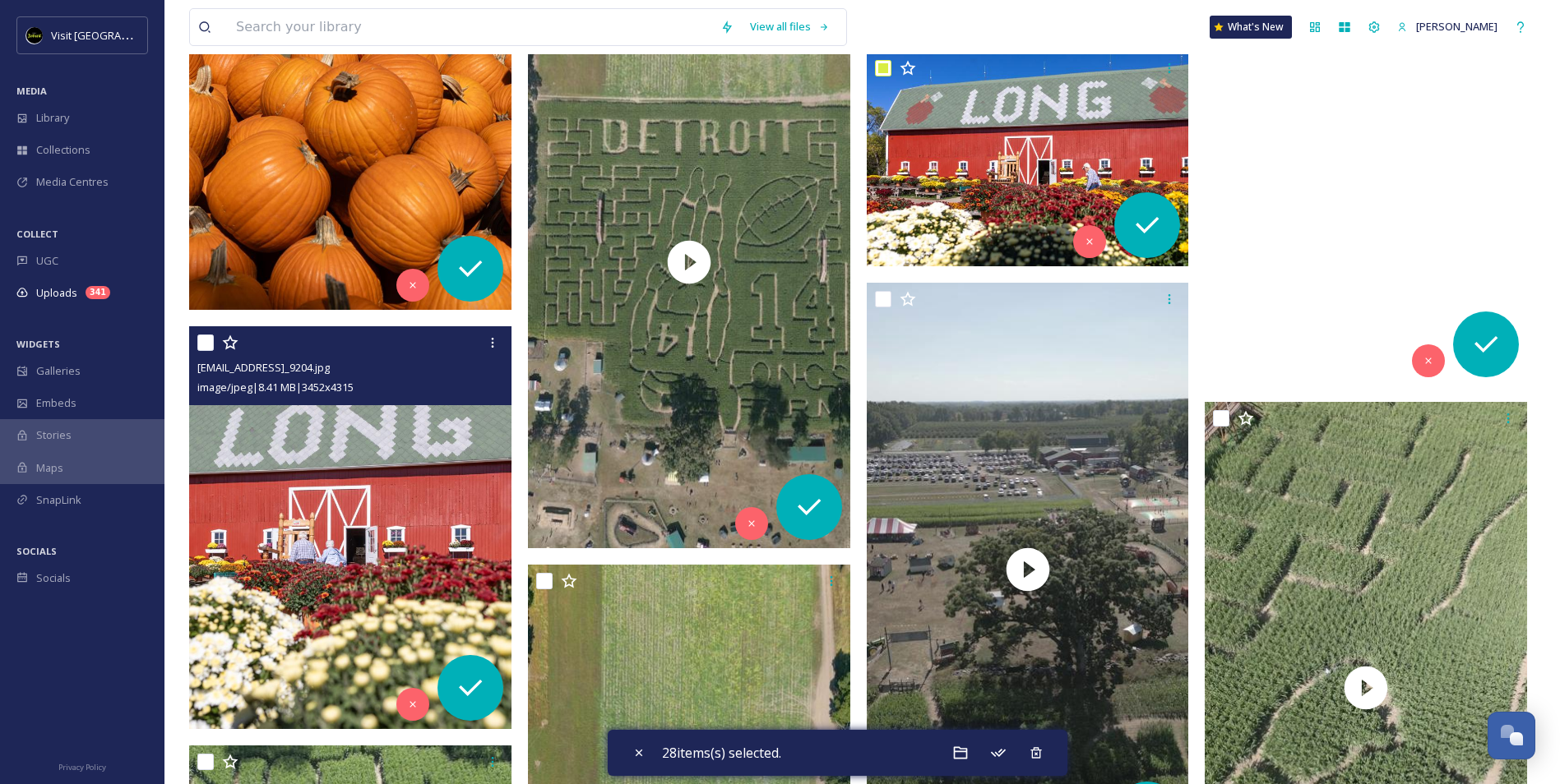
click at [200, 340] on input "checkbox" at bounding box center [205, 343] width 16 height 16
checkbox input "true"
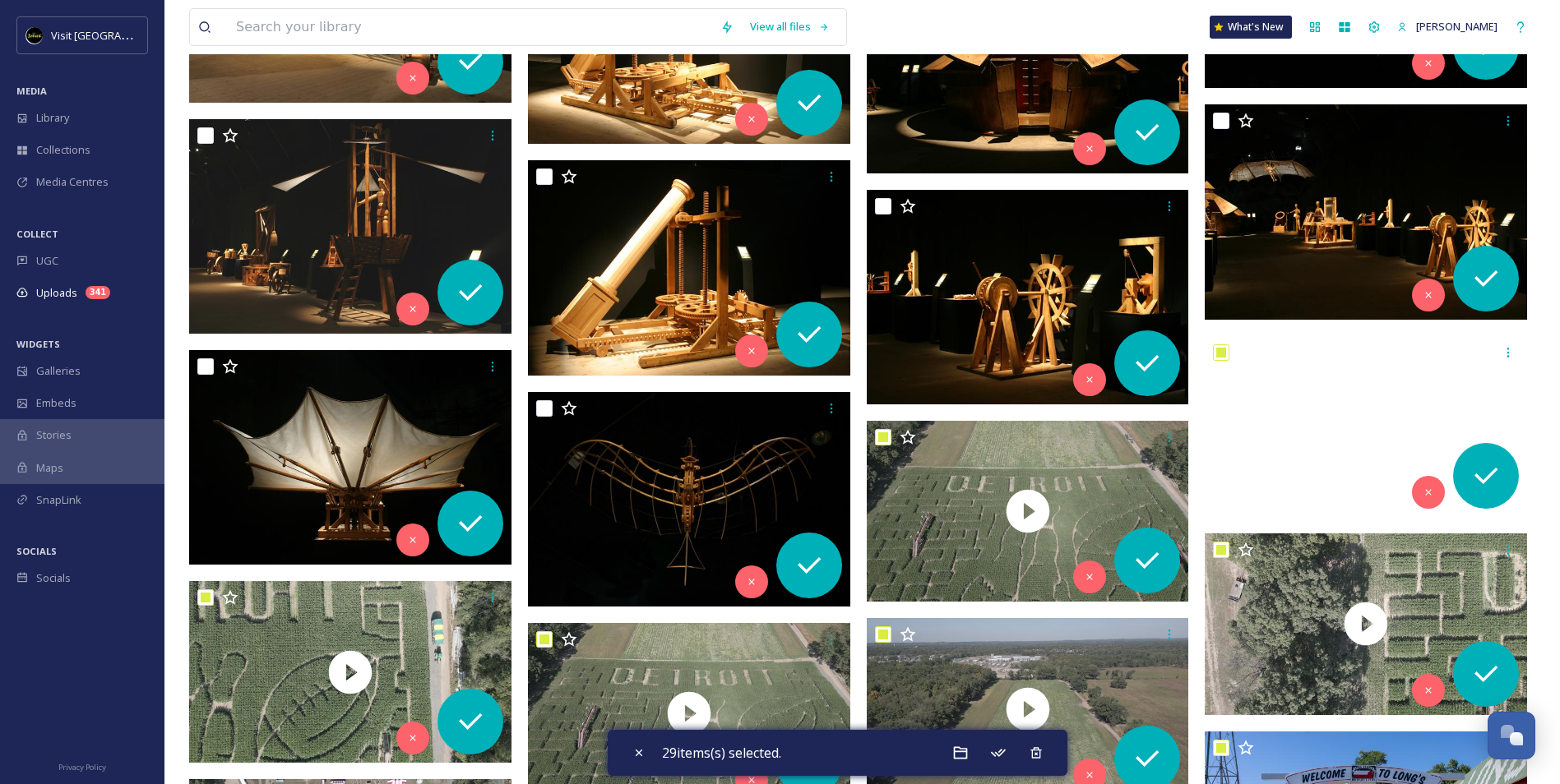
scroll to position [2548, 0]
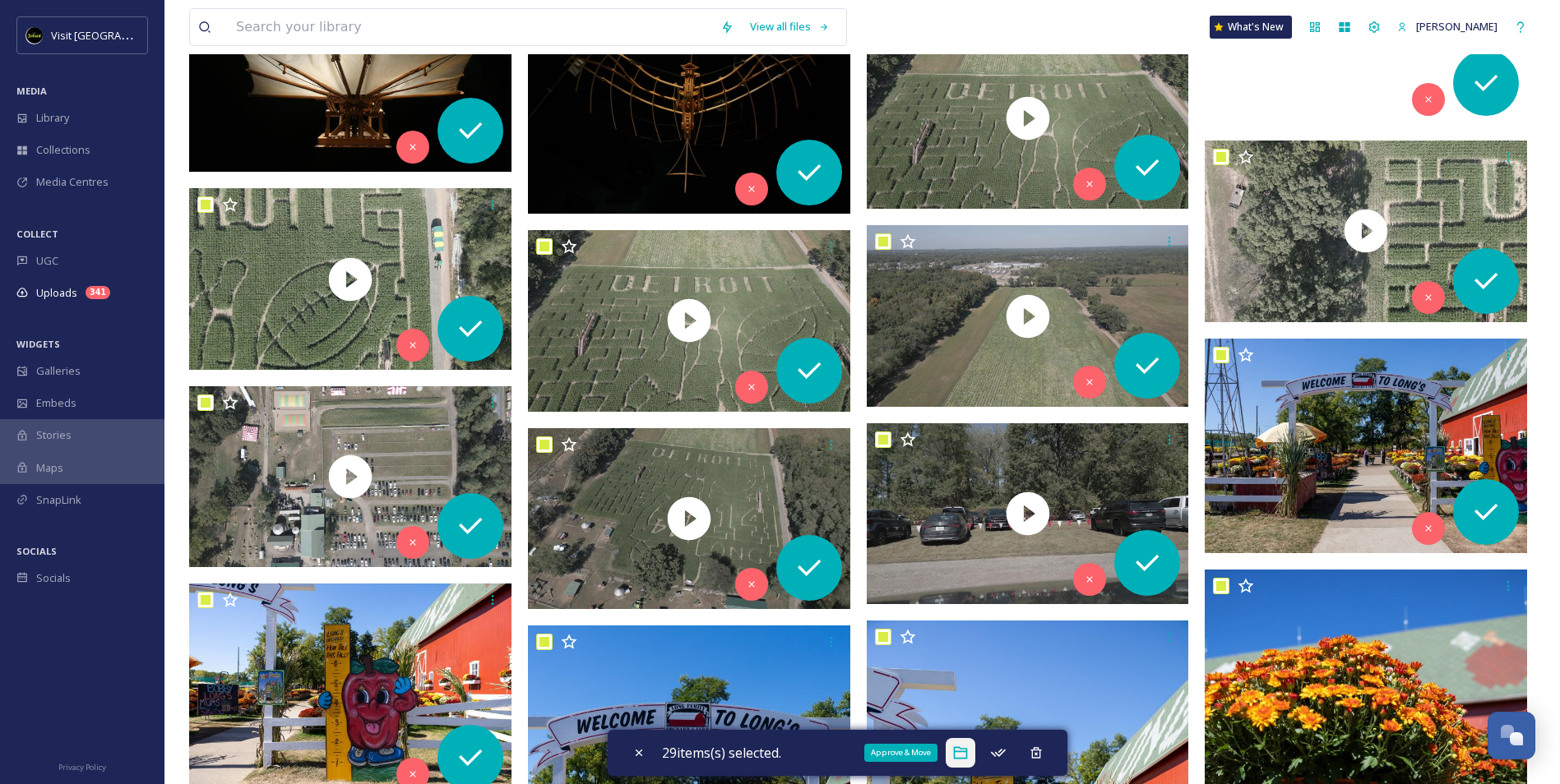
click at [962, 752] on icon at bounding box center [960, 754] width 14 height 12
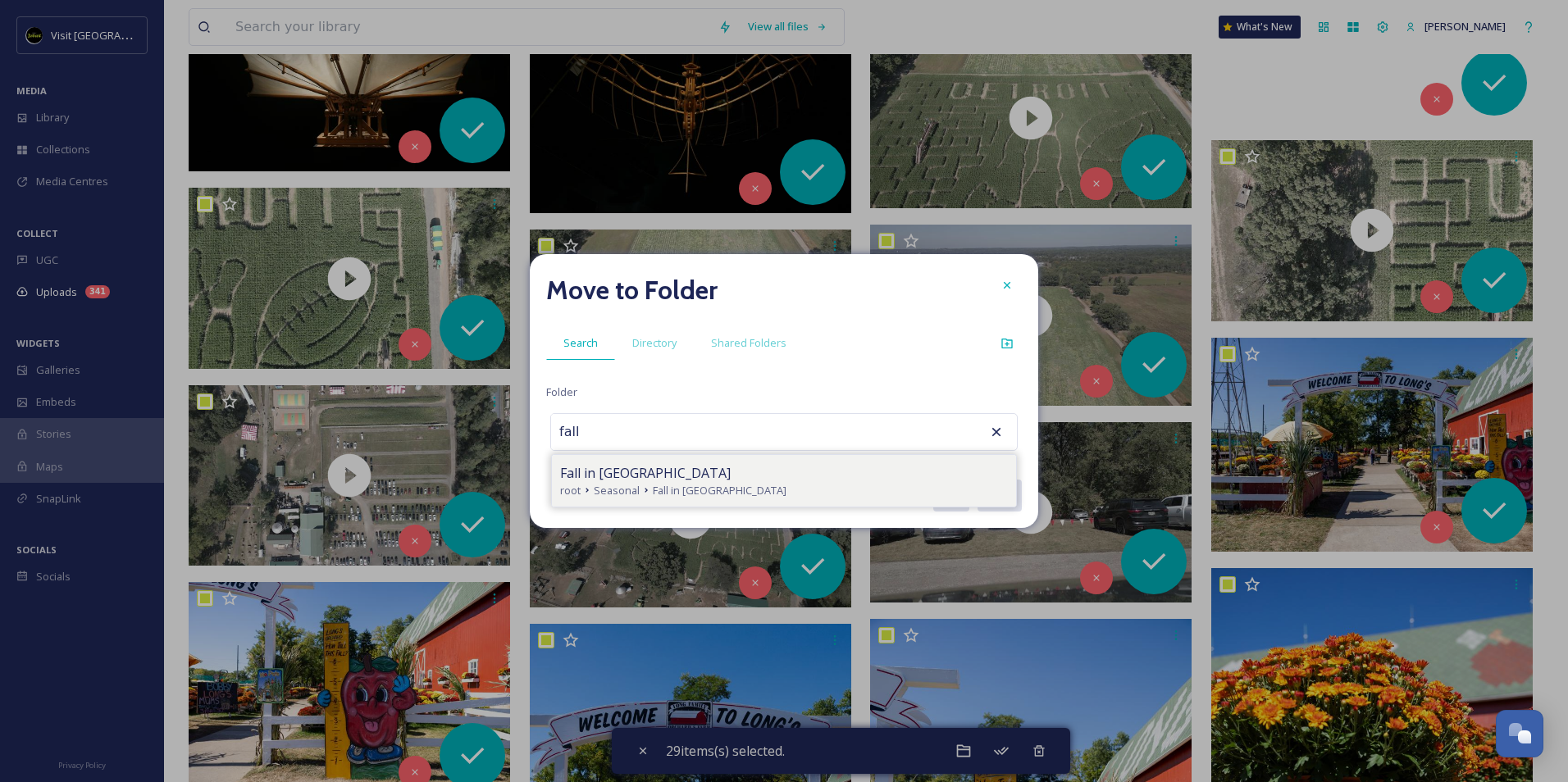
click at [740, 468] on div "Fall in [GEOGRAPHIC_DATA]" at bounding box center [784, 473] width 448 height 20
type input "Fall in [GEOGRAPHIC_DATA]"
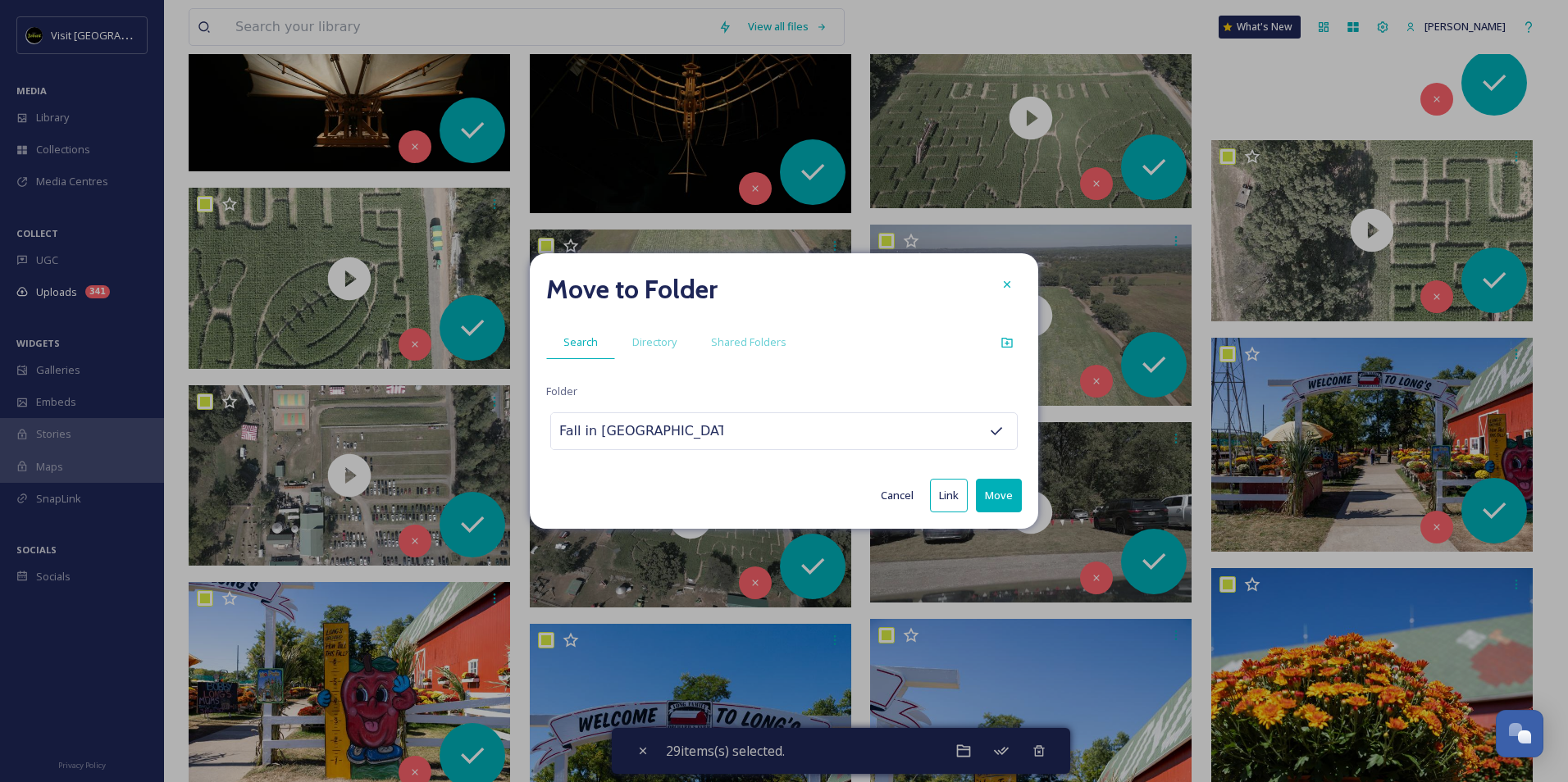
click at [997, 486] on button "Move" at bounding box center [999, 496] width 46 height 34
click at [1004, 282] on icon at bounding box center [1006, 283] width 6 height 6
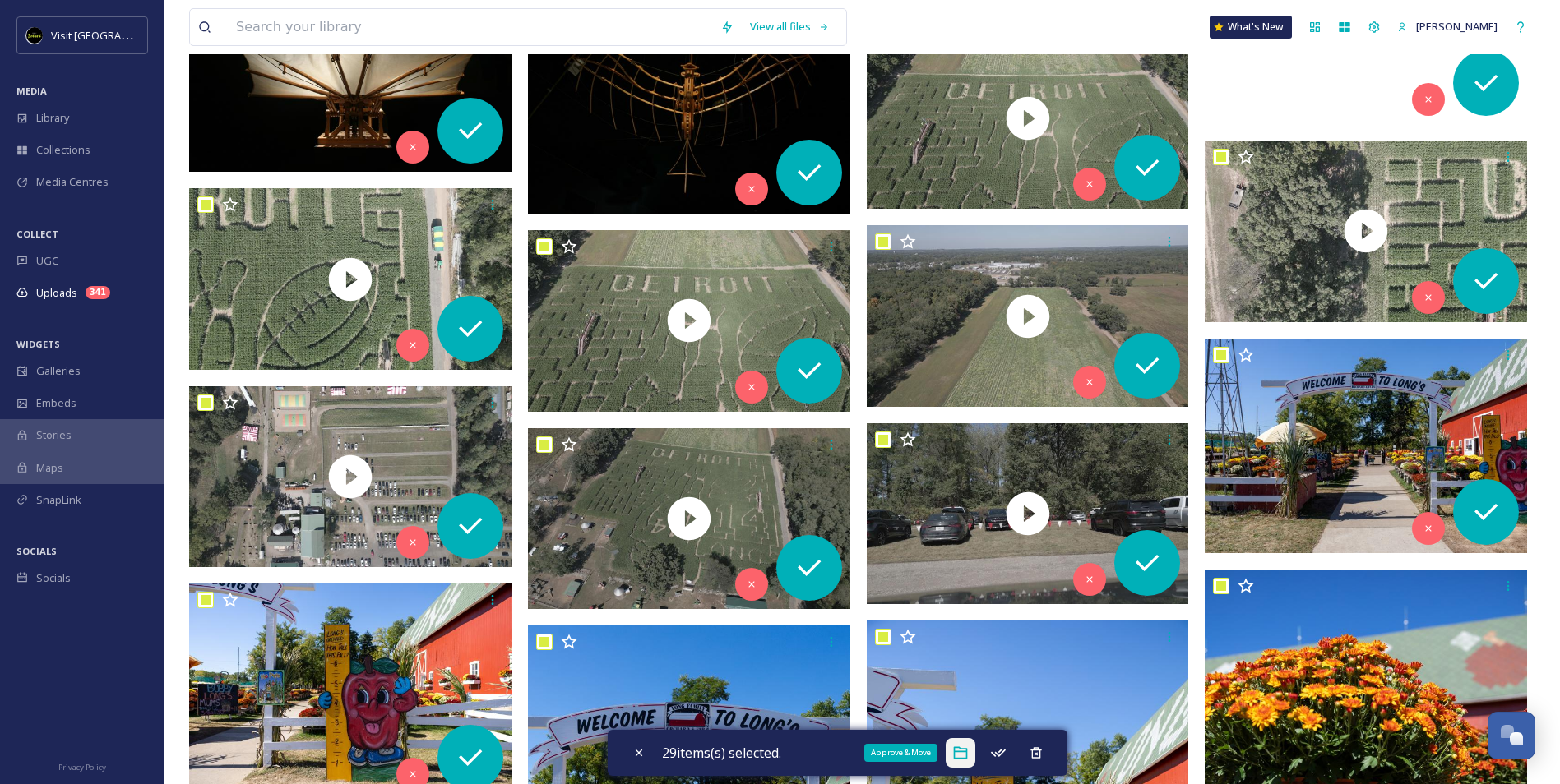
click at [967, 750] on icon at bounding box center [960, 754] width 14 height 12
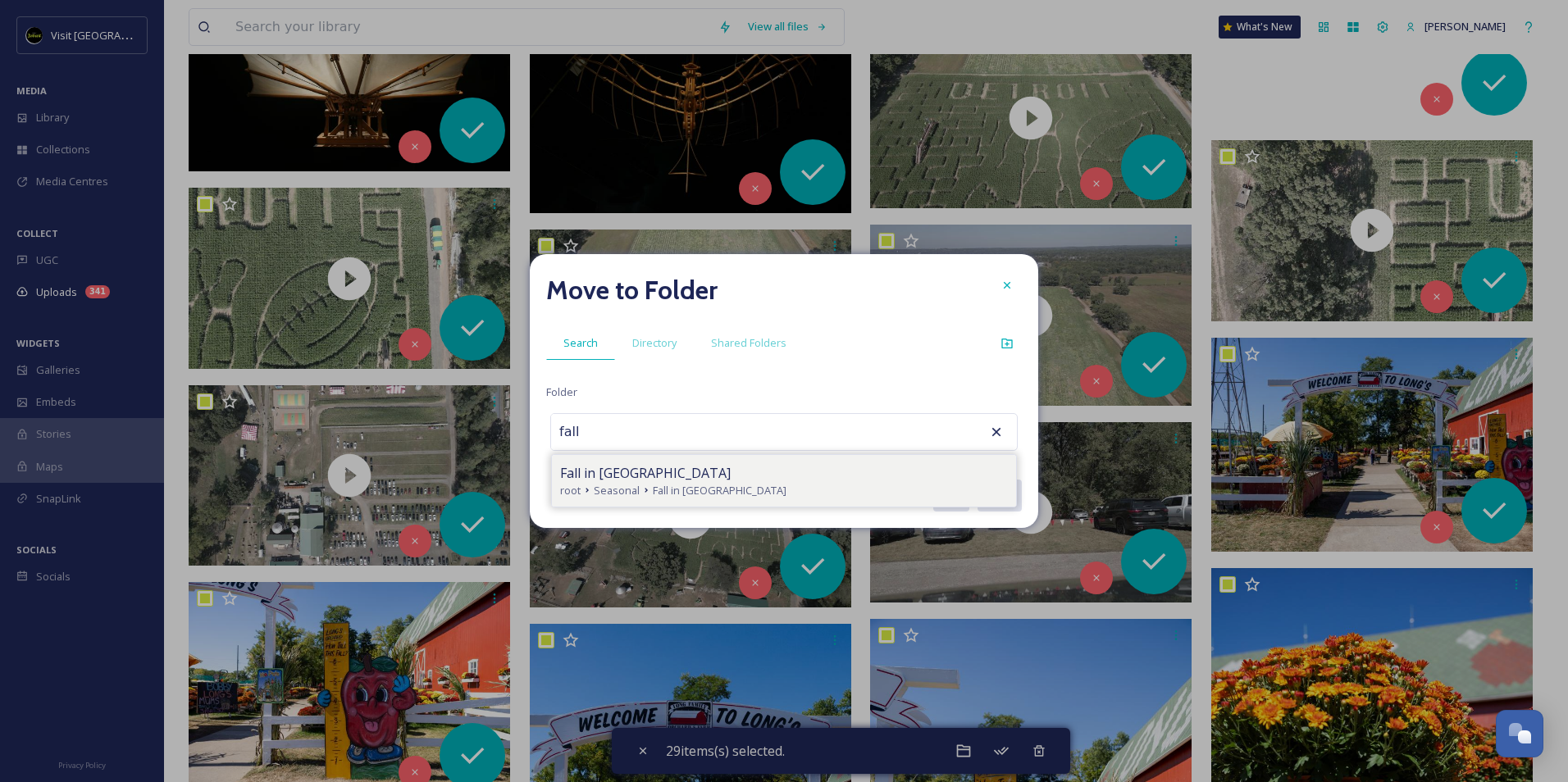
click at [636, 497] on span "Seasonal" at bounding box center [617, 491] width 46 height 16
type input "Fall in [GEOGRAPHIC_DATA]"
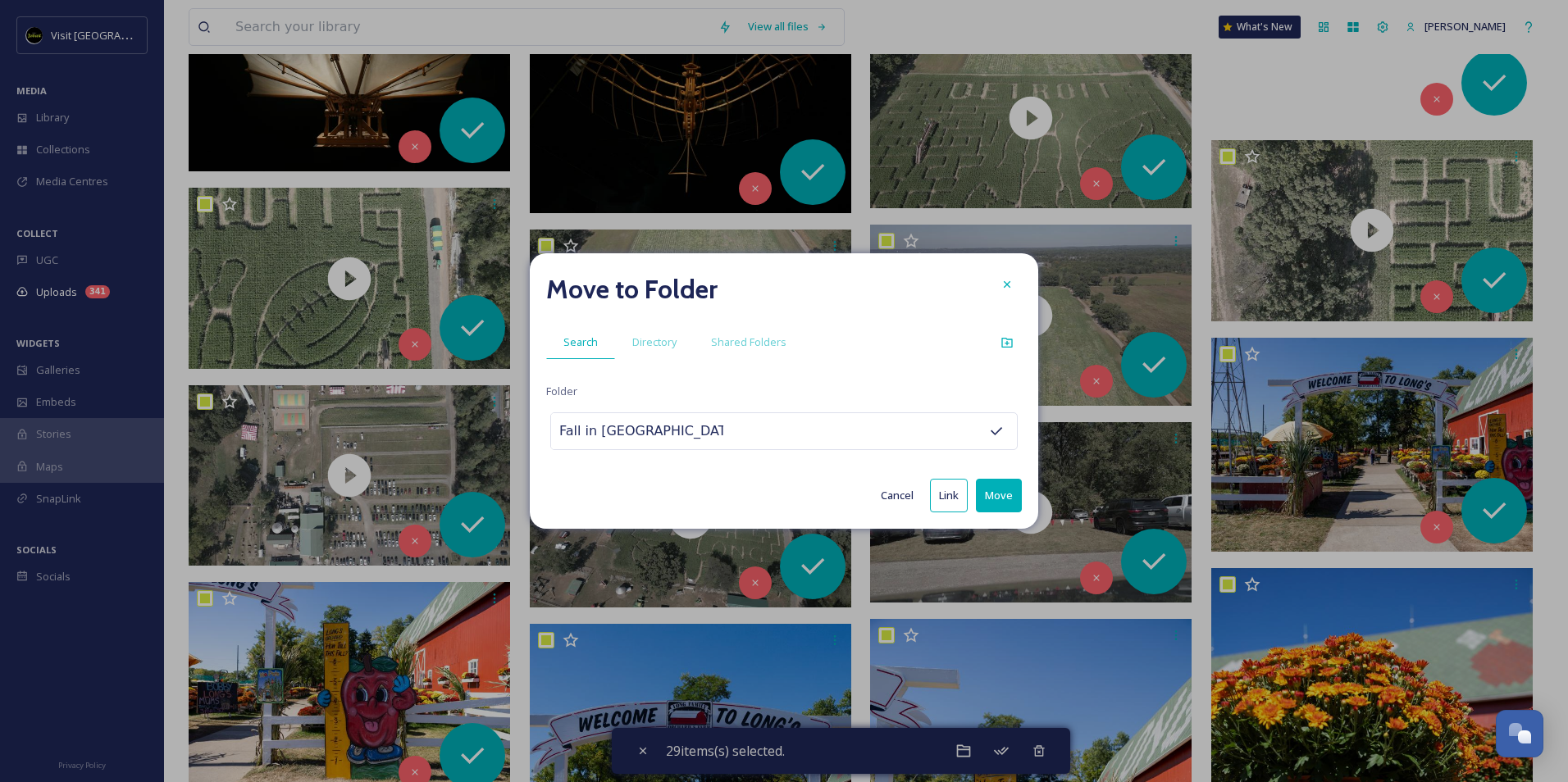
click at [989, 493] on button "Move" at bounding box center [999, 496] width 46 height 34
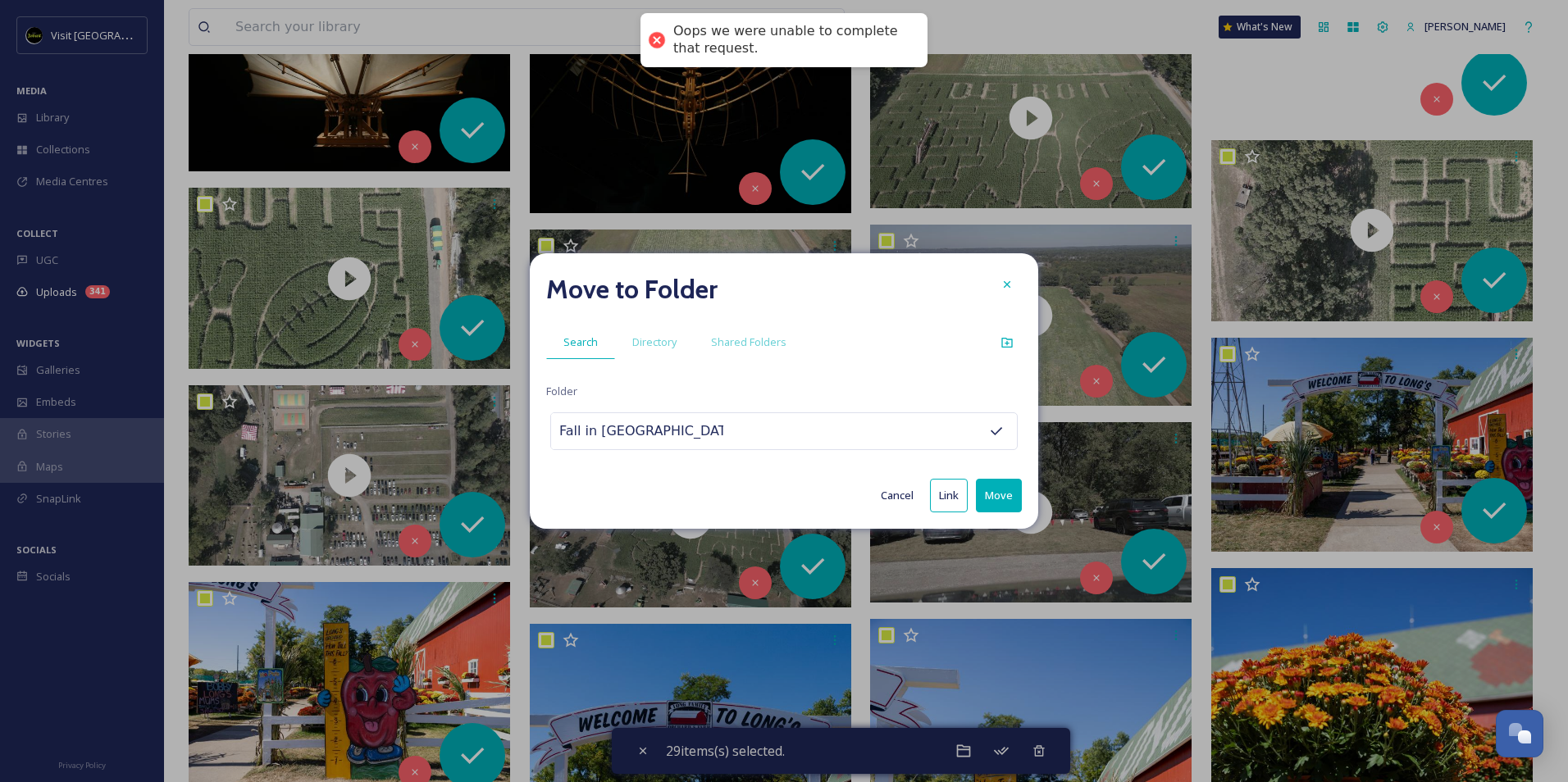
click at [703, 43] on div "Oops we were unable to complete that request." at bounding box center [792, 40] width 238 height 35
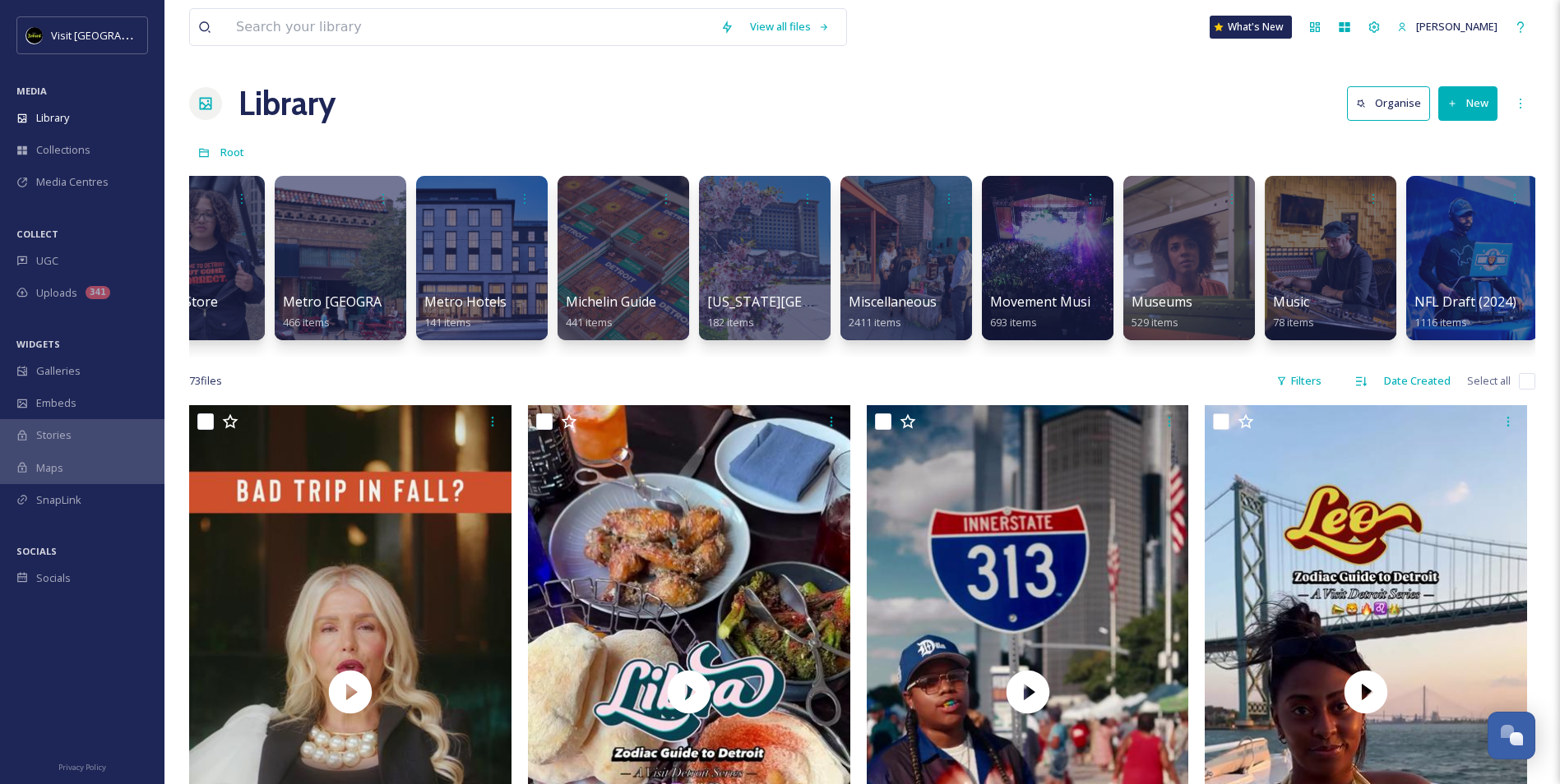
scroll to position [0, 4458]
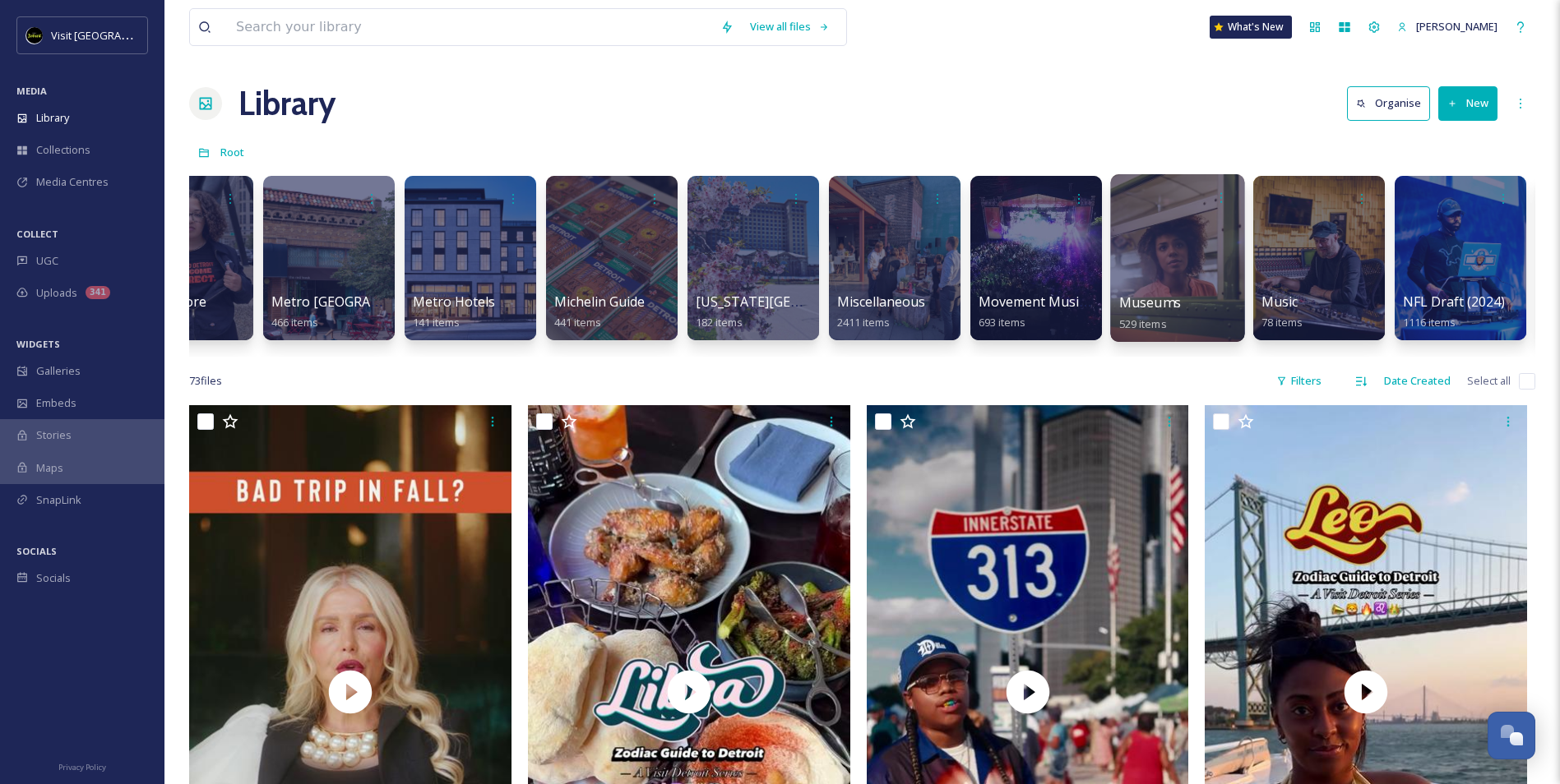
click at [1175, 236] on div at bounding box center [1178, 258] width 134 height 167
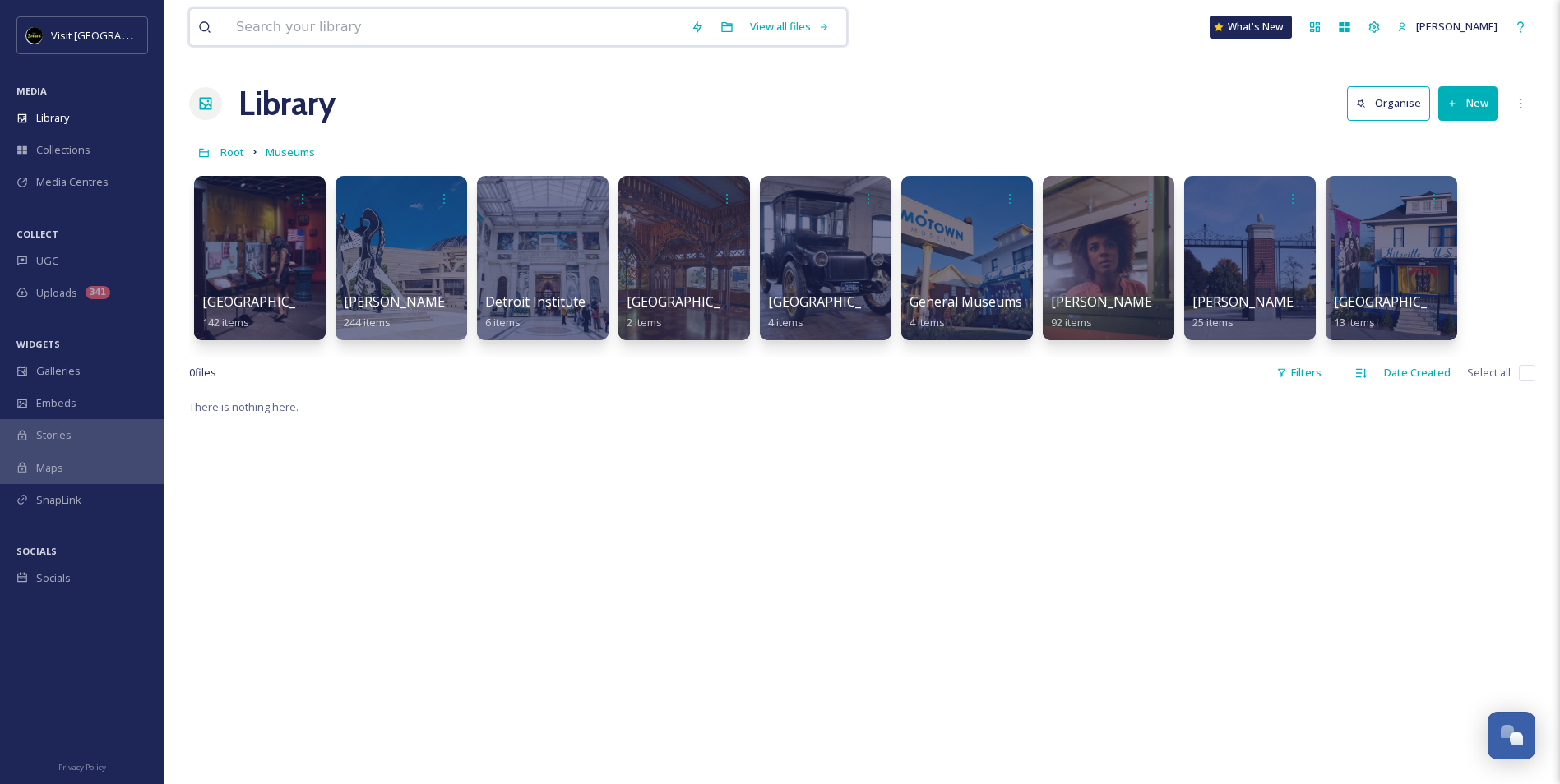
click at [318, 37] on input at bounding box center [456, 27] width 455 height 37
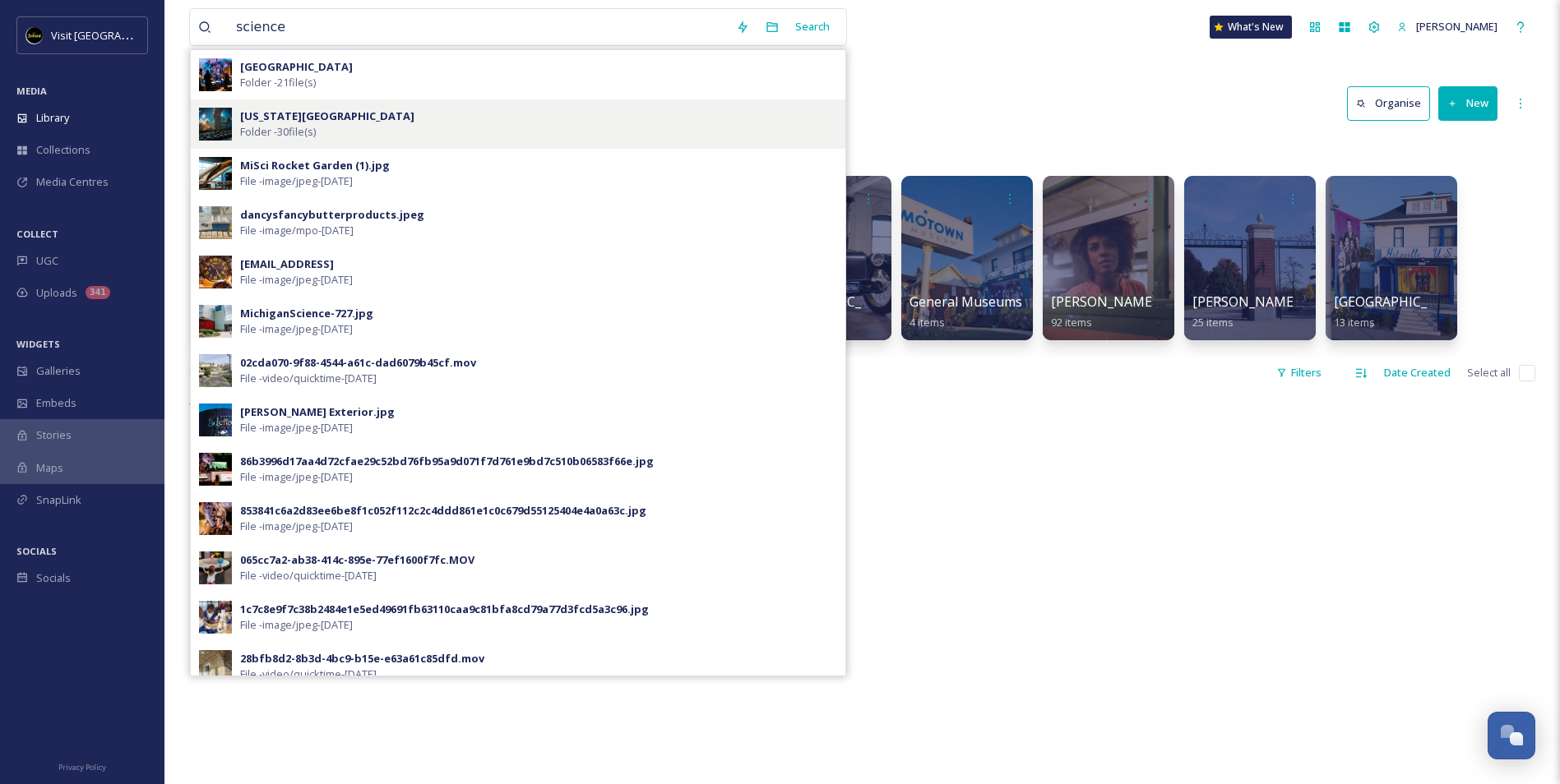
click at [346, 113] on strong "Michigan Science Center" at bounding box center [327, 116] width 175 height 15
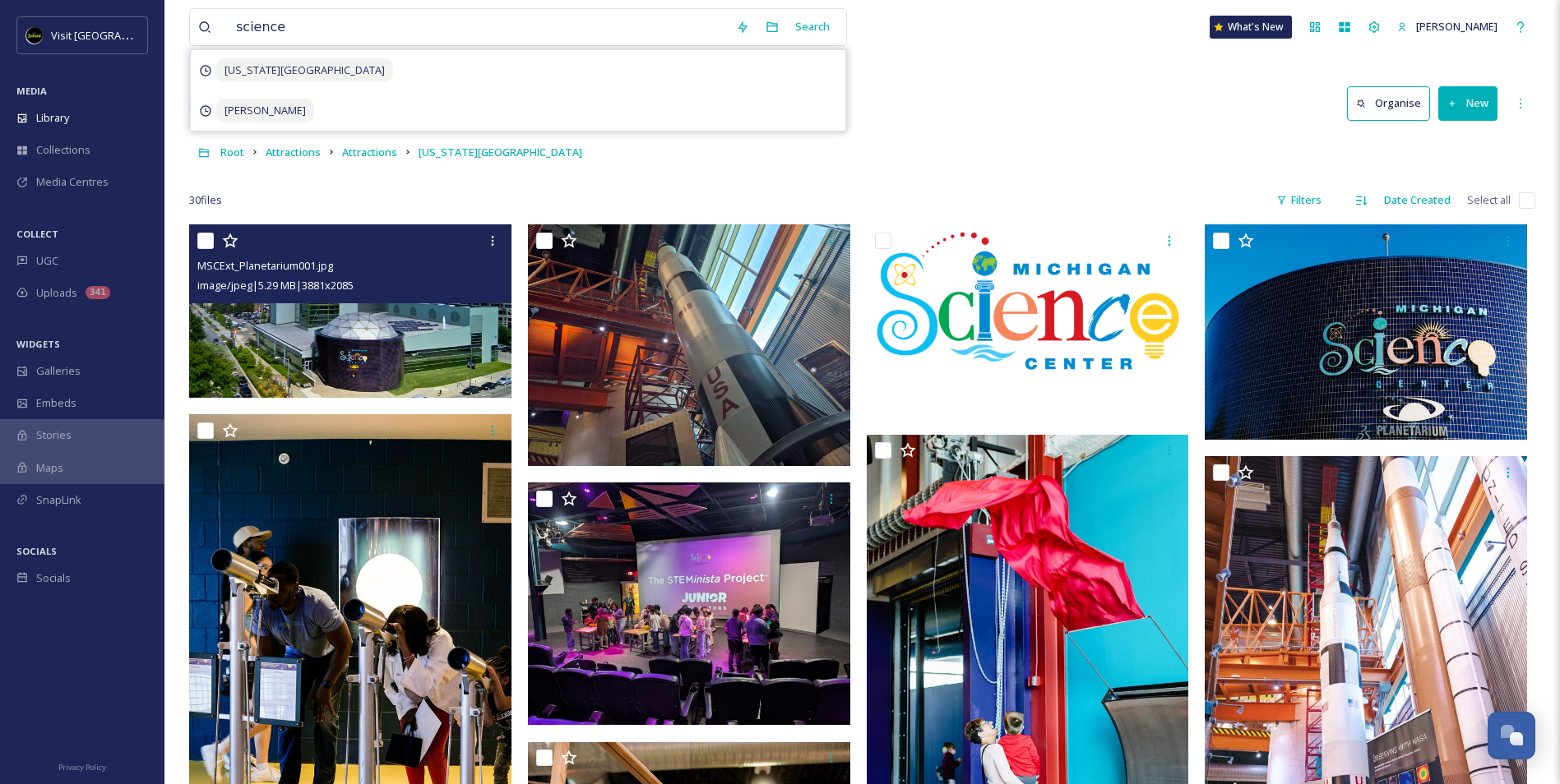
click at [395, 337] on img at bounding box center [350, 311] width 323 height 174
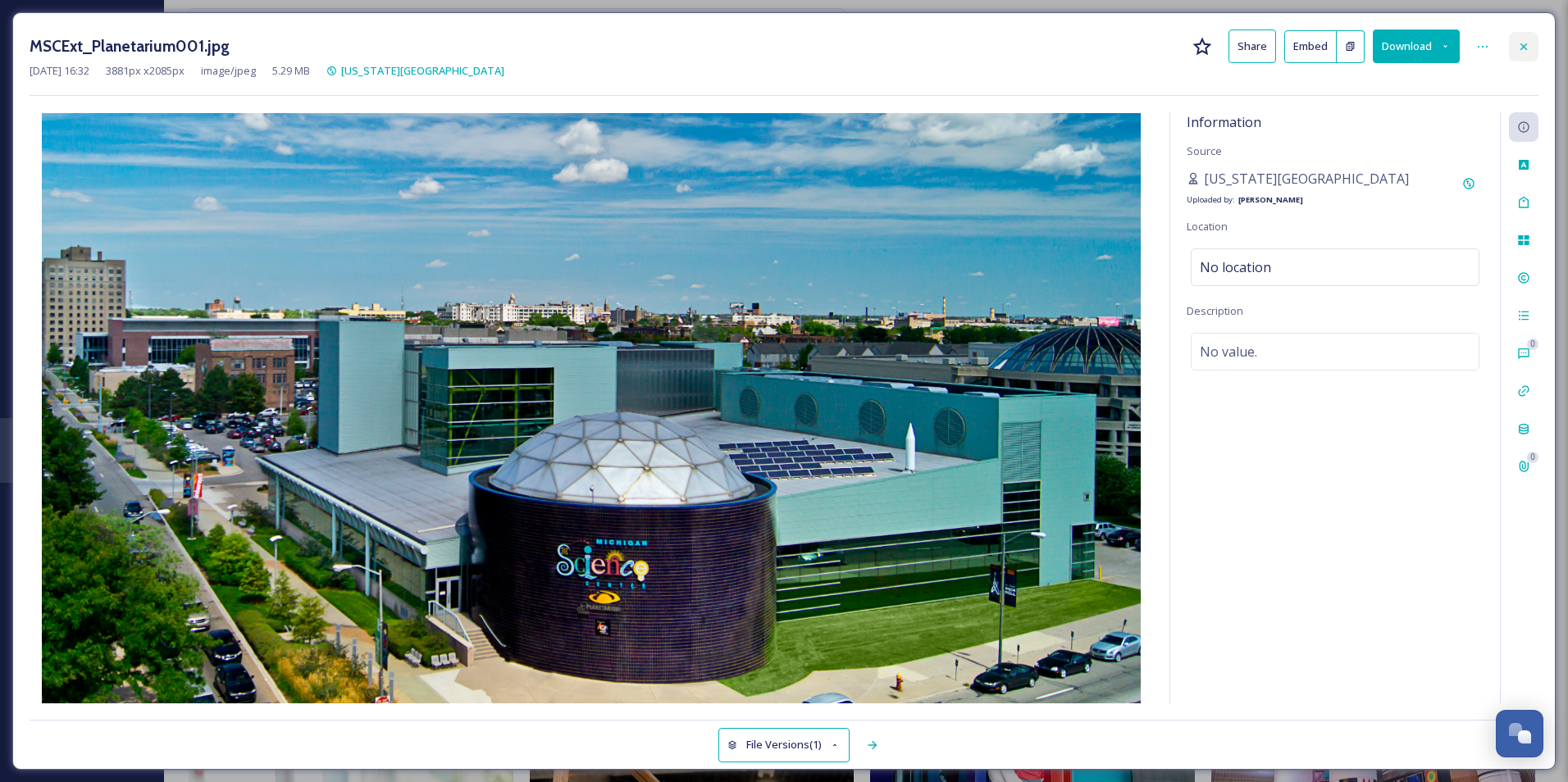
click at [1521, 46] on icon at bounding box center [1524, 46] width 13 height 13
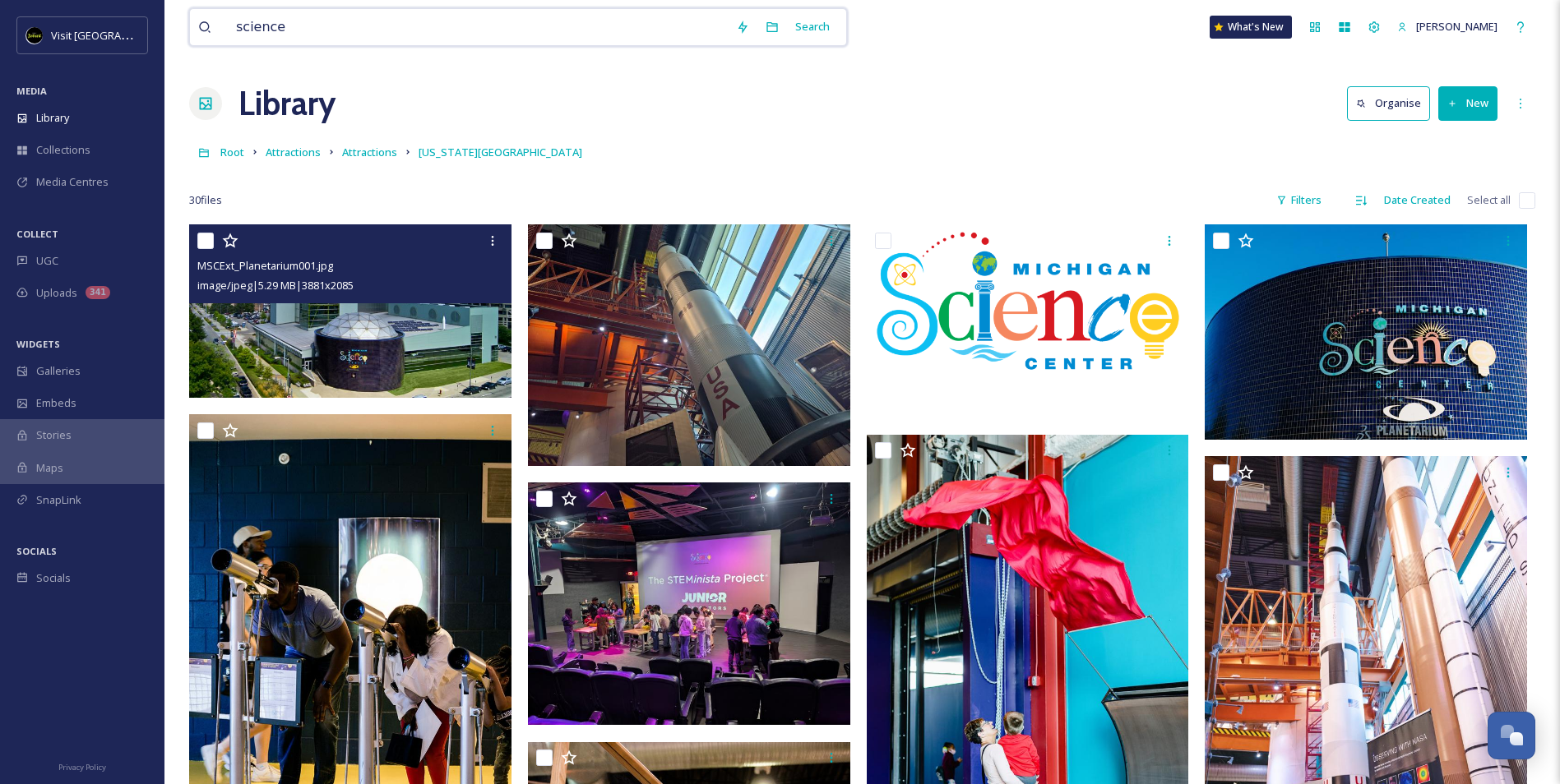
click at [284, 26] on input "science" at bounding box center [478, 27] width 500 height 37
type input "s"
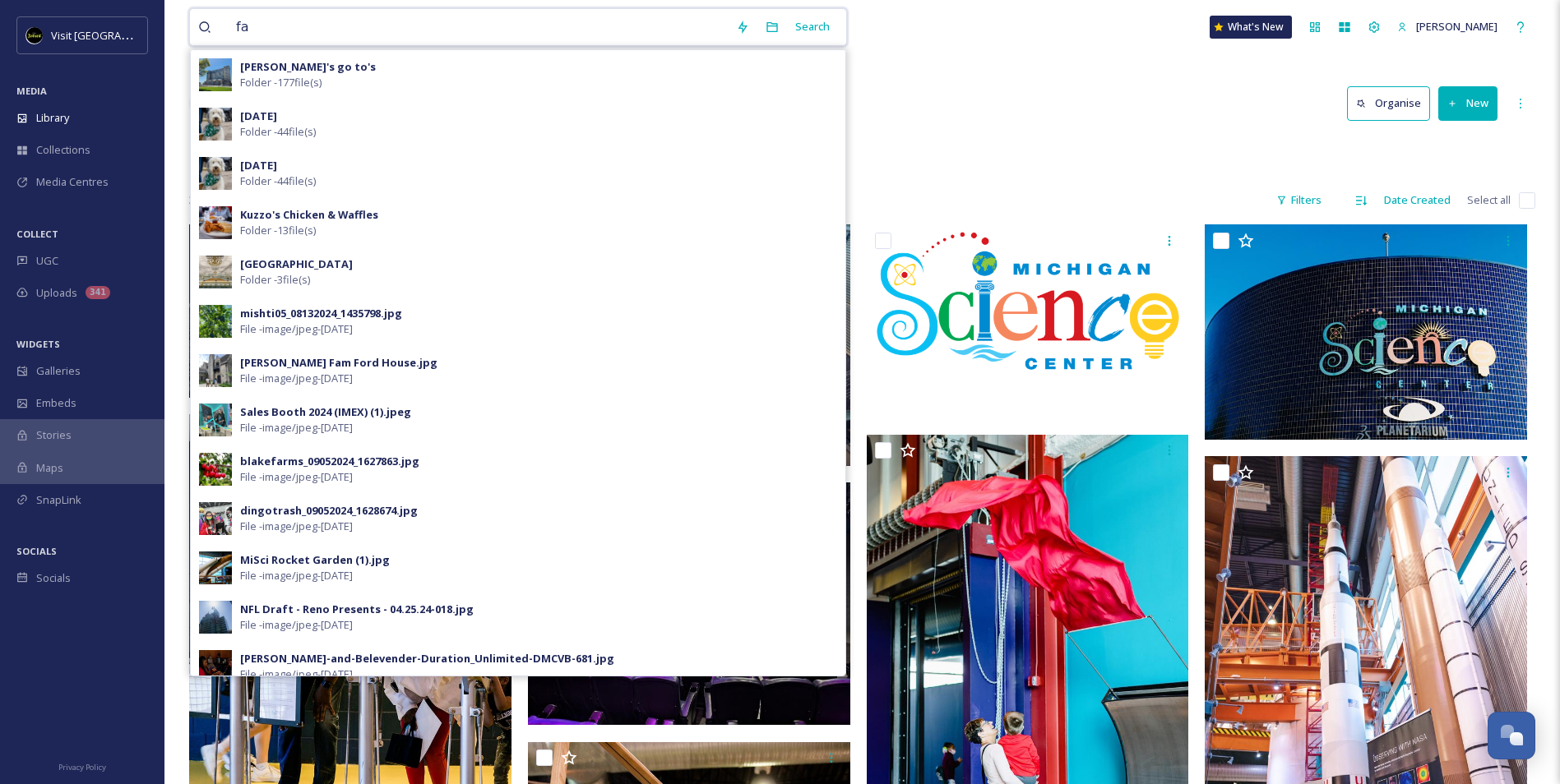
type input "f"
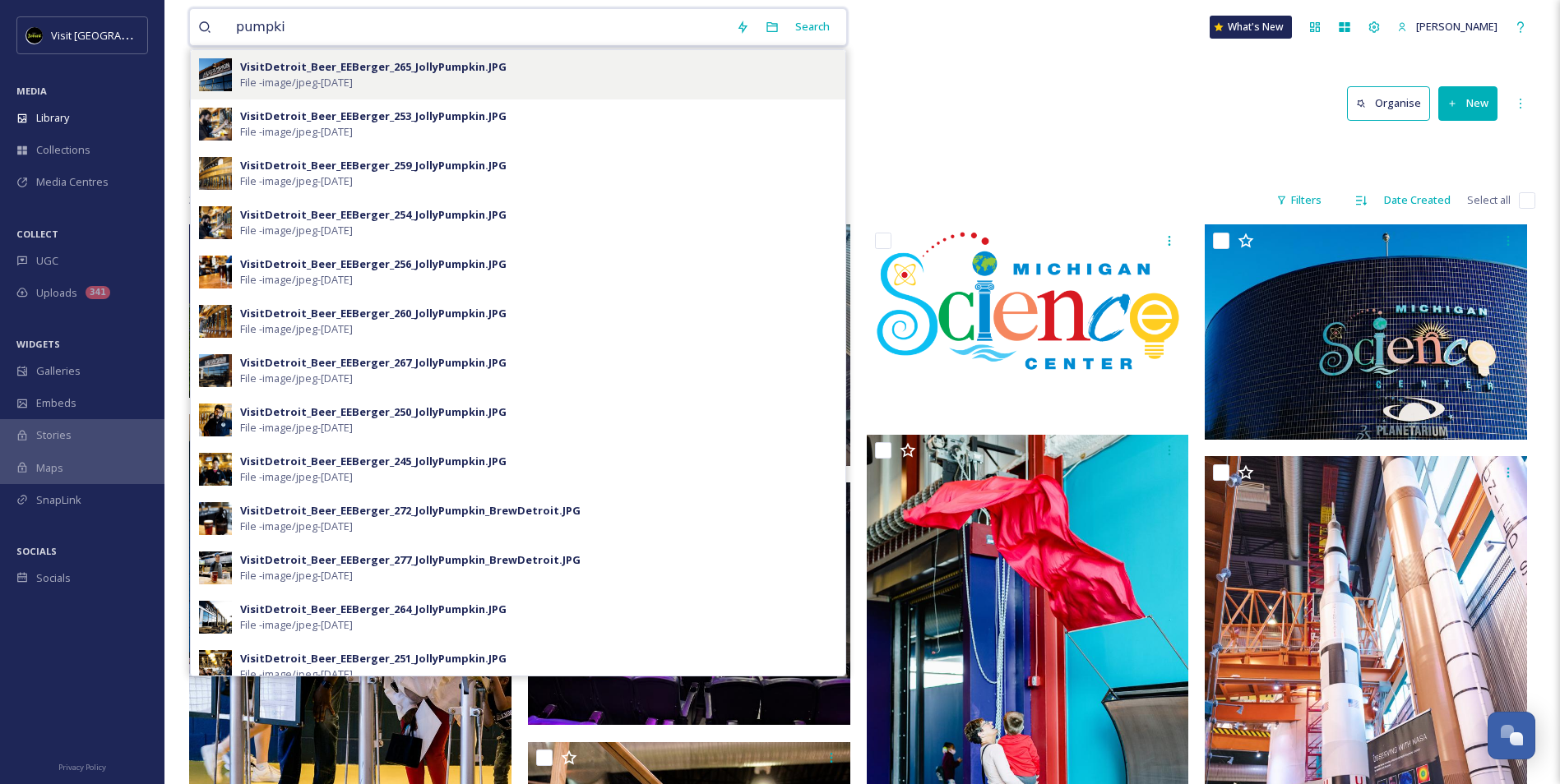
type input "pumpki"
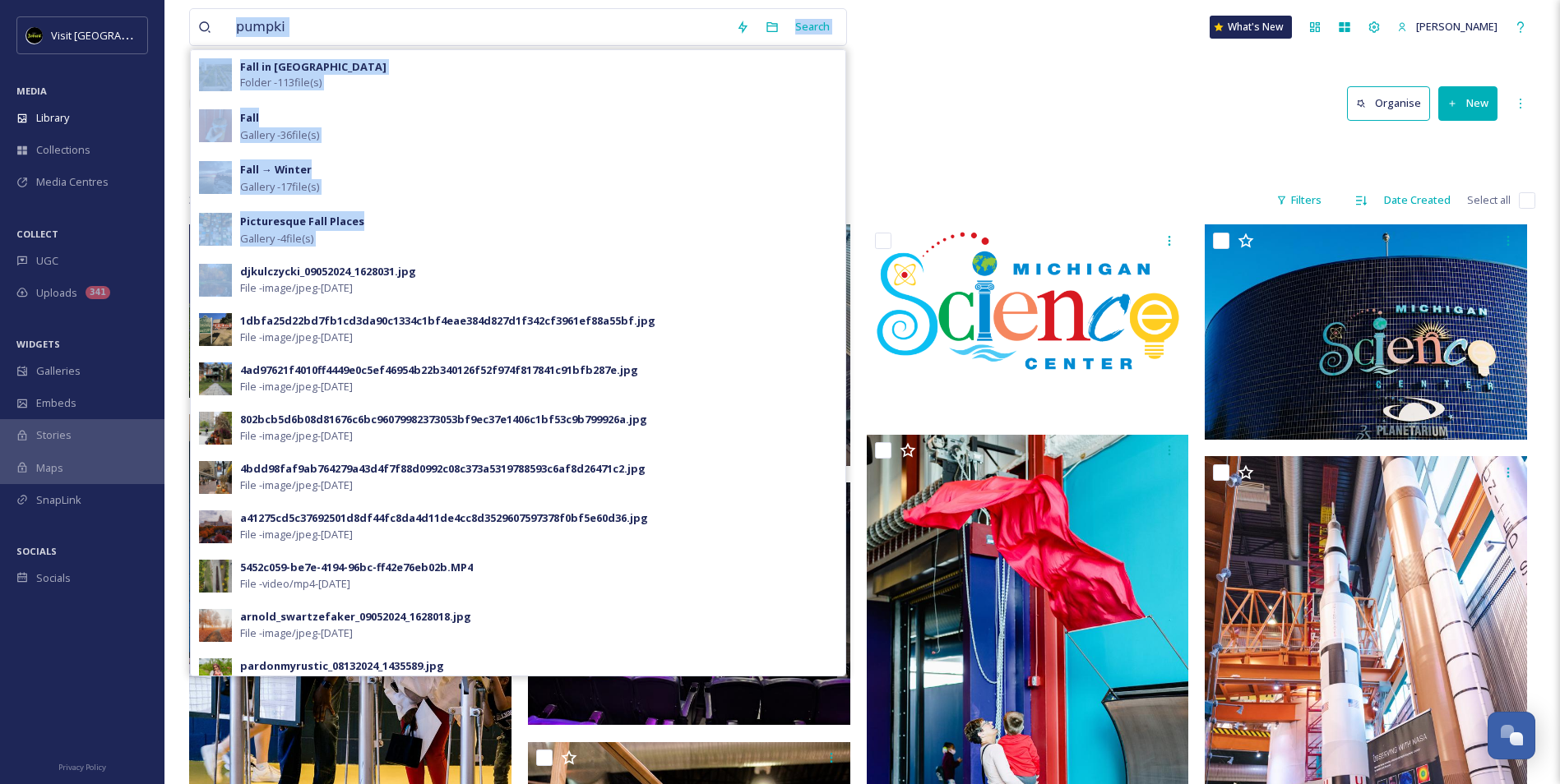
drag, startPoint x: 299, startPoint y: 56, endPoint x: 324, endPoint y: 20, distance: 43.8
click at [324, 20] on div "pumpki Search Fall in Detroit Folder - 113 file(s) Fall Gallery - 36 file(s) Fa…" at bounding box center [518, 27] width 658 height 37
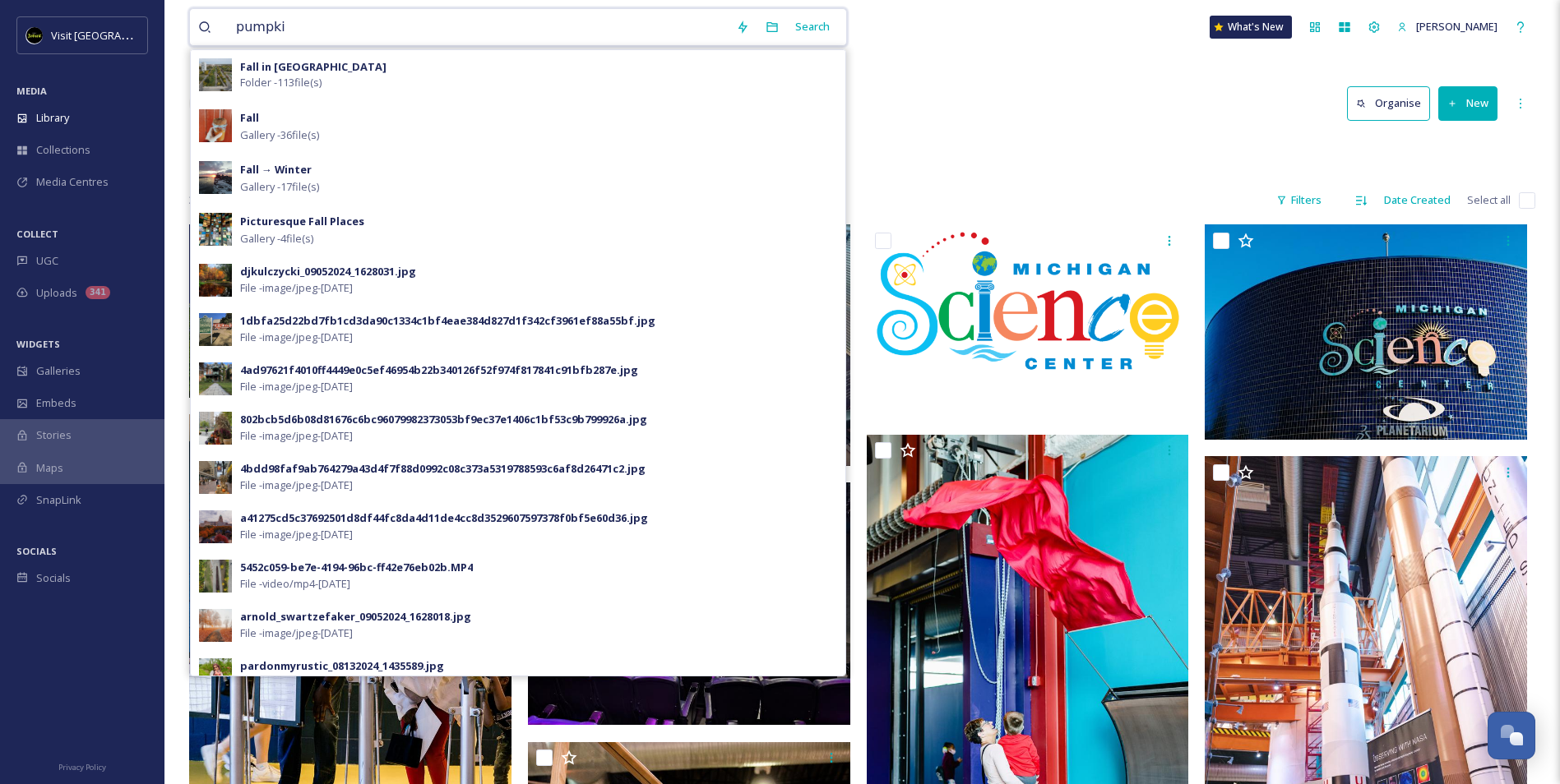
click at [321, 27] on input "pumpki" at bounding box center [478, 27] width 500 height 37
click at [359, 78] on div "Fall in Detroit Folder - 113 file(s)" at bounding box center [538, 74] width 597 height 31
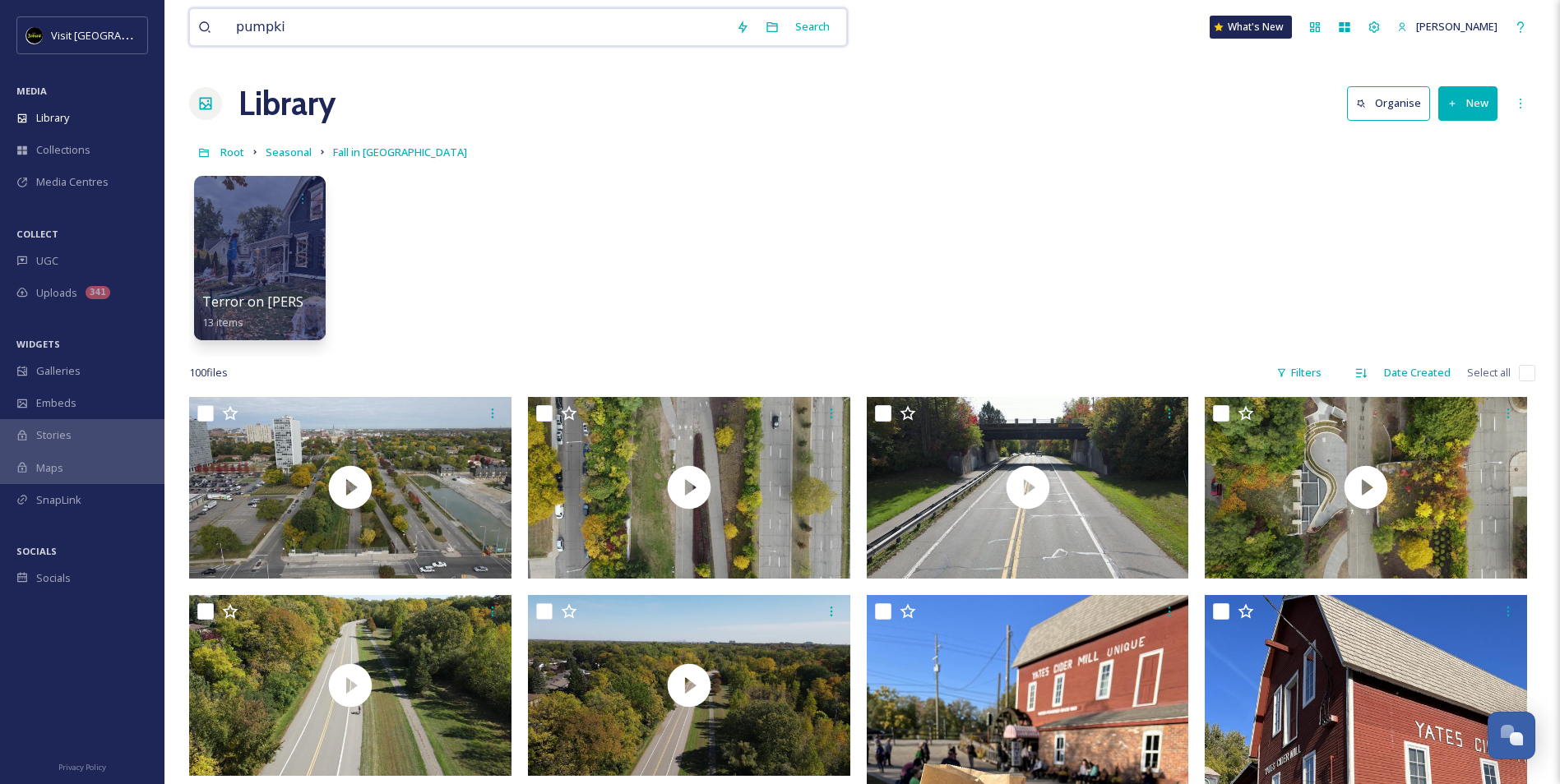
drag, startPoint x: 310, startPoint y: 31, endPoint x: 185, endPoint y: 20, distance: 125.5
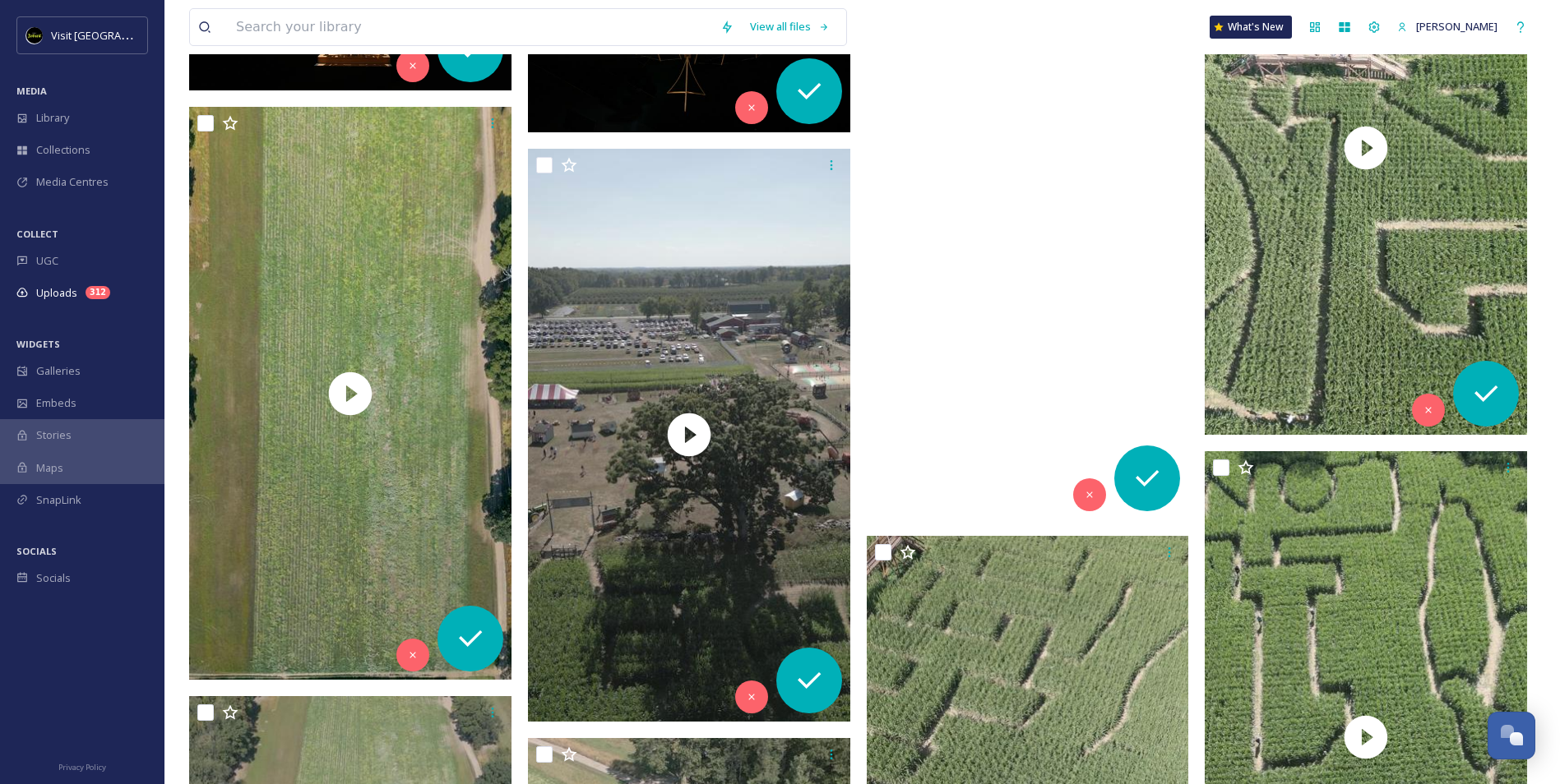
scroll to position [2630, 0]
